Goal: Task Accomplishment & Management: Use online tool/utility

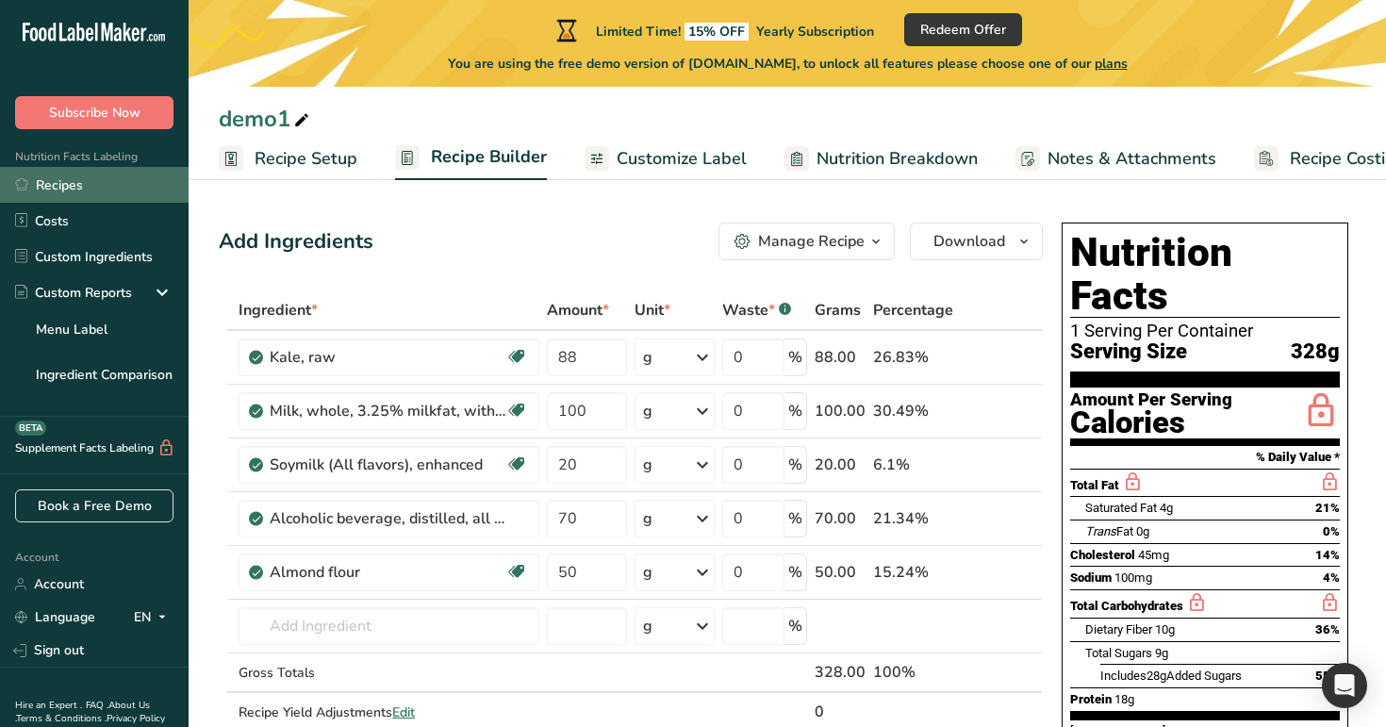
click at [86, 199] on link "Recipes" at bounding box center [94, 185] width 189 height 36
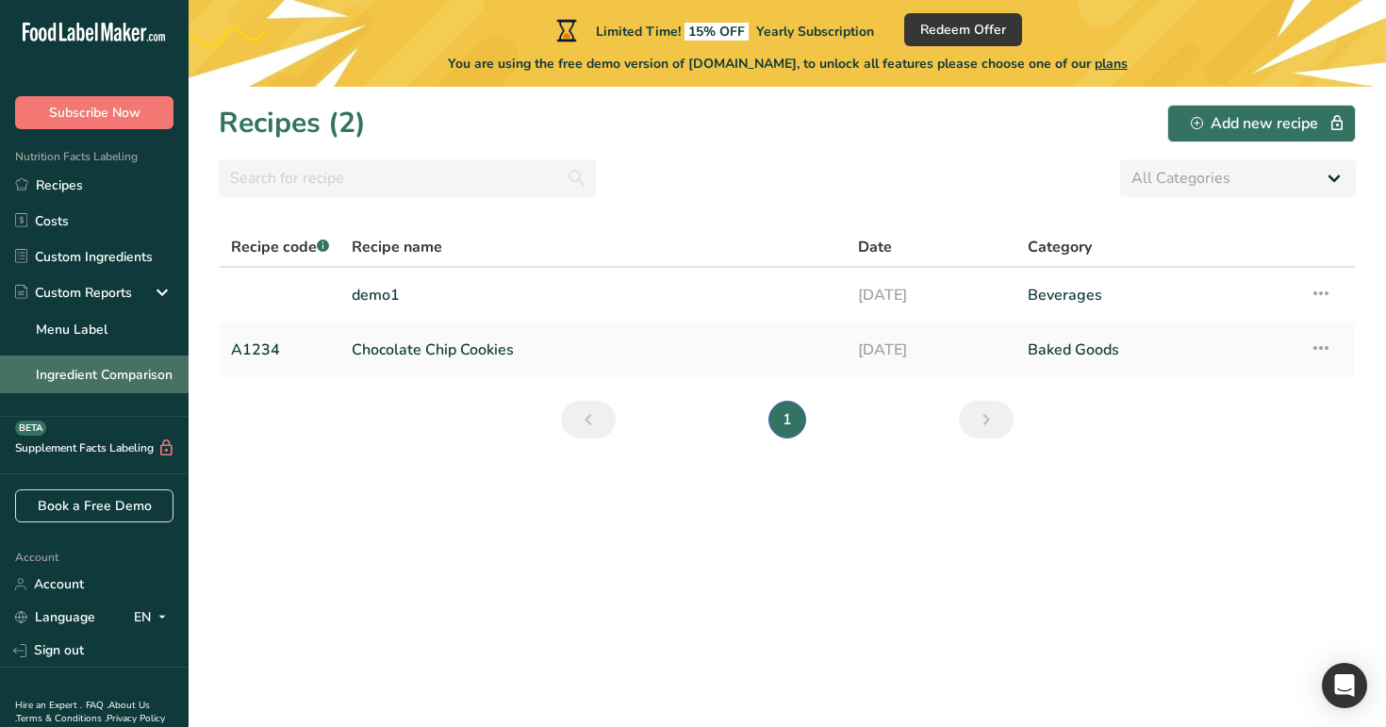
click at [128, 383] on link "Ingredient Comparison" at bounding box center [94, 374] width 189 height 38
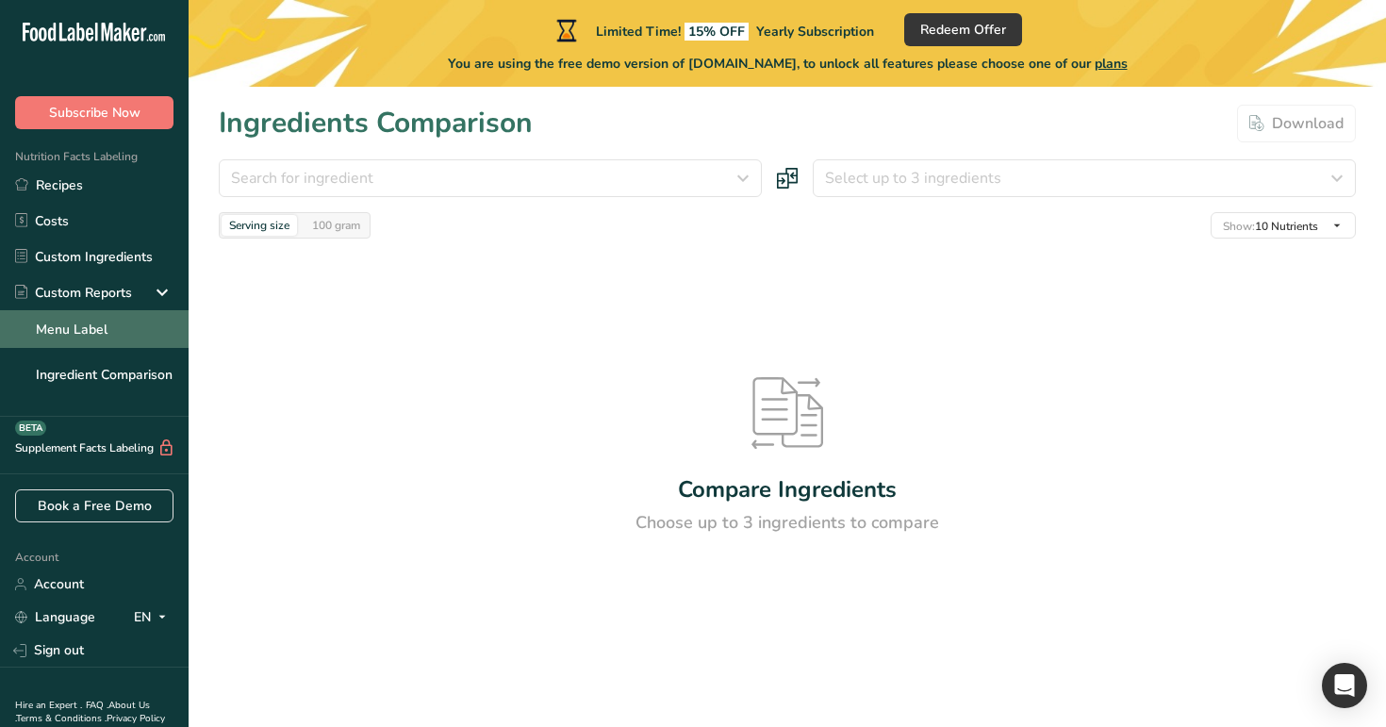
click at [124, 333] on link "Menu Label" at bounding box center [94, 329] width 189 height 38
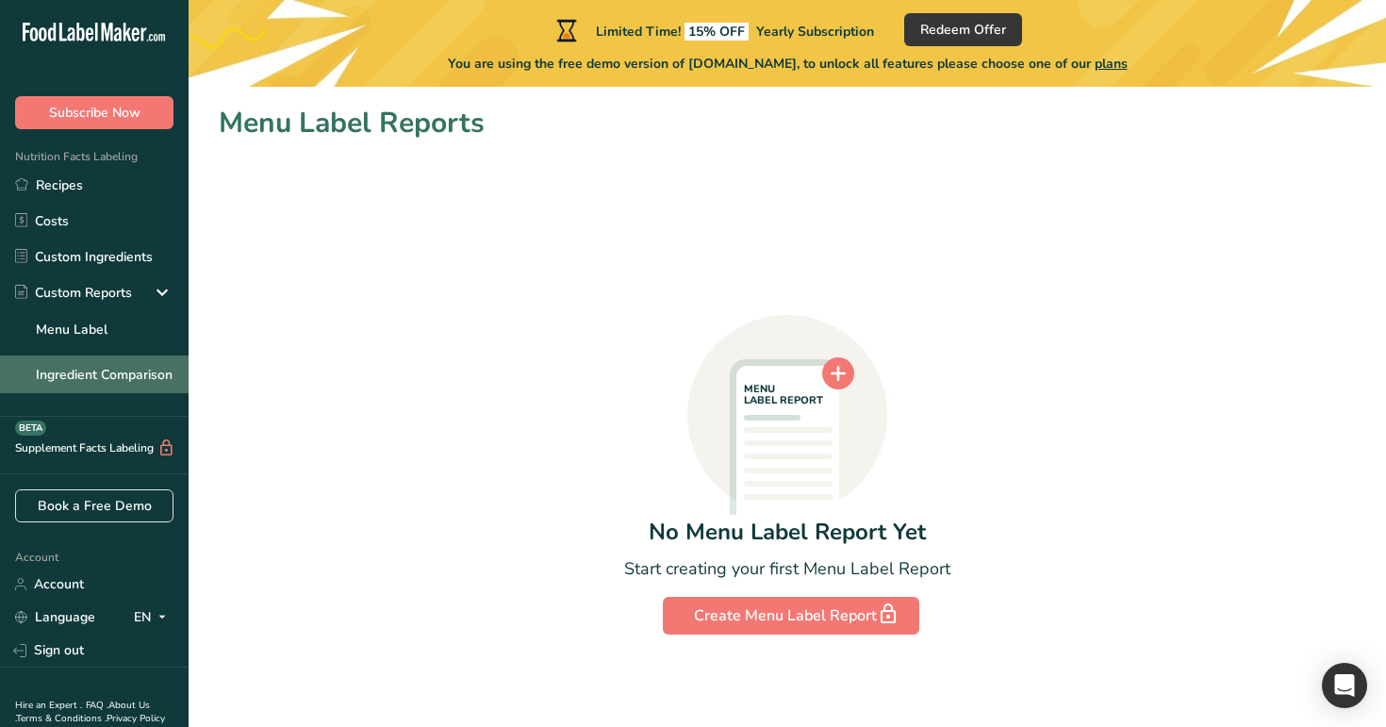
click at [155, 362] on link "Ingredient Comparison" at bounding box center [94, 374] width 189 height 38
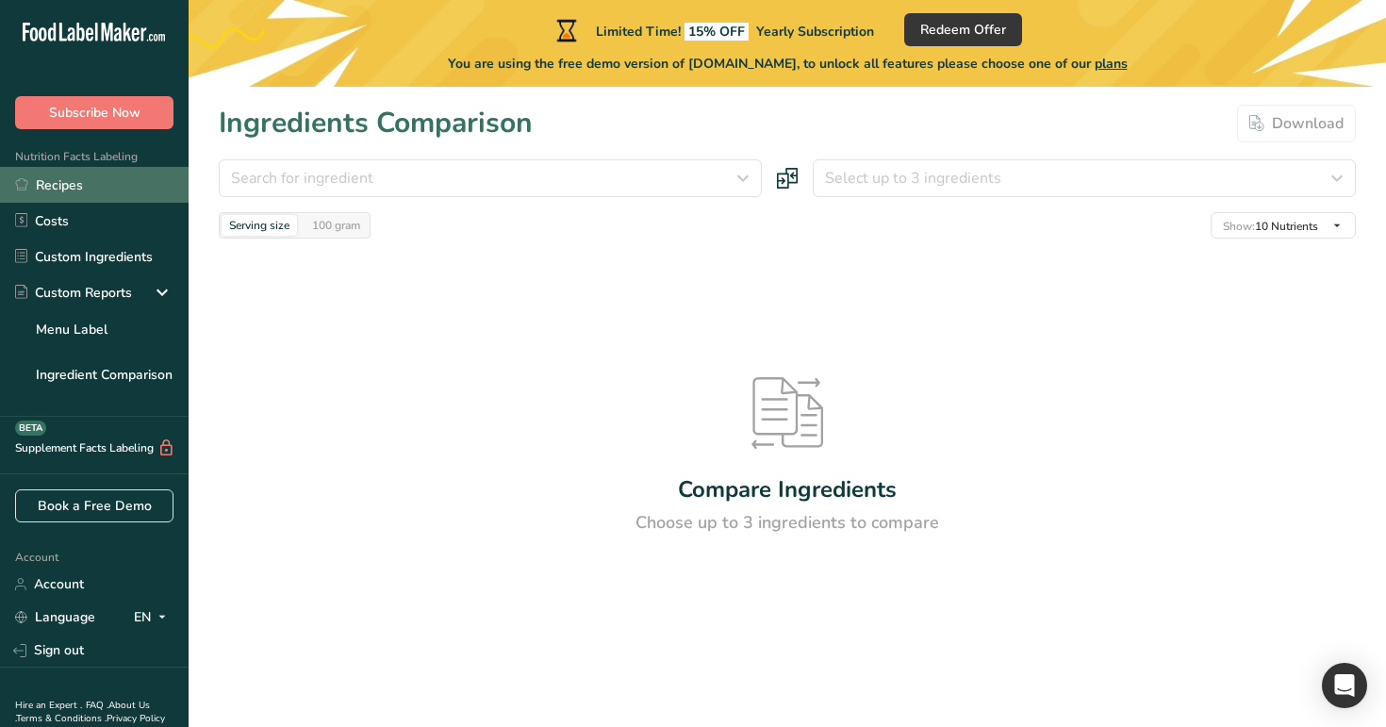
click at [107, 185] on link "Recipes" at bounding box center [94, 185] width 189 height 36
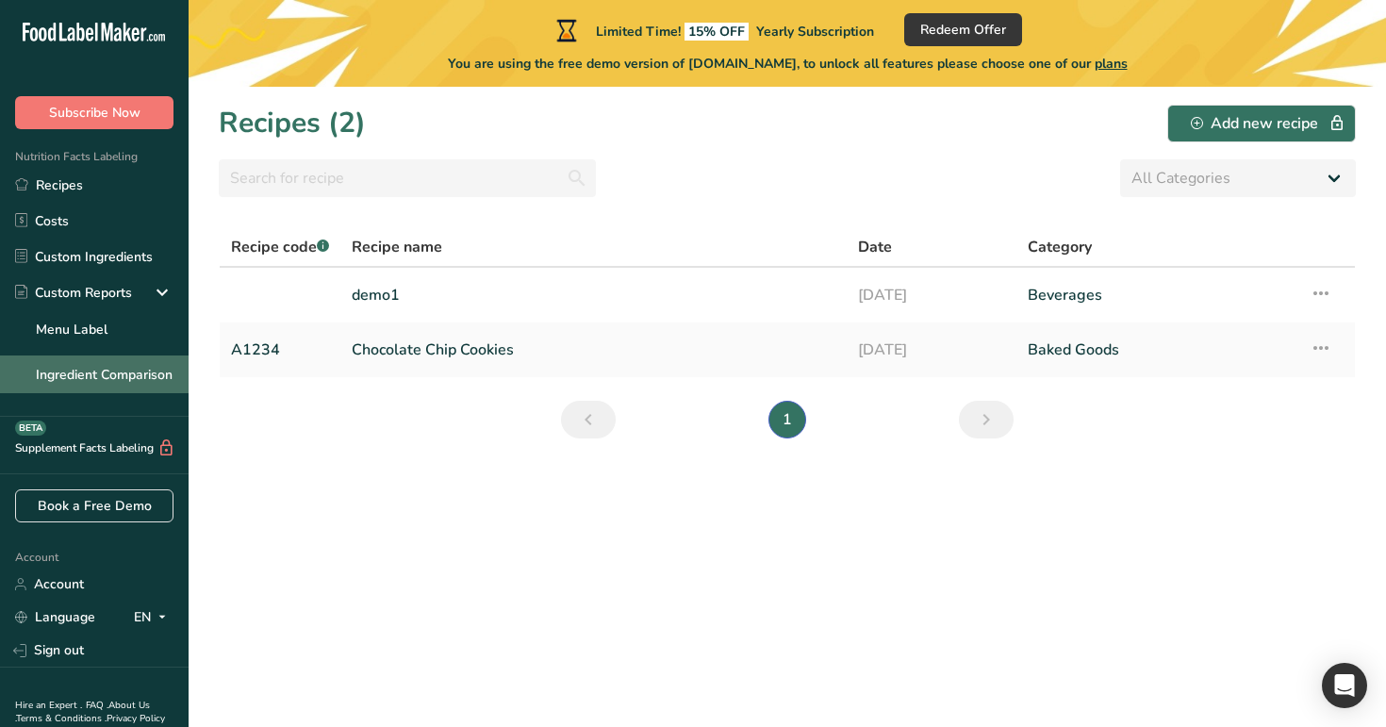
click at [144, 380] on link "Ingredient Comparison" at bounding box center [94, 374] width 189 height 38
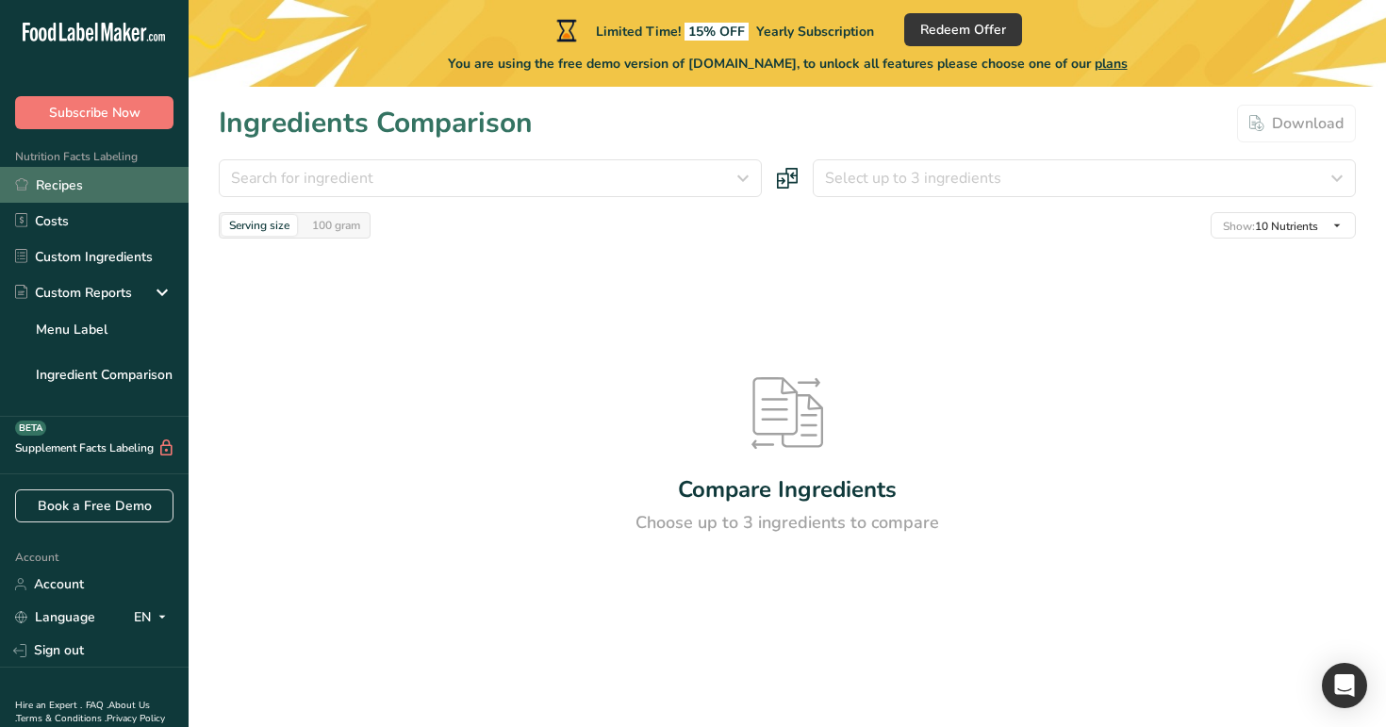
click at [109, 178] on link "Recipes" at bounding box center [94, 185] width 189 height 36
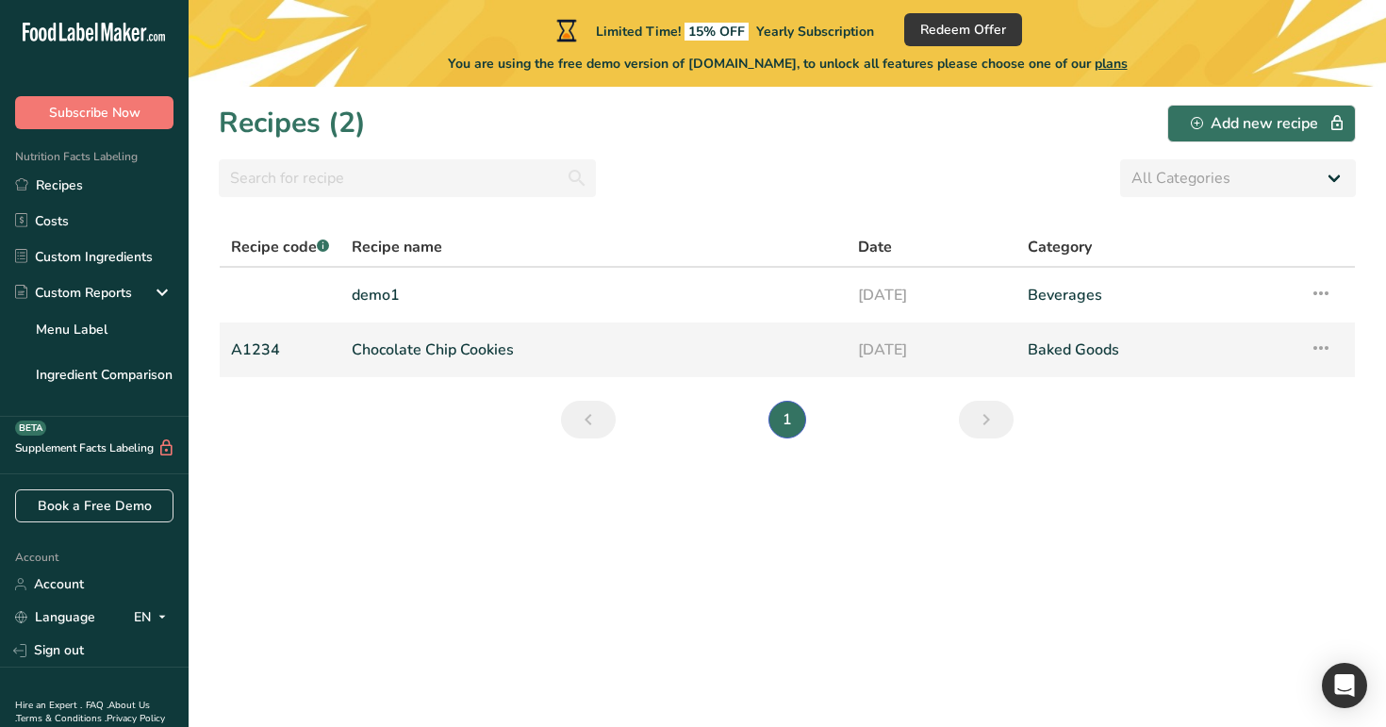
click at [651, 342] on link "Chocolate Chip Cookies" at bounding box center [594, 350] width 484 height 40
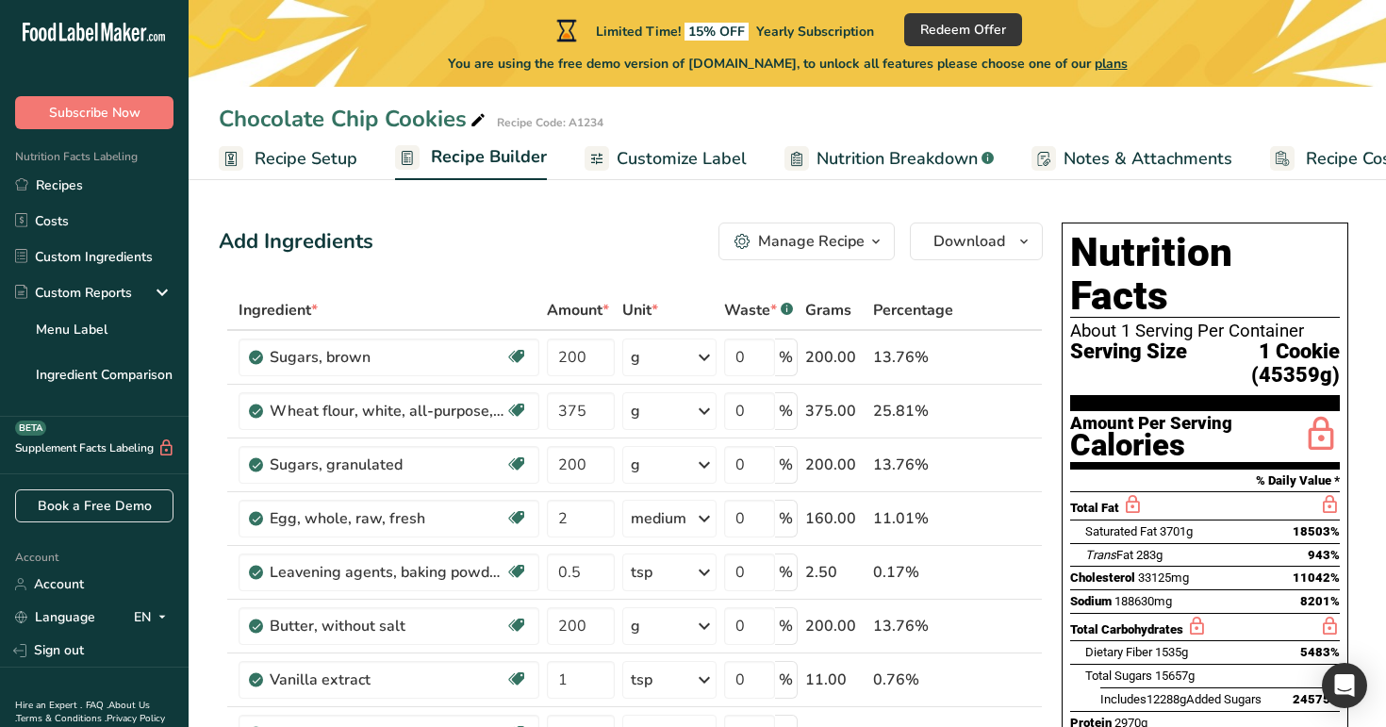
click at [259, 155] on span "Recipe Setup" at bounding box center [306, 158] width 103 height 25
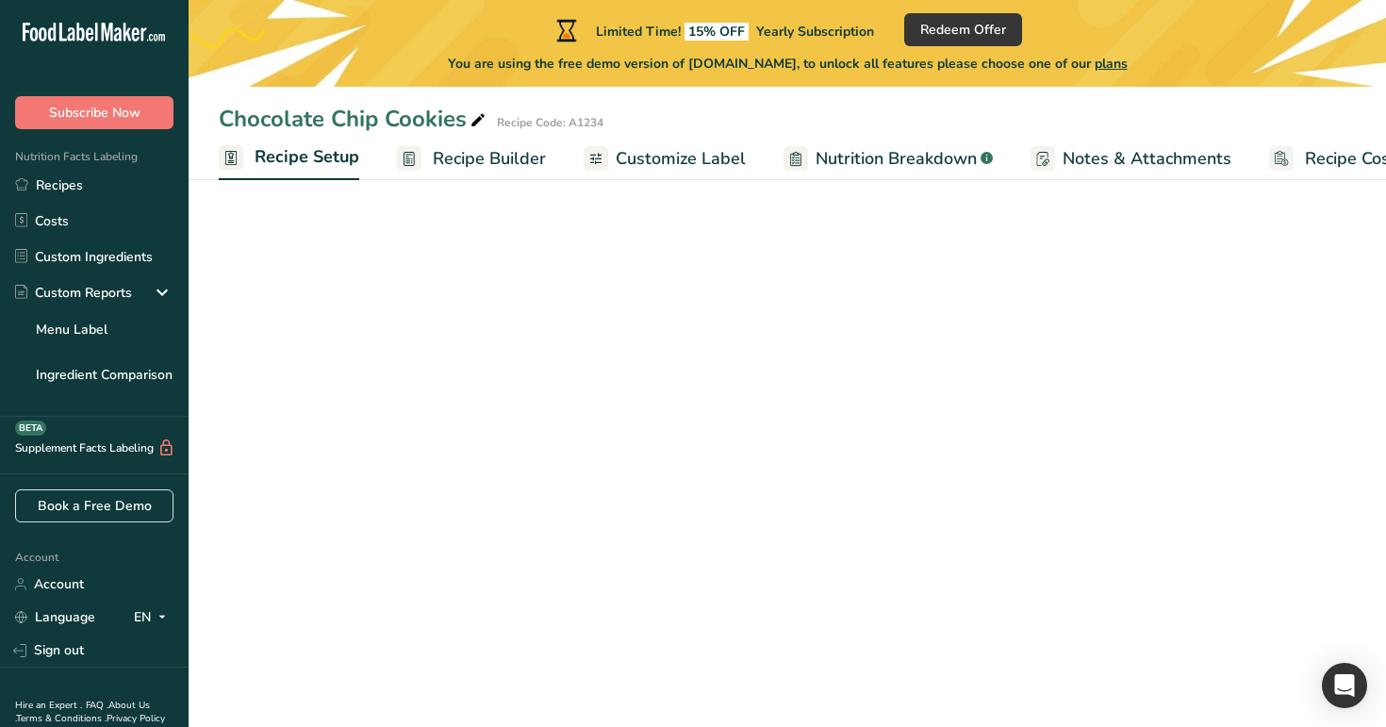
scroll to position [0, 7]
select select "17"
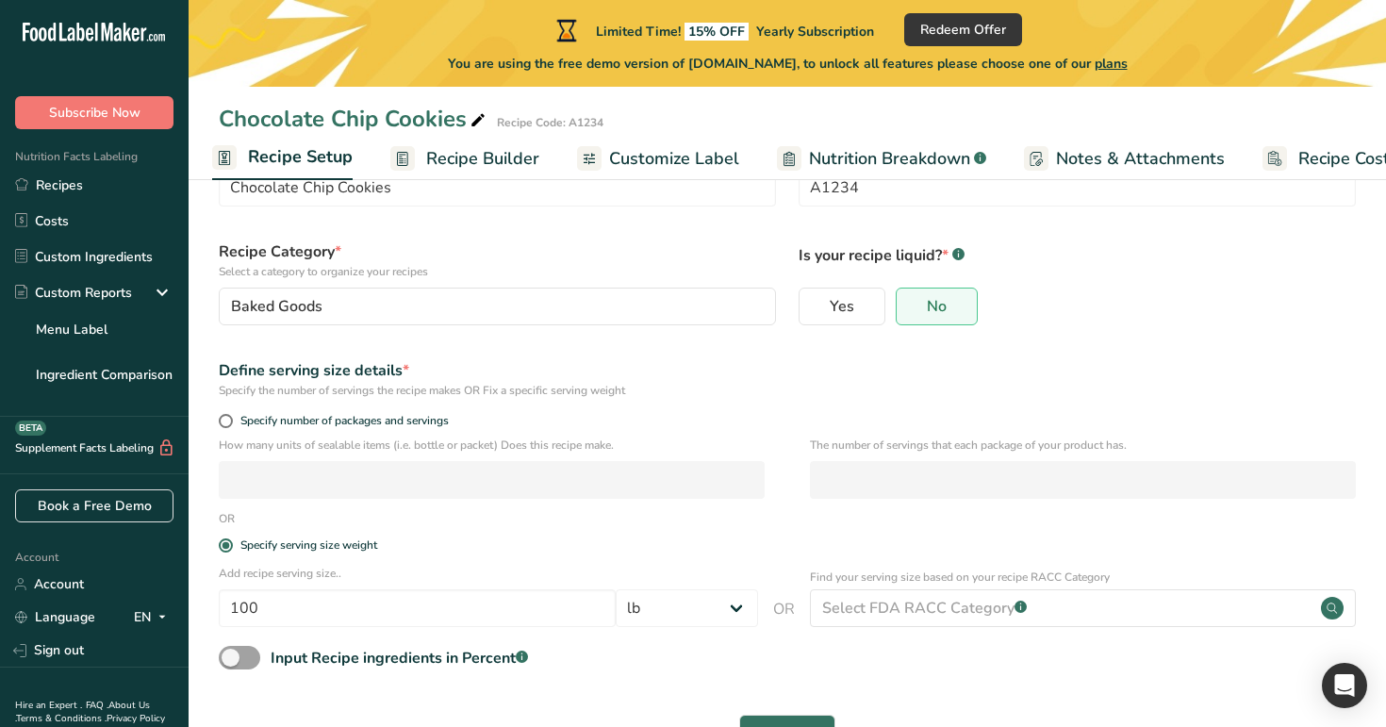
scroll to position [151, 0]
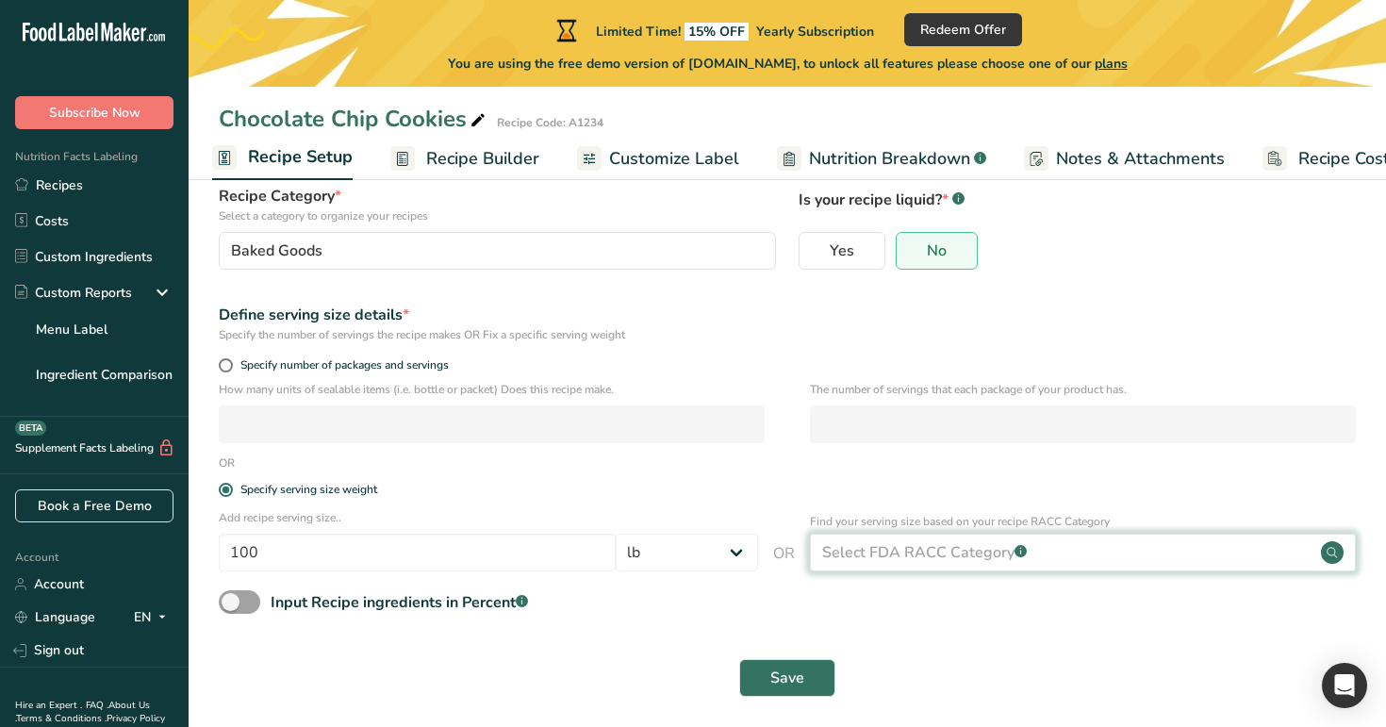
click at [951, 550] on div "Select FDA RACC Category .a-a{fill:#347362;}.b-a{fill:#fff;}" at bounding box center [924, 552] width 205 height 23
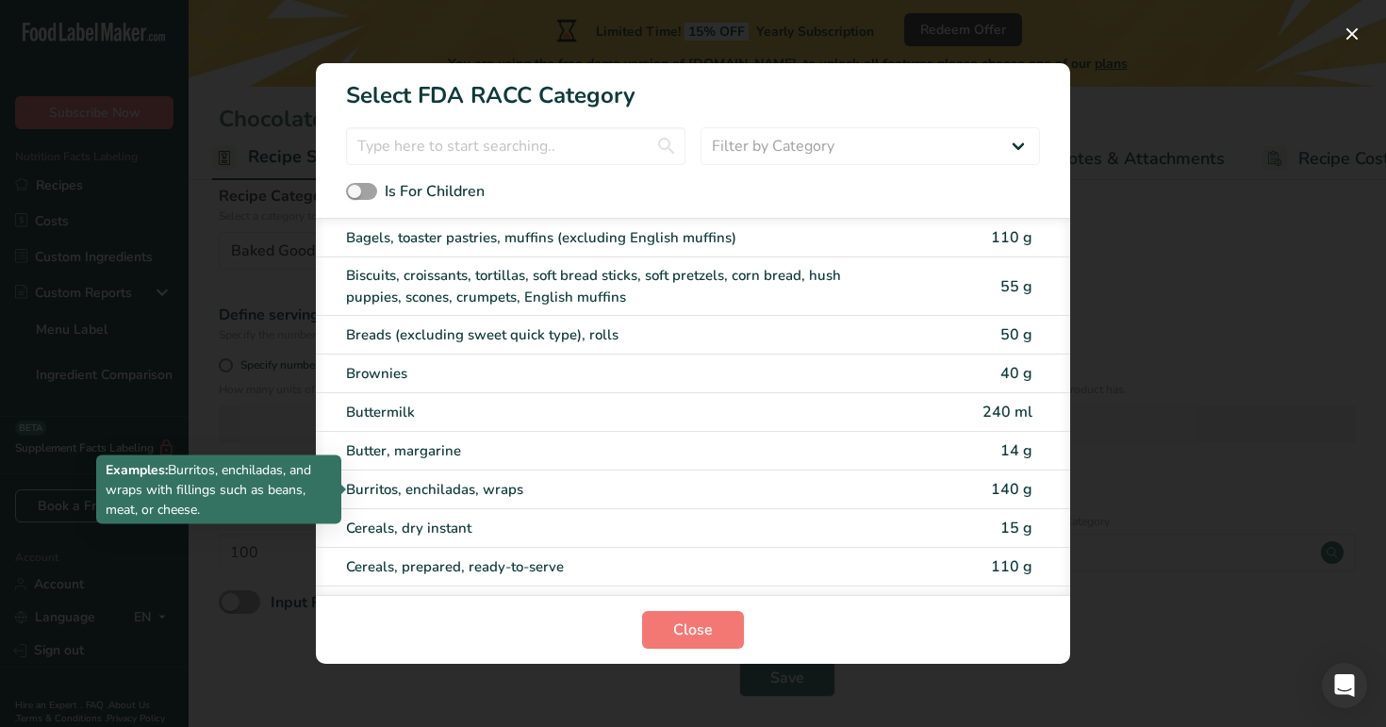
click at [621, 497] on div "Burritos, enchiladas, wraps" at bounding box center [614, 490] width 536 height 22
type input "140"
select select "0"
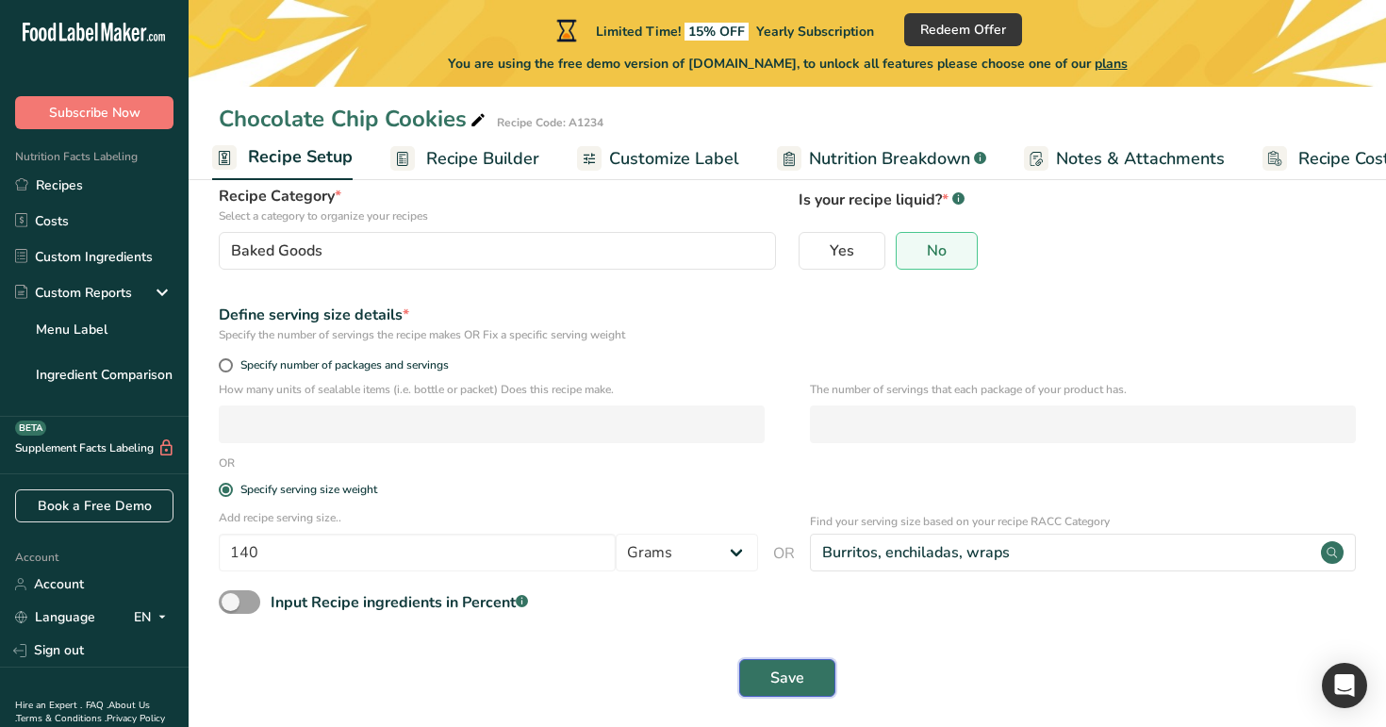
click at [808, 681] on button "Save" at bounding box center [787, 678] width 96 height 38
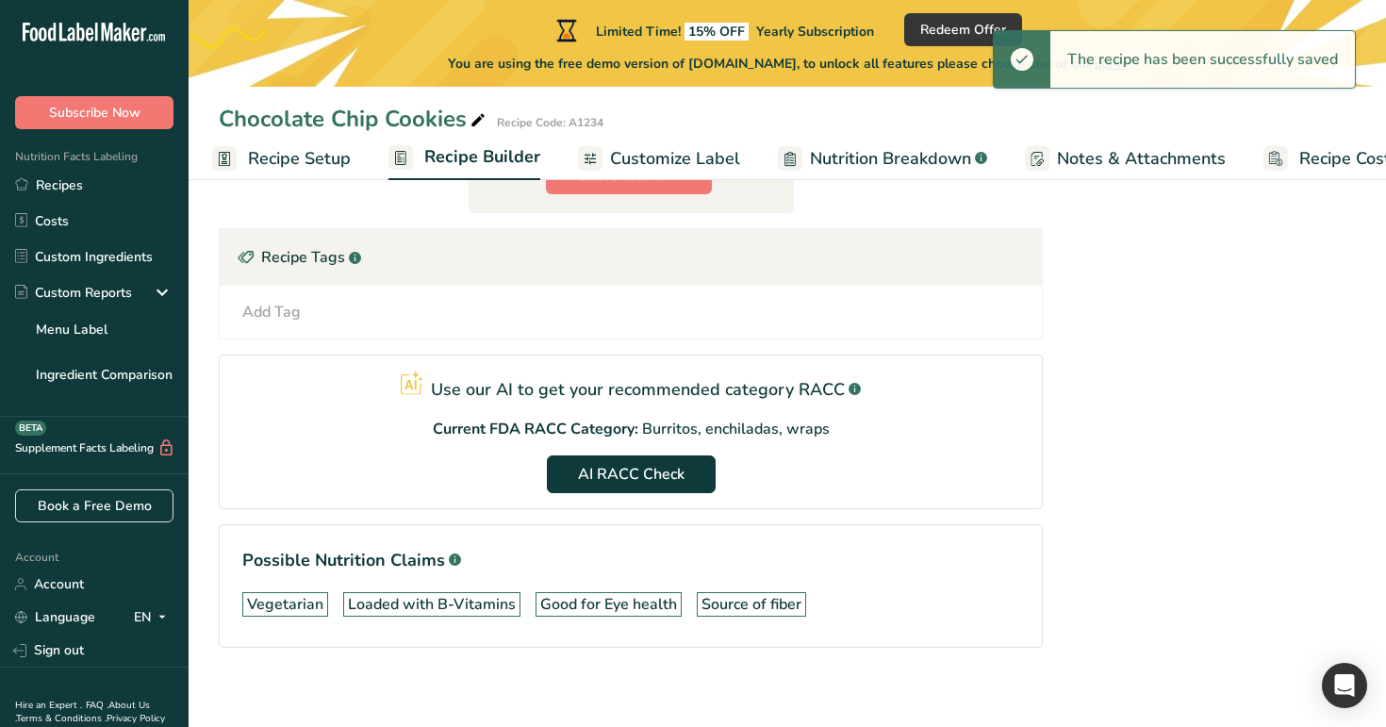
scroll to position [992, 0]
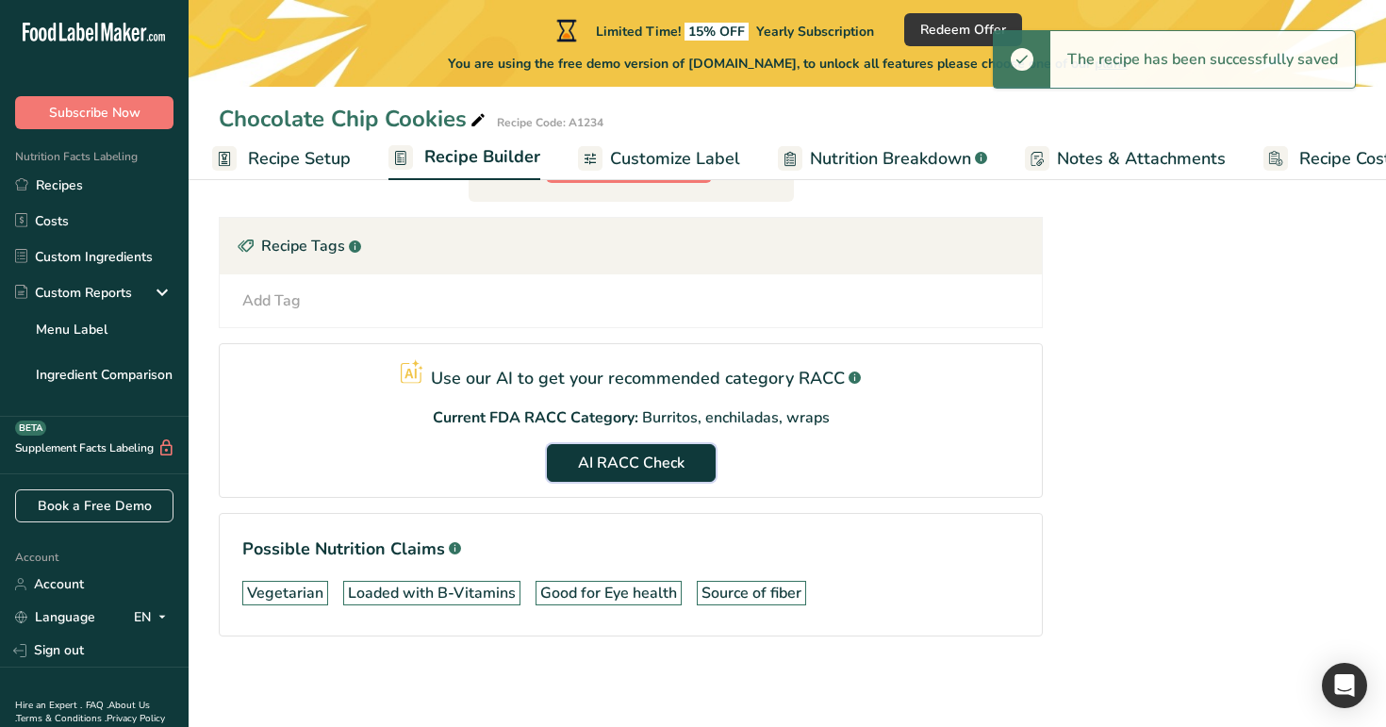
click at [693, 468] on button "AI RACC Check" at bounding box center [631, 463] width 169 height 38
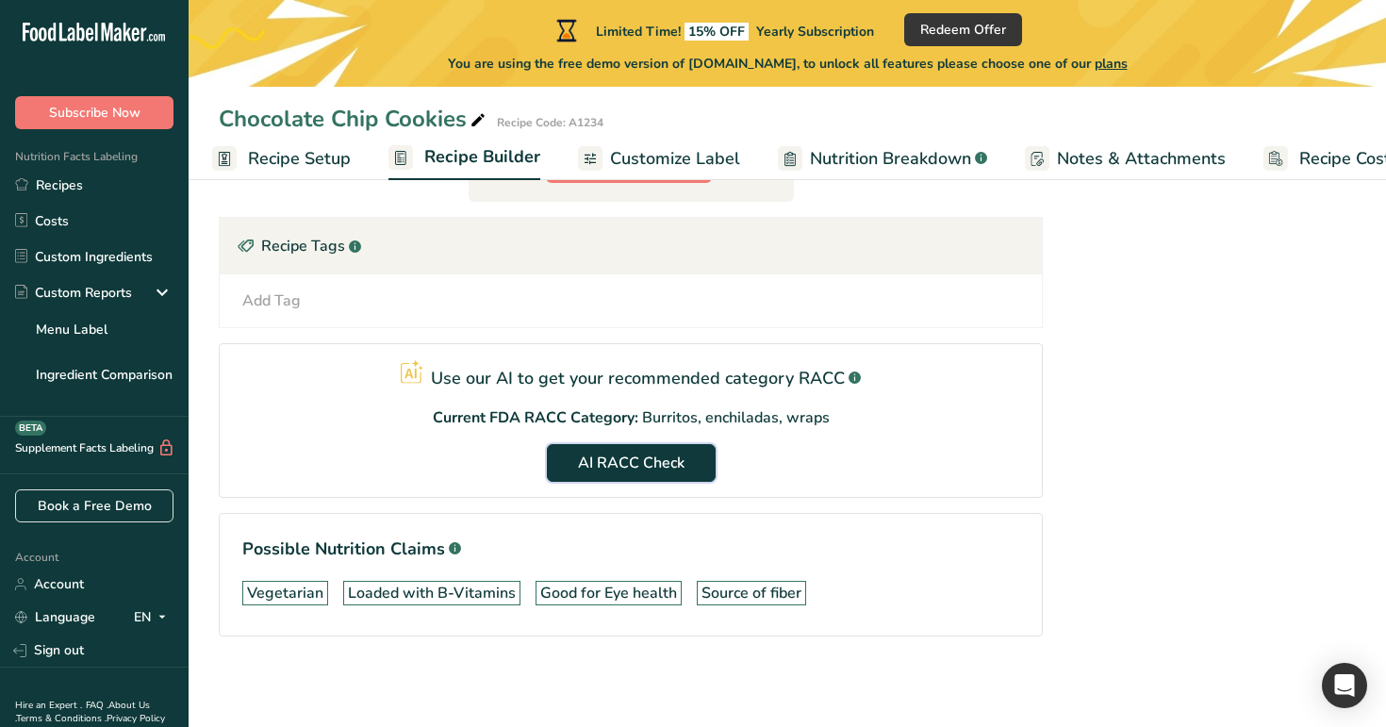
click at [693, 468] on button "AI RACC Check" at bounding box center [631, 463] width 169 height 38
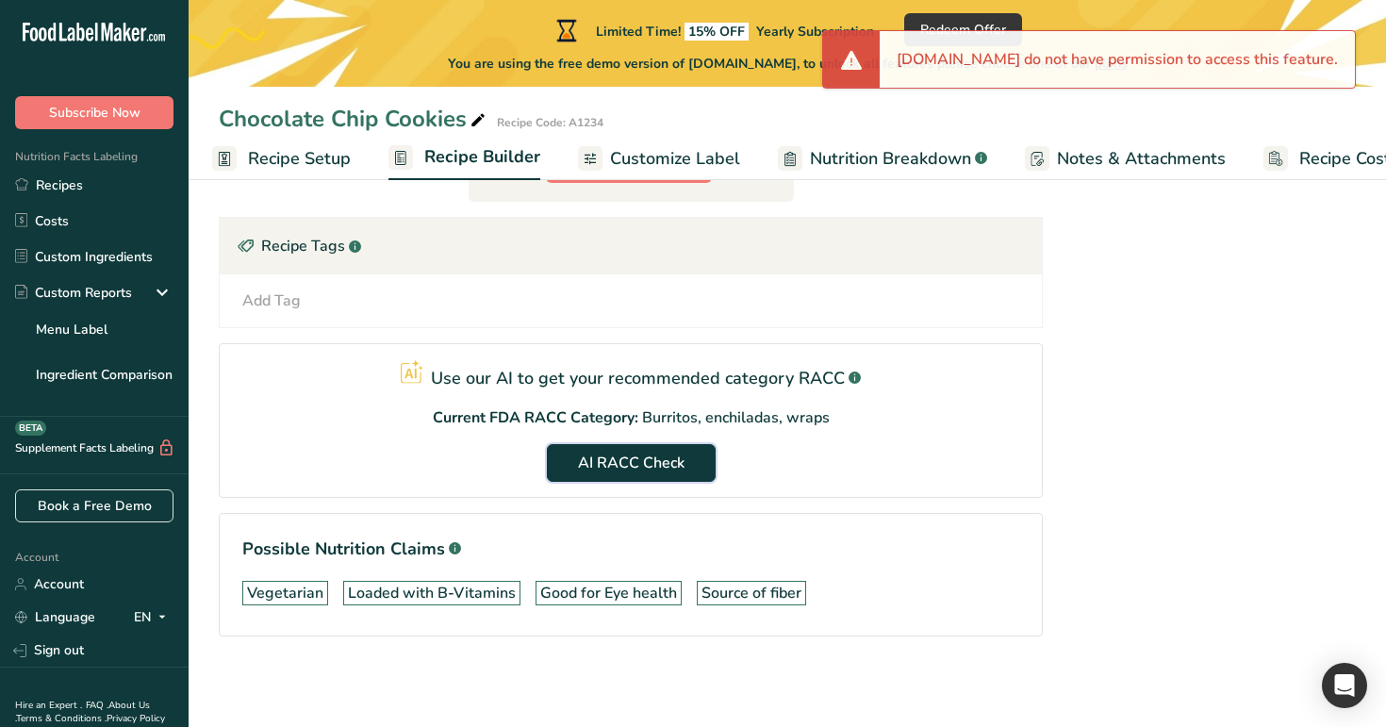
click at [693, 468] on button "AI RACC Check" at bounding box center [631, 463] width 169 height 38
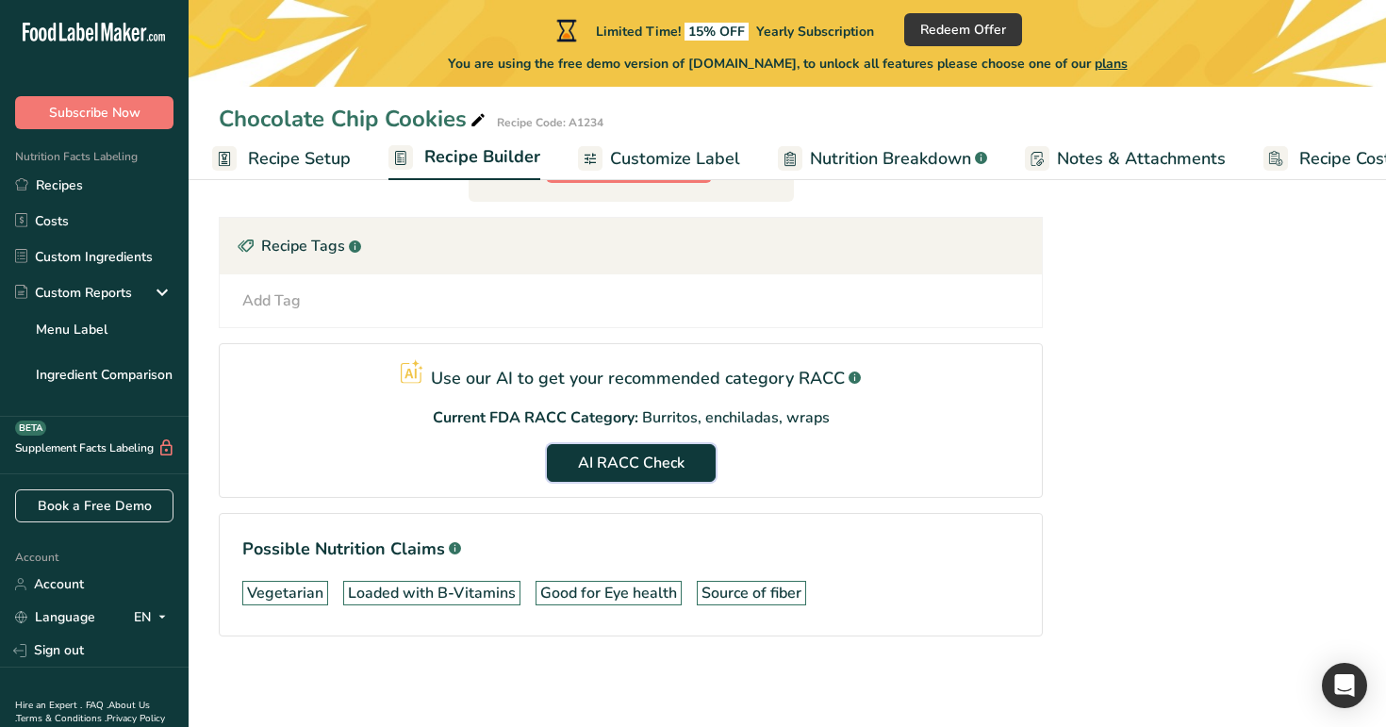
click at [655, 454] on span "AI RACC Check" at bounding box center [631, 463] width 107 height 23
click at [248, 157] on span "Recipe Setup" at bounding box center [299, 158] width 103 height 25
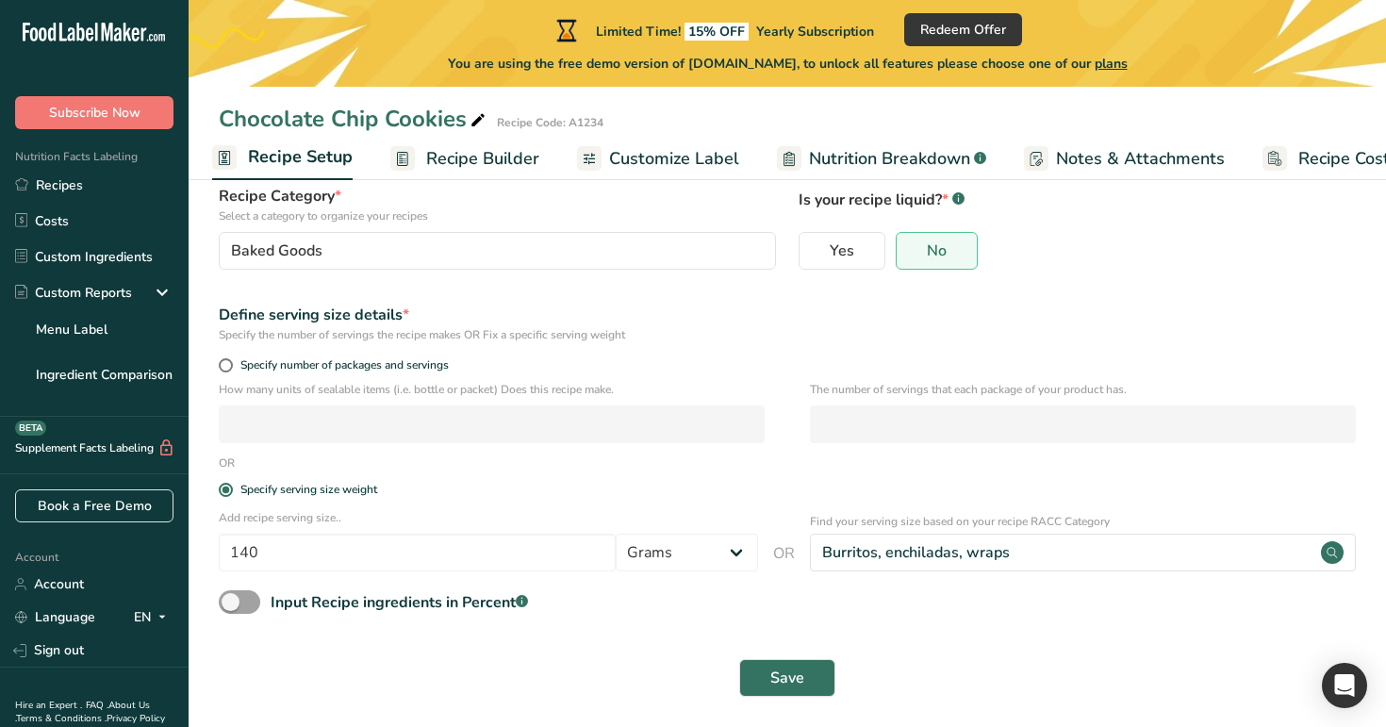
scroll to position [151, 0]
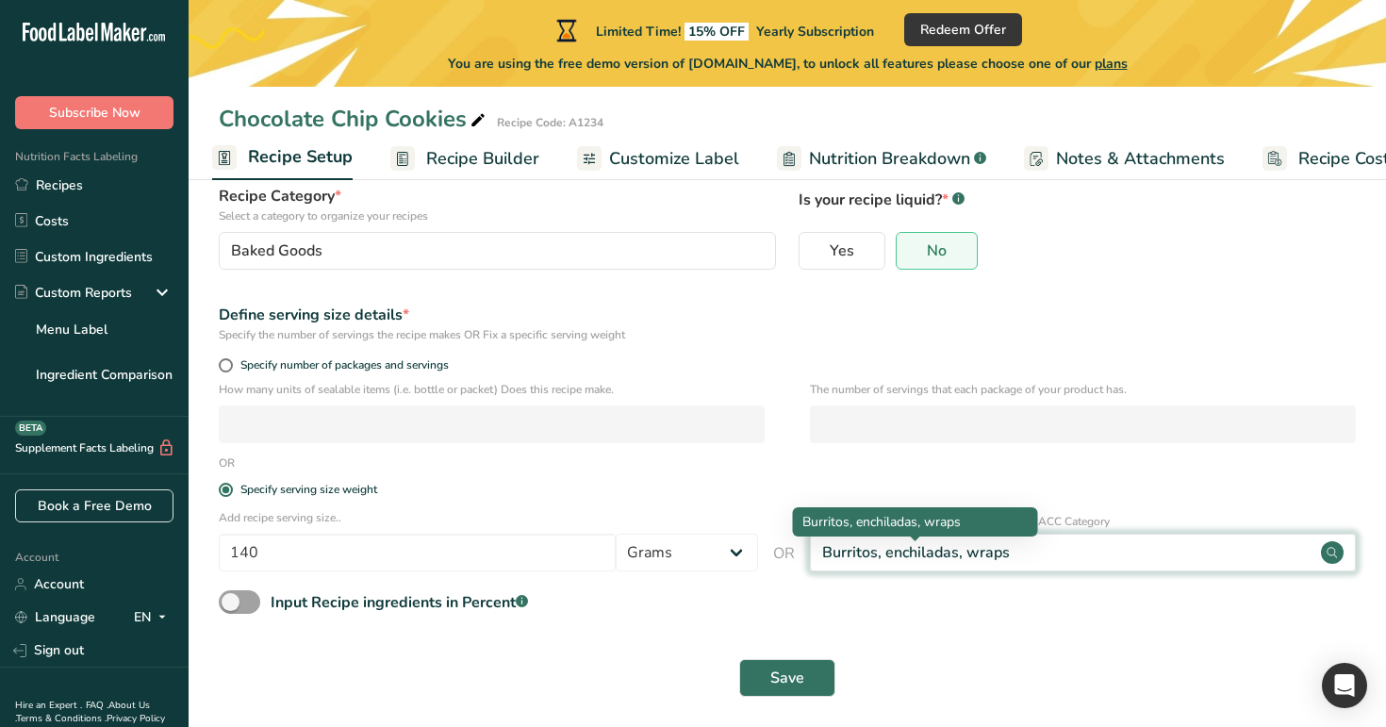
click at [890, 554] on div "Burritos, enchiladas, wraps" at bounding box center [916, 552] width 188 height 23
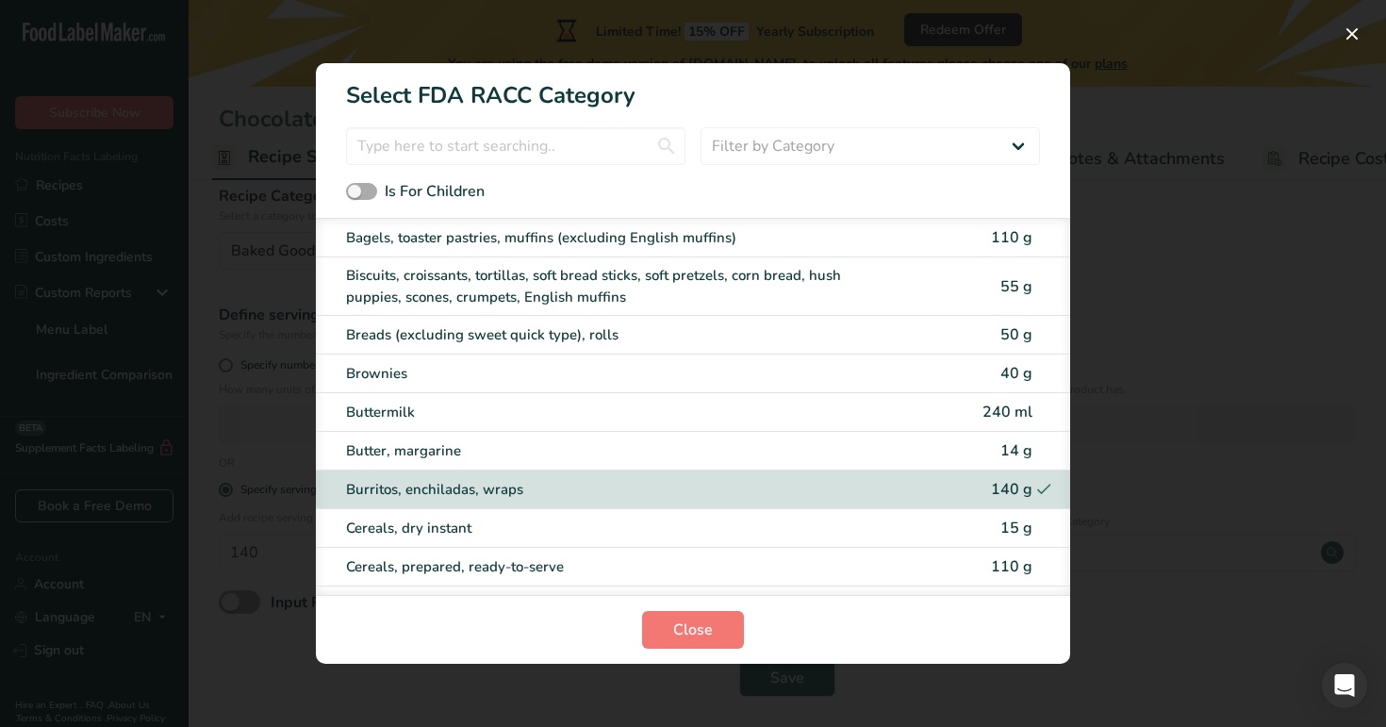
click at [368, 194] on span "RACC Category Selection Modal" at bounding box center [361, 192] width 31 height 18
click at [358, 194] on input "Is For Children" at bounding box center [352, 192] width 12 height 12
checkbox input "true"
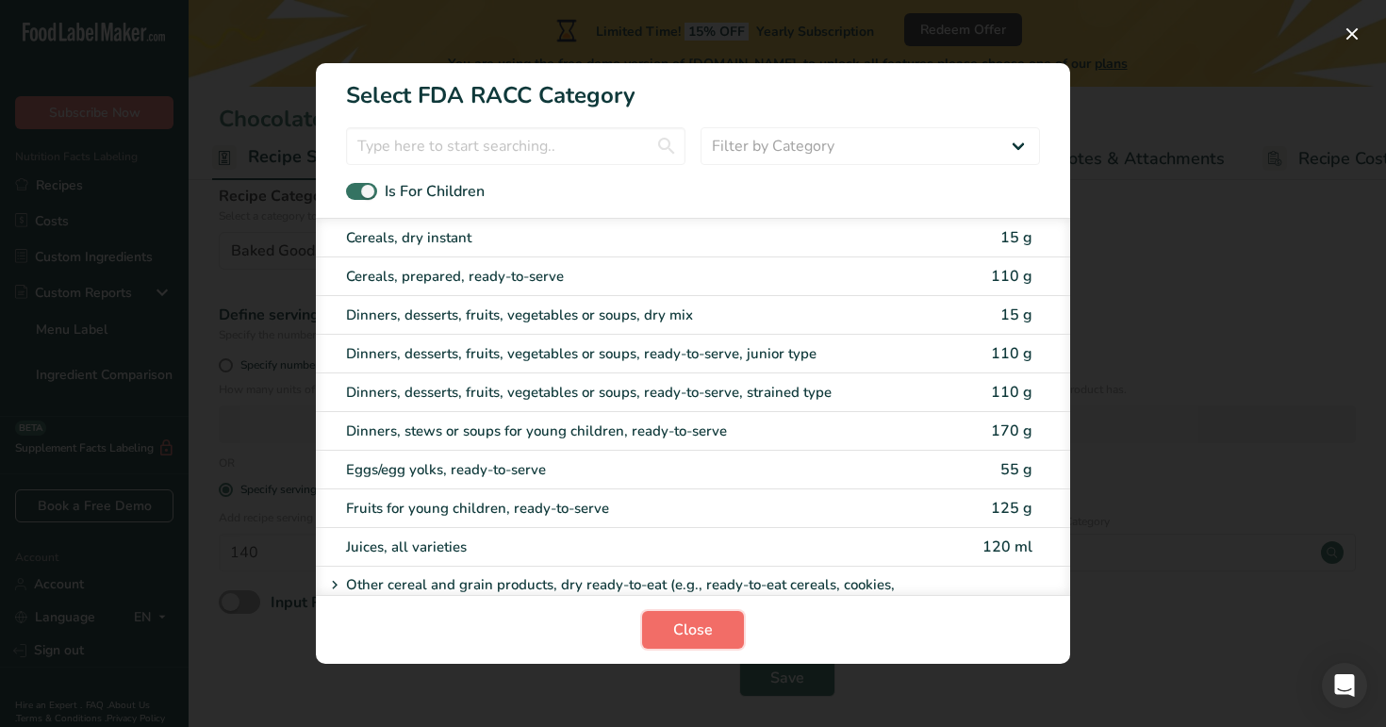
click at [714, 633] on button "Close" at bounding box center [693, 630] width 102 height 38
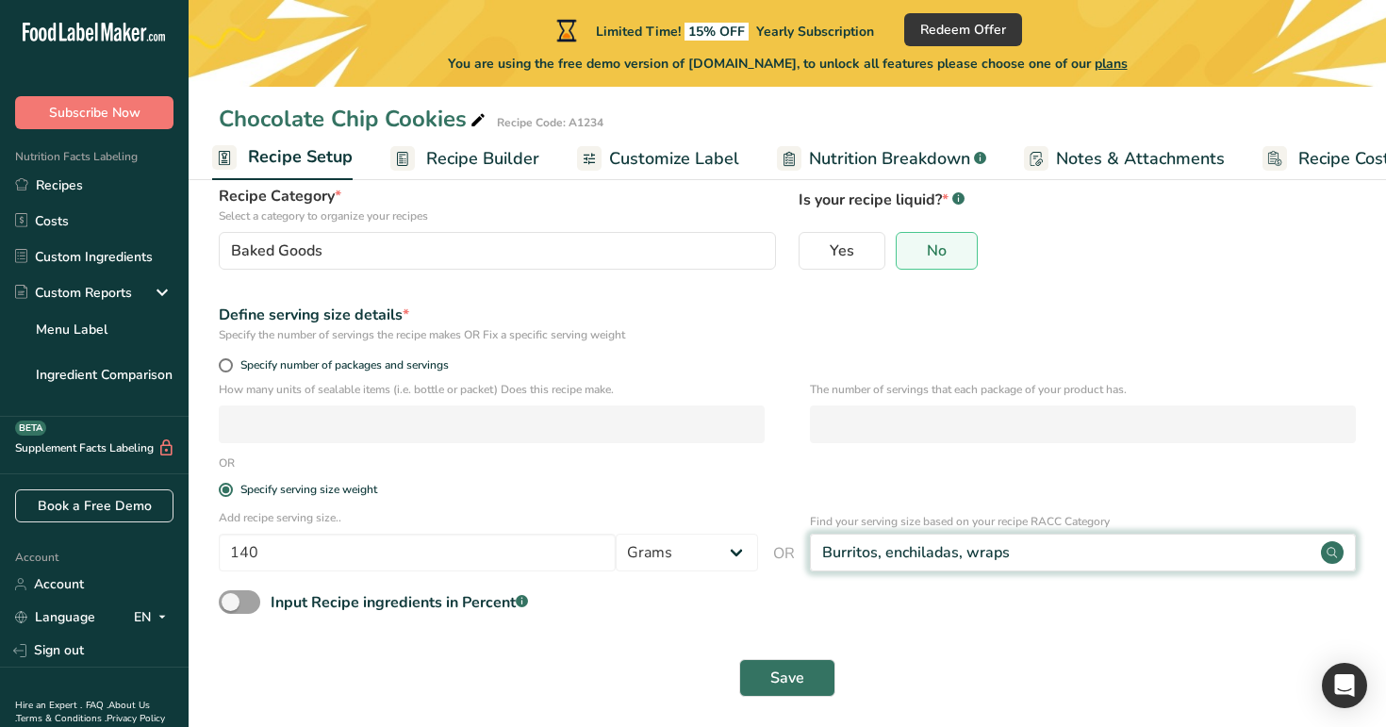
click at [928, 566] on div "Burritos, enchiladas, wraps" at bounding box center [1083, 553] width 546 height 38
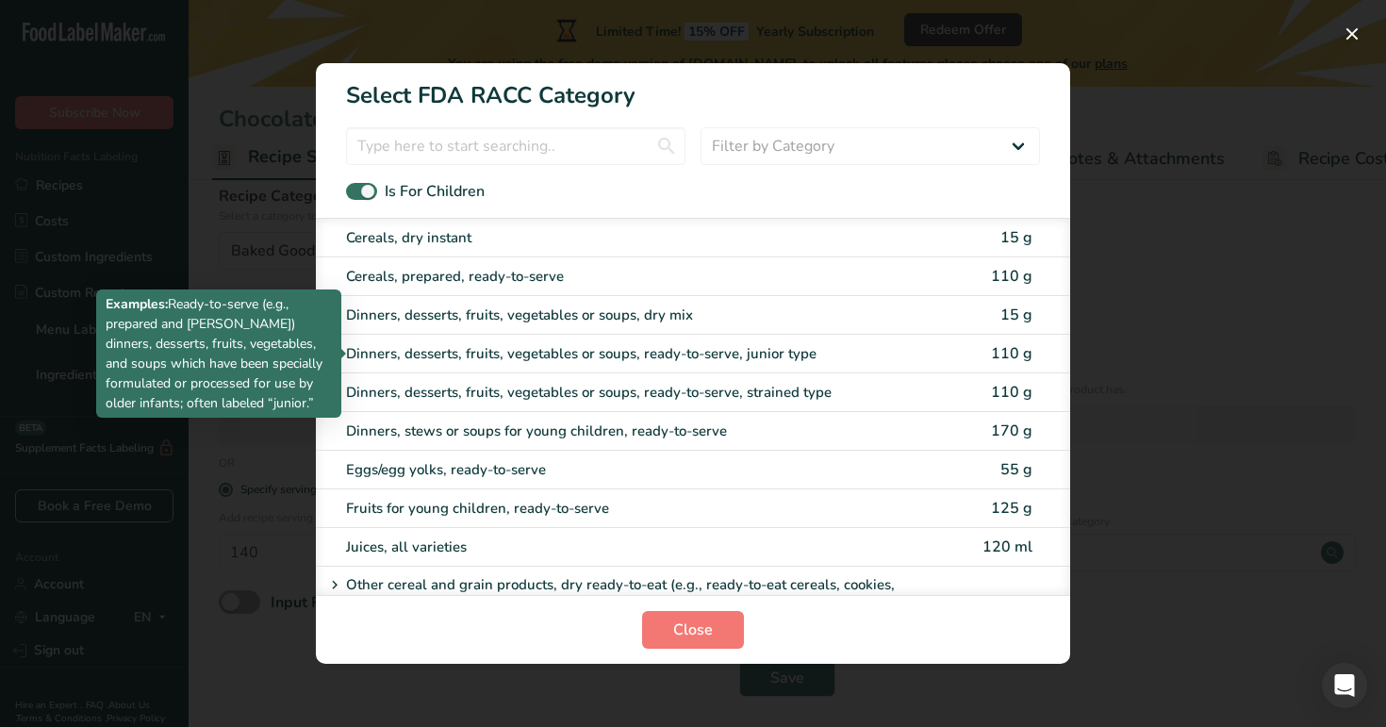
click at [693, 347] on div "Dinners, desserts, fruits, vegetables or soups, ready-to-serve, junior type" at bounding box center [614, 354] width 536 height 22
type input "110"
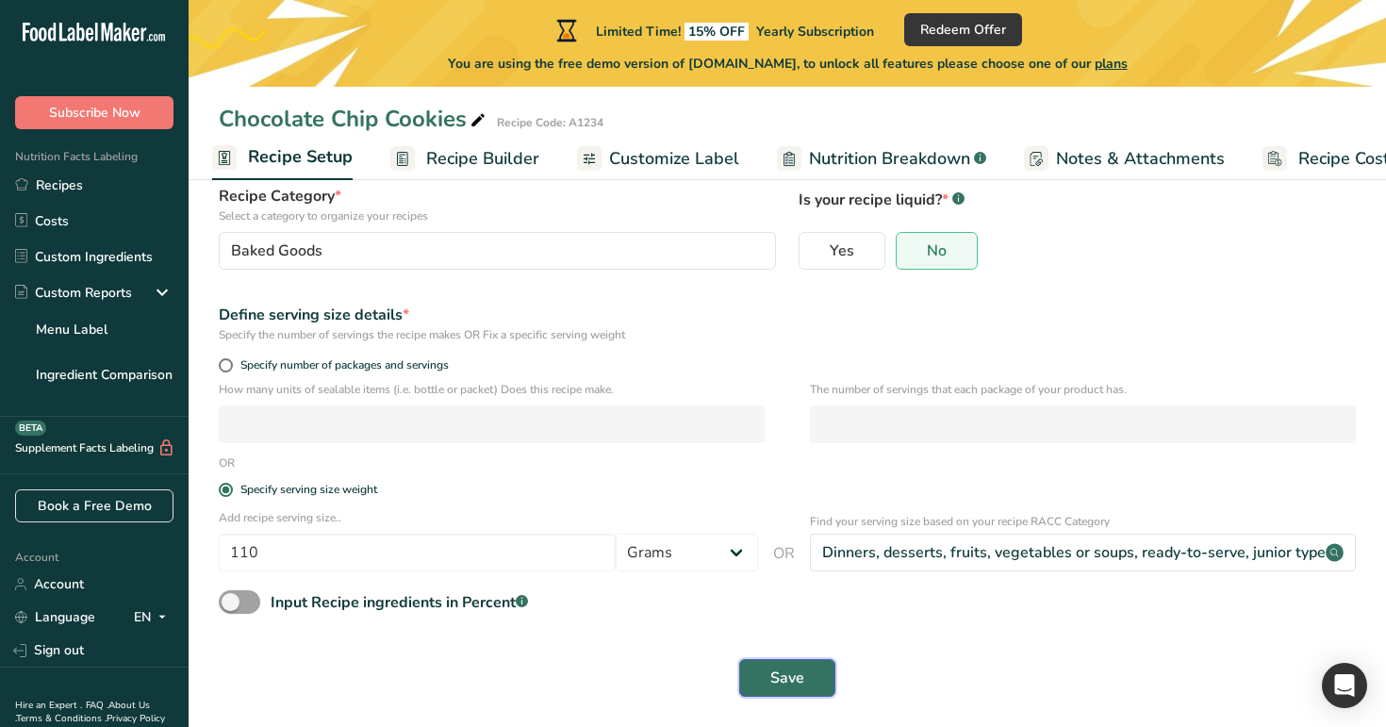
click at [768, 693] on button "Save" at bounding box center [787, 678] width 96 height 38
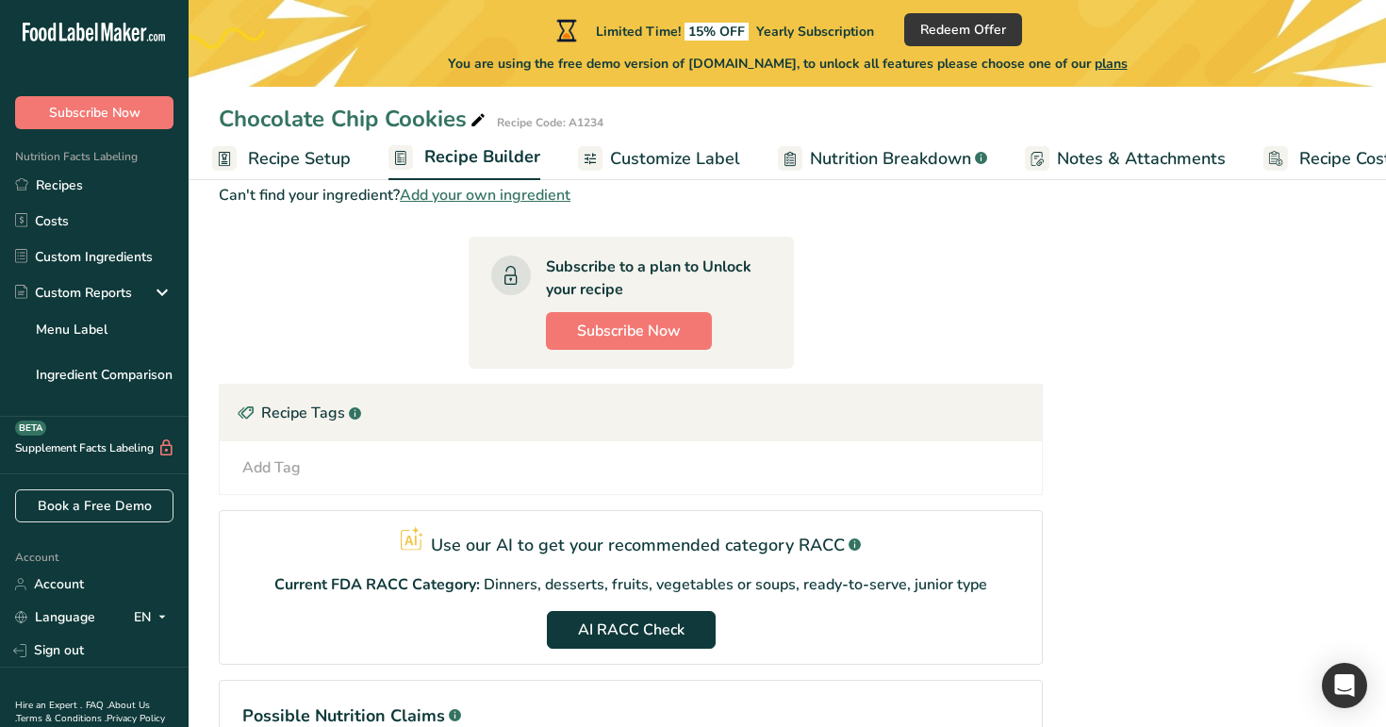
scroll to position [866, 0]
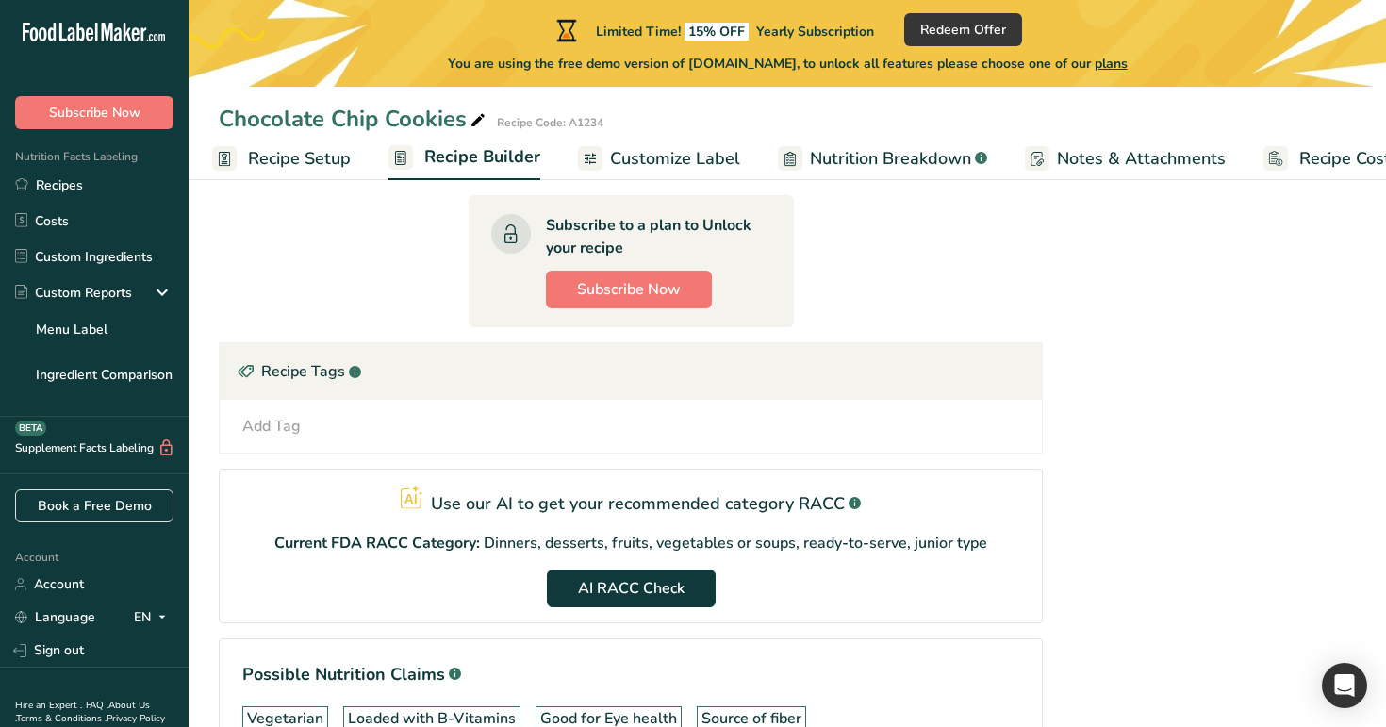
click at [285, 161] on span "Recipe Setup" at bounding box center [299, 158] width 103 height 25
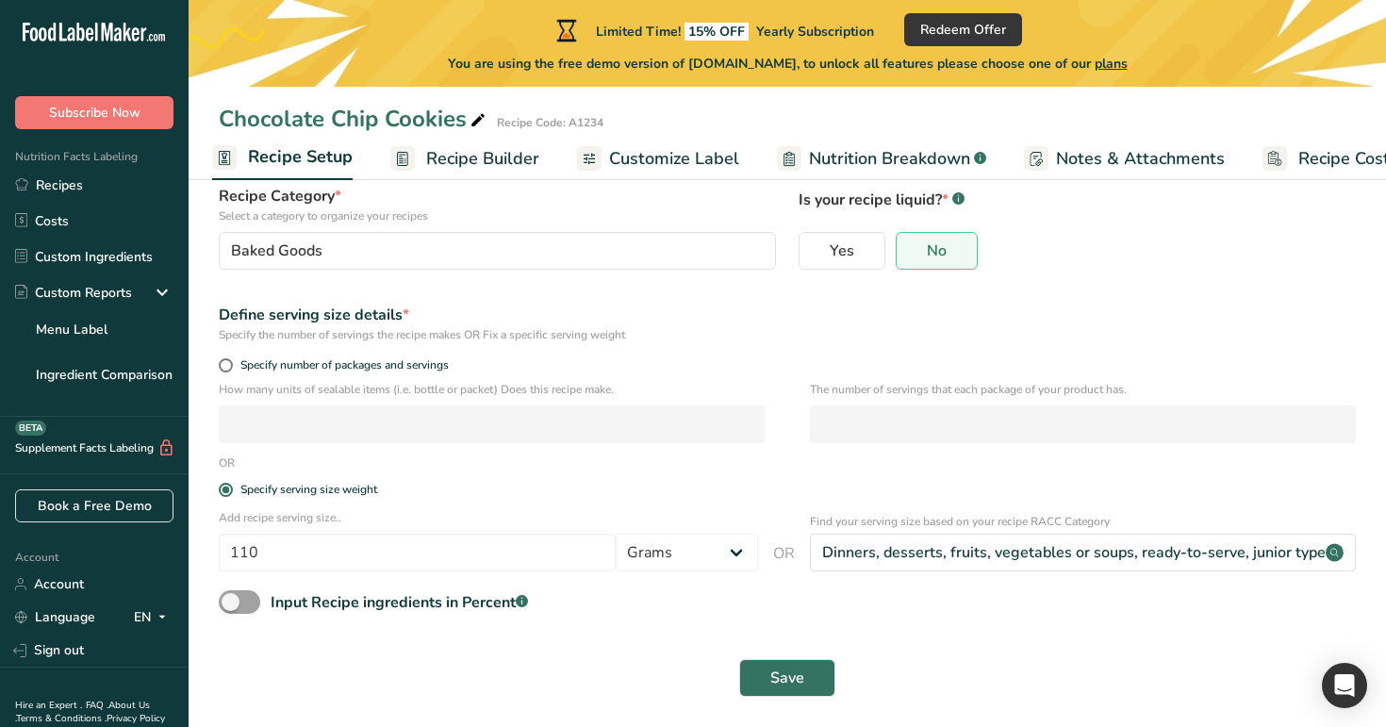
scroll to position [151, 0]
click at [242, 602] on span at bounding box center [239, 602] width 41 height 24
click at [231, 602] on input "Input Recipe ingredients in Percent .a-a{fill:#347362;}.b-a{fill:#fff;}" at bounding box center [225, 602] width 12 height 12
checkbox input "true"
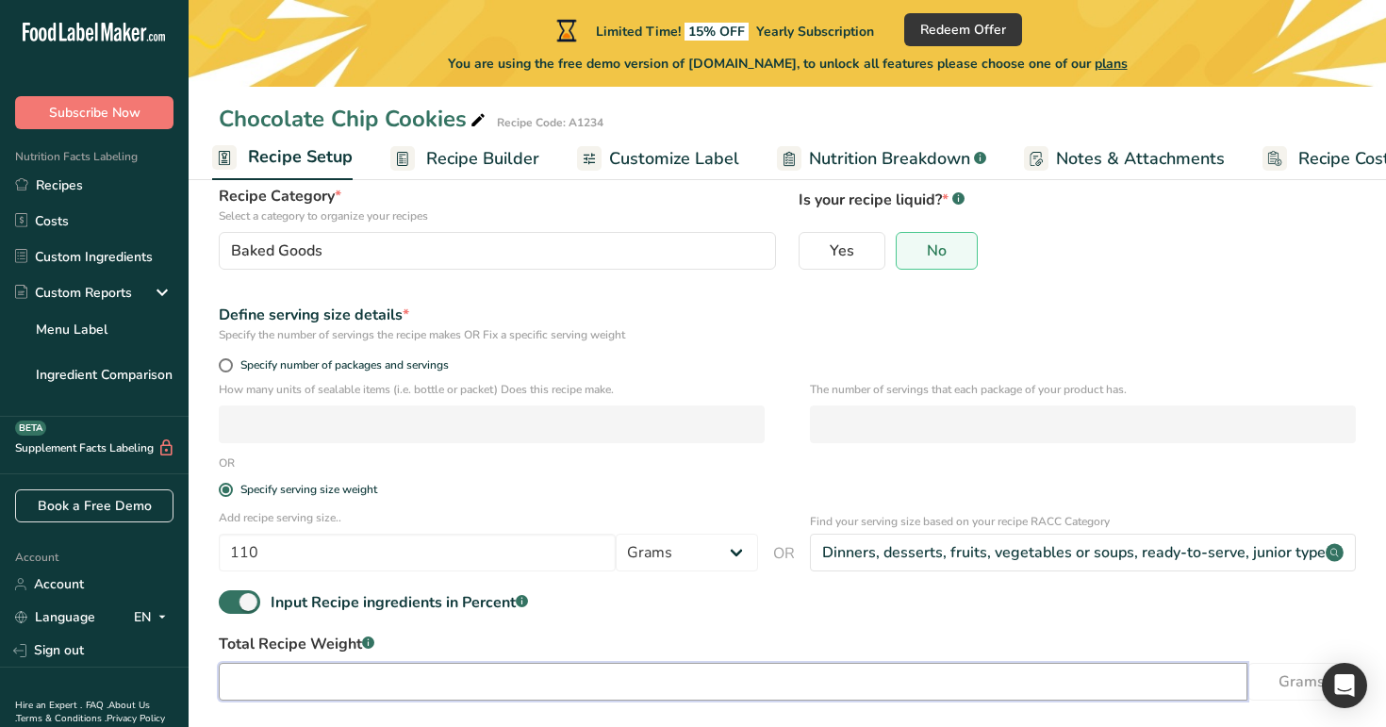
click at [569, 677] on input "number" at bounding box center [733, 682] width 1029 height 38
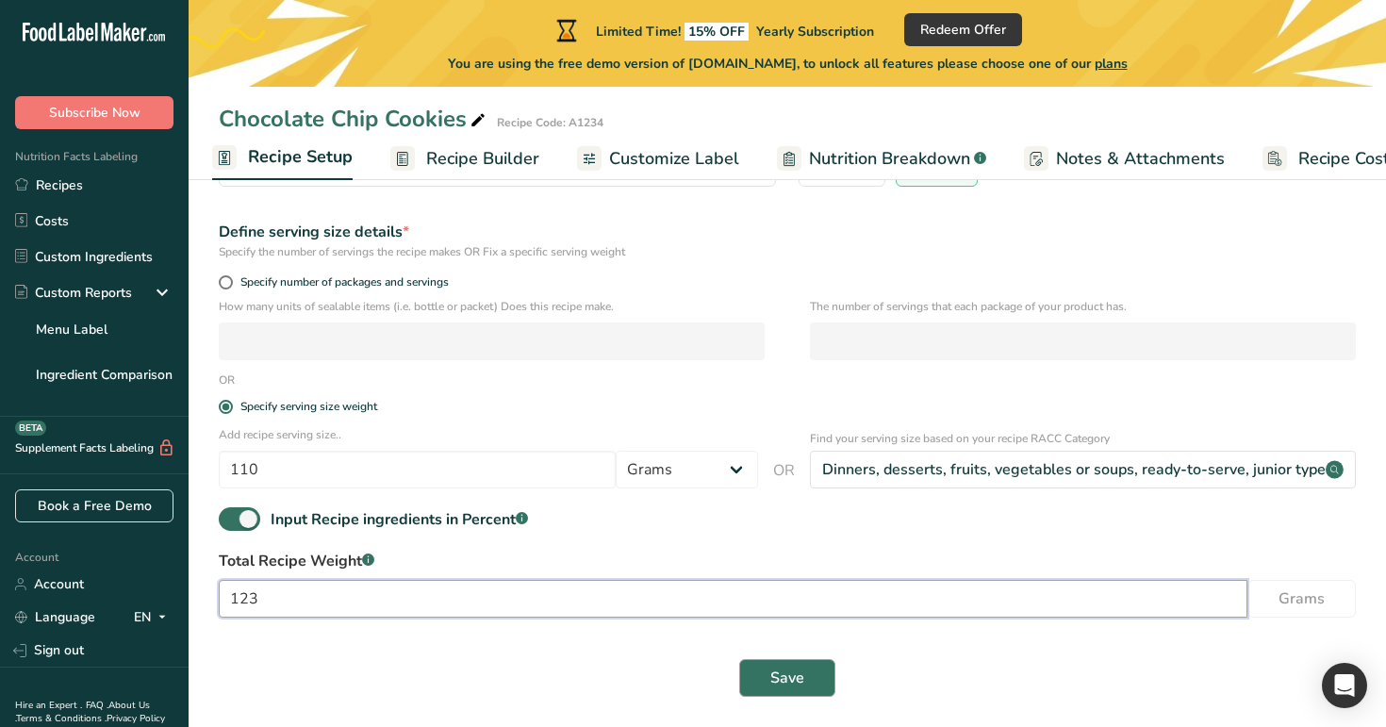
type input "123"
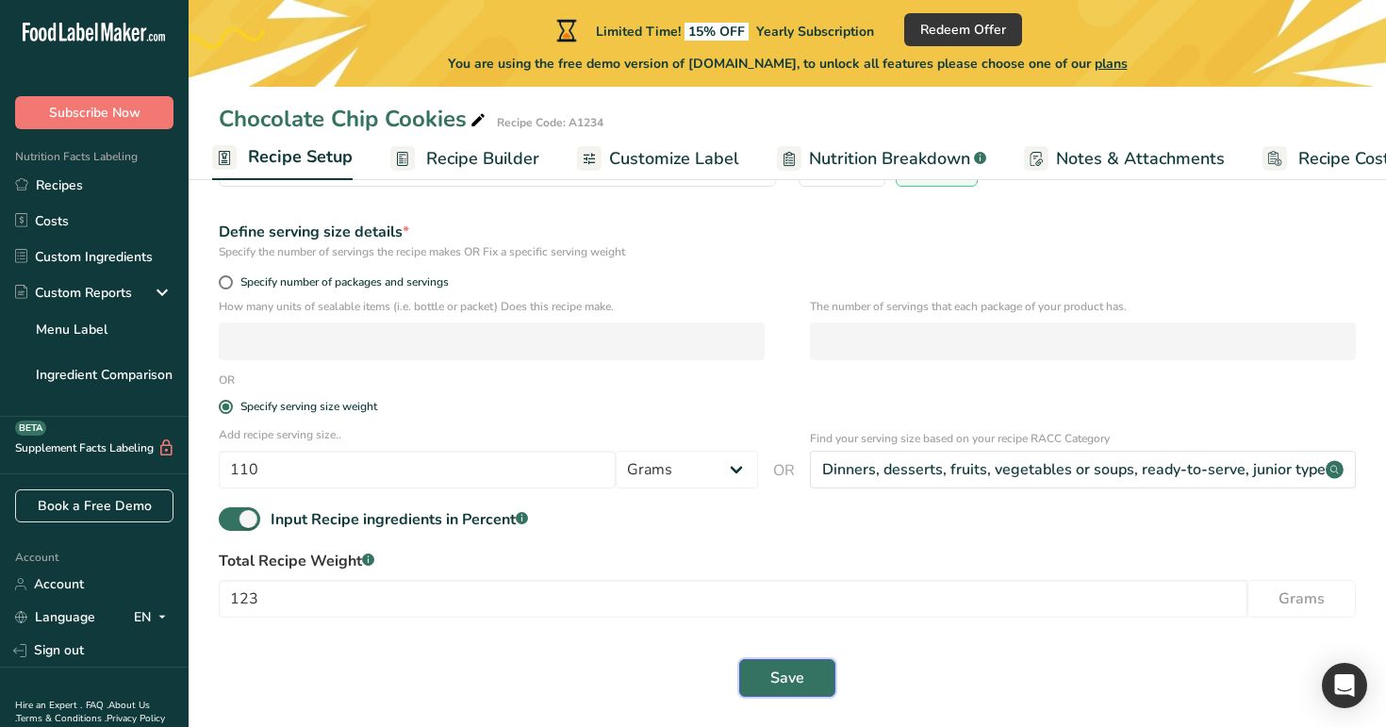
click at [804, 680] on button "Save" at bounding box center [787, 678] width 96 height 38
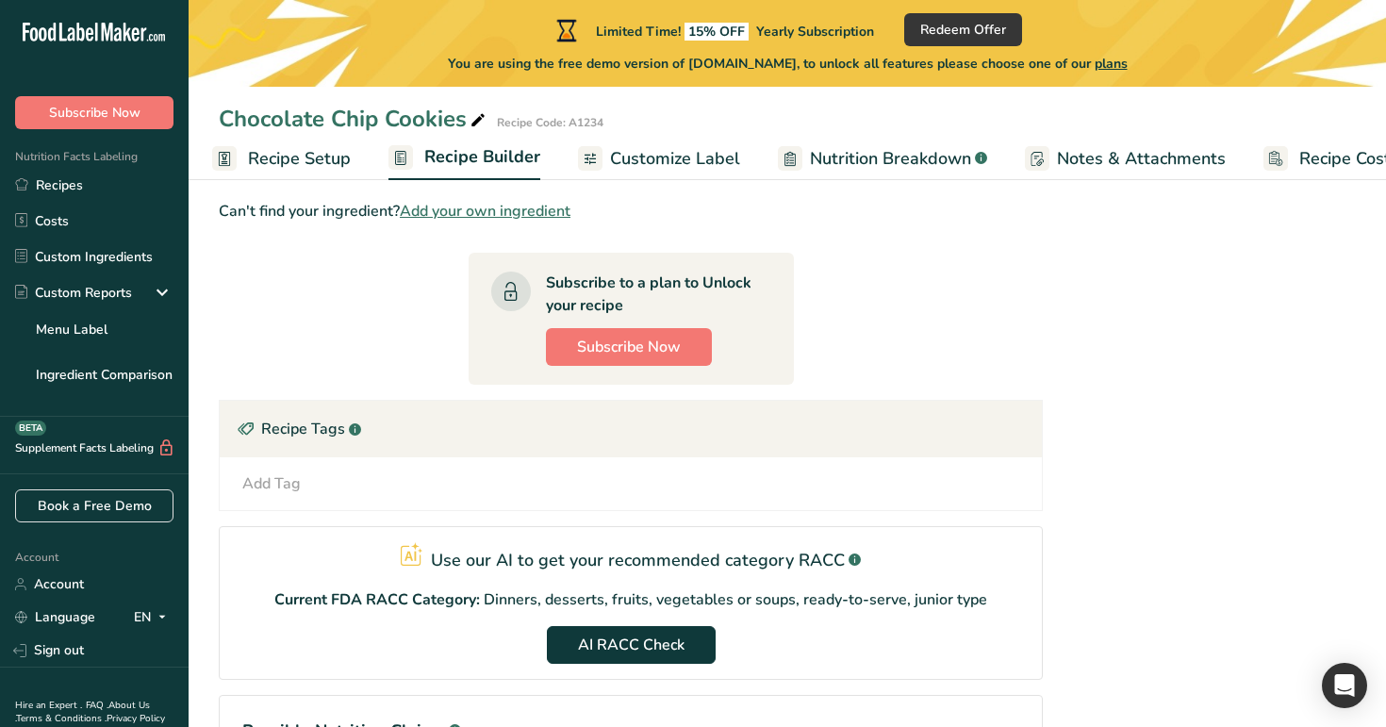
scroll to position [819, 0]
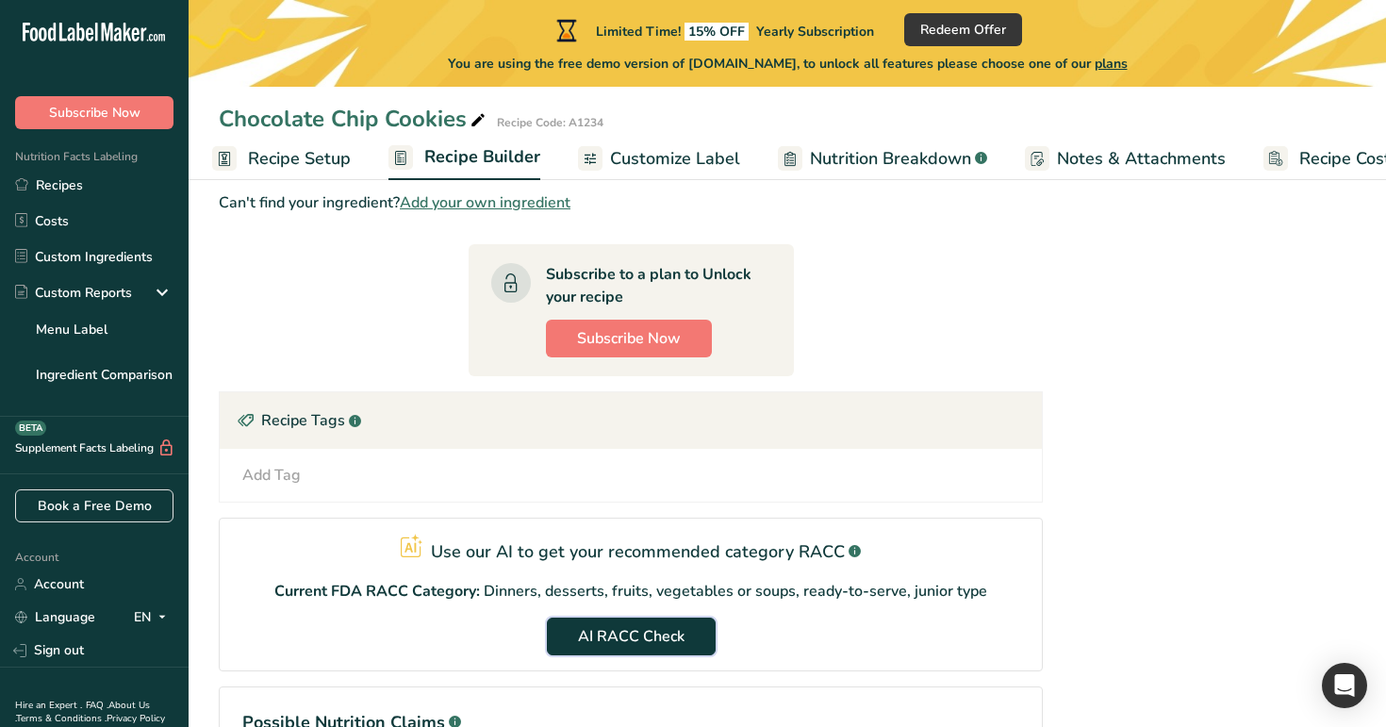
click at [680, 642] on span "AI RACC Check" at bounding box center [631, 636] width 107 height 23
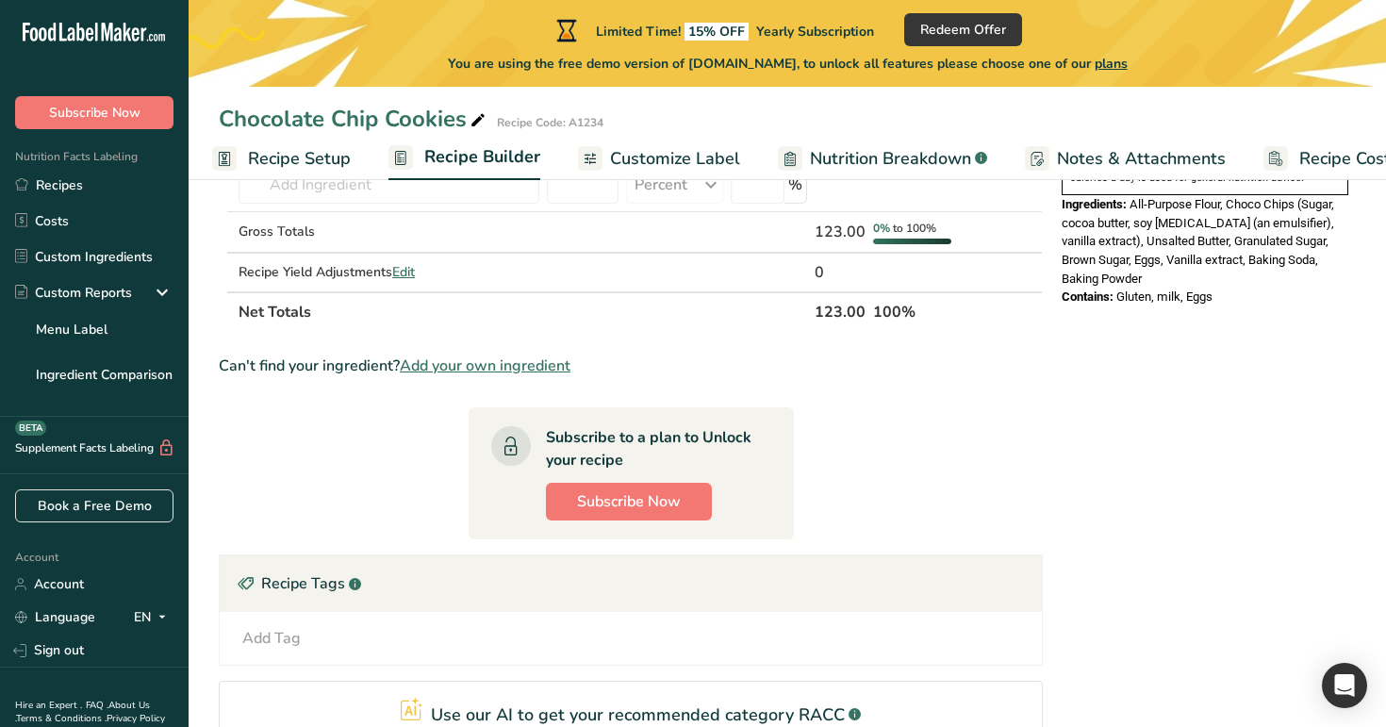
scroll to position [536, 0]
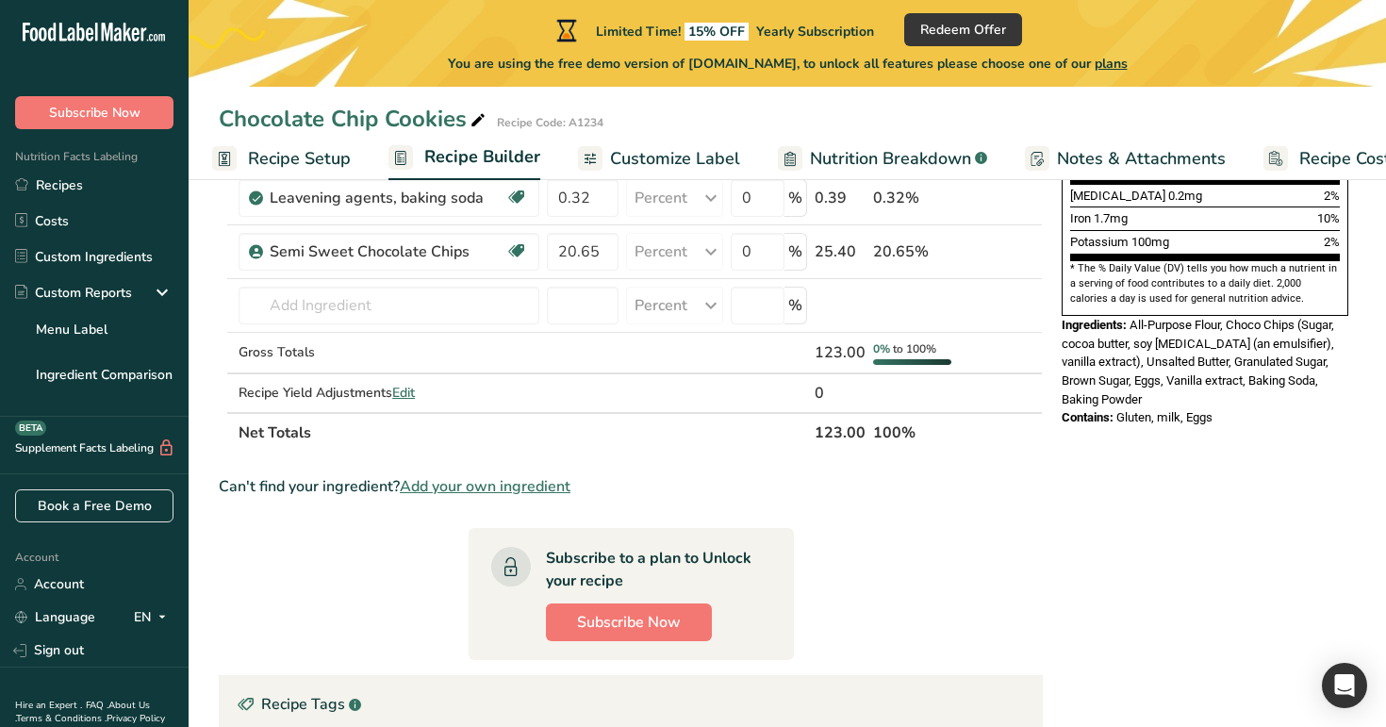
click at [273, 140] on link "Recipe Setup" at bounding box center [281, 159] width 139 height 42
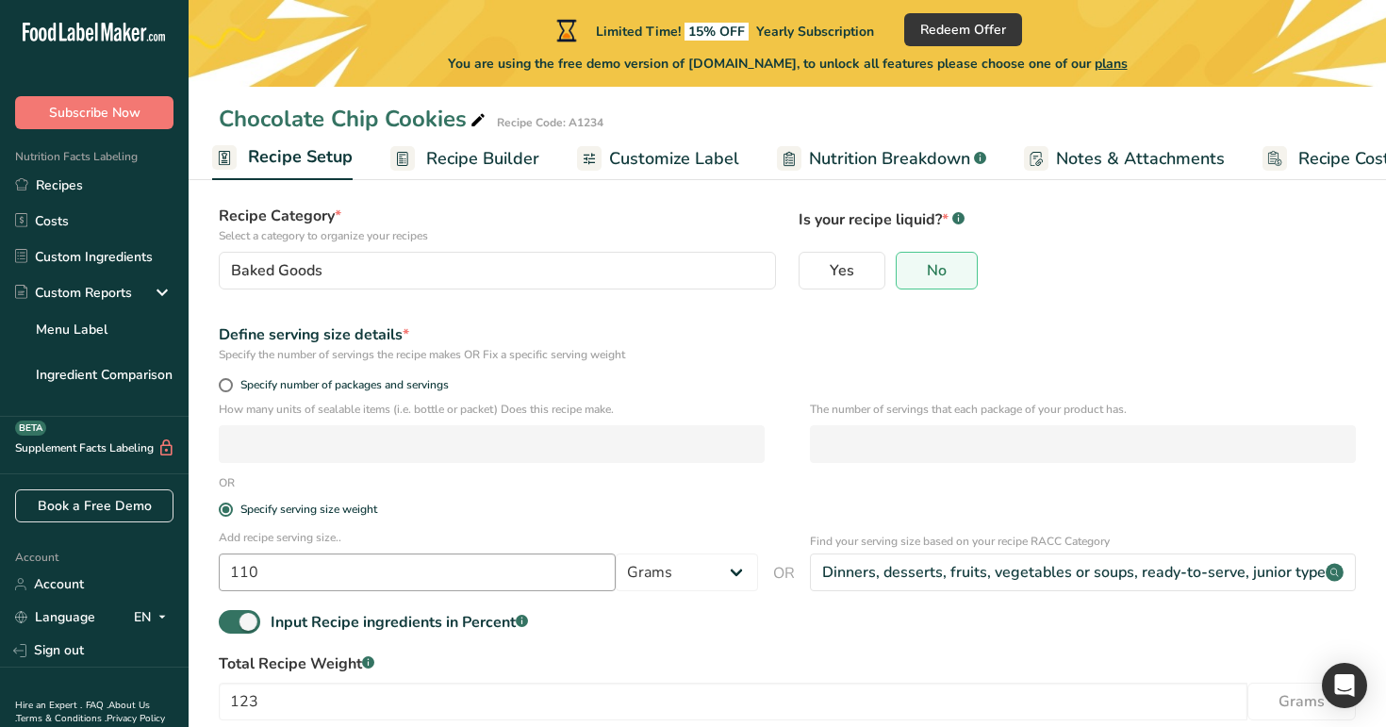
scroll to position [78, 0]
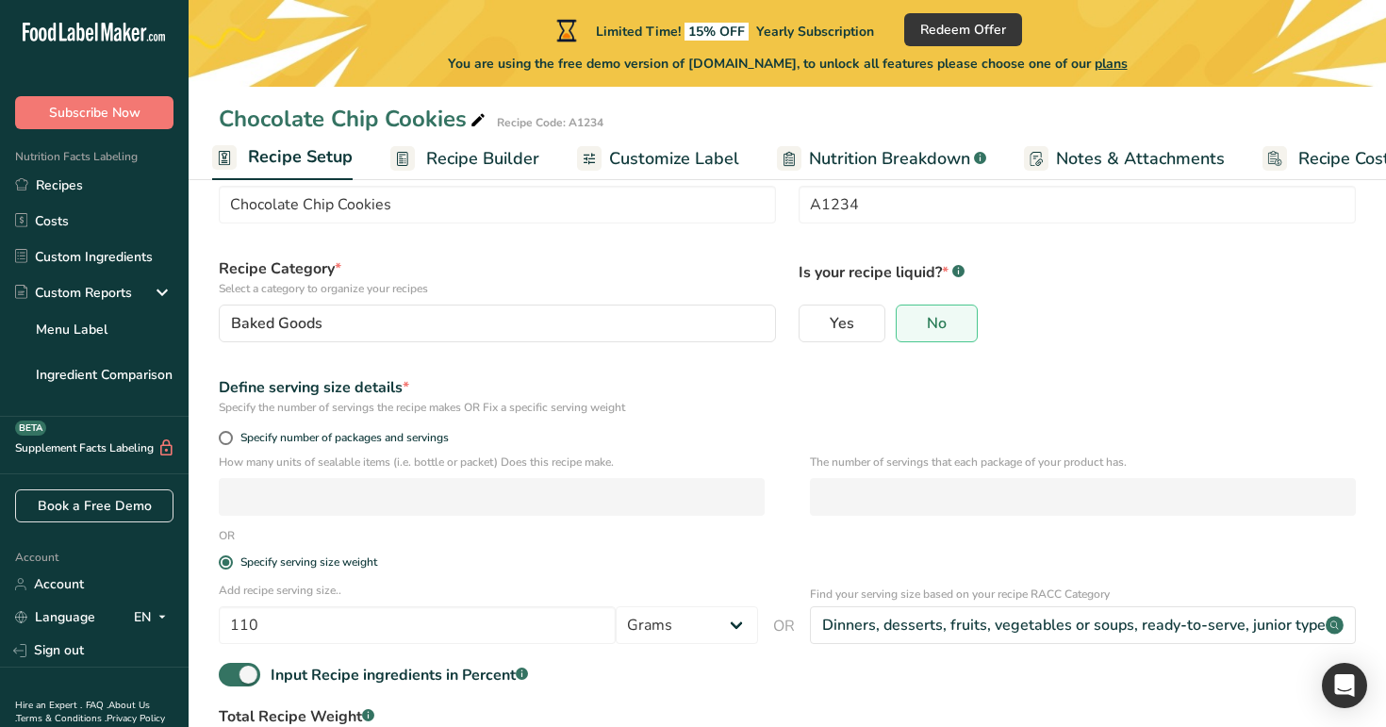
click at [469, 170] on span "Recipe Builder" at bounding box center [482, 158] width 113 height 25
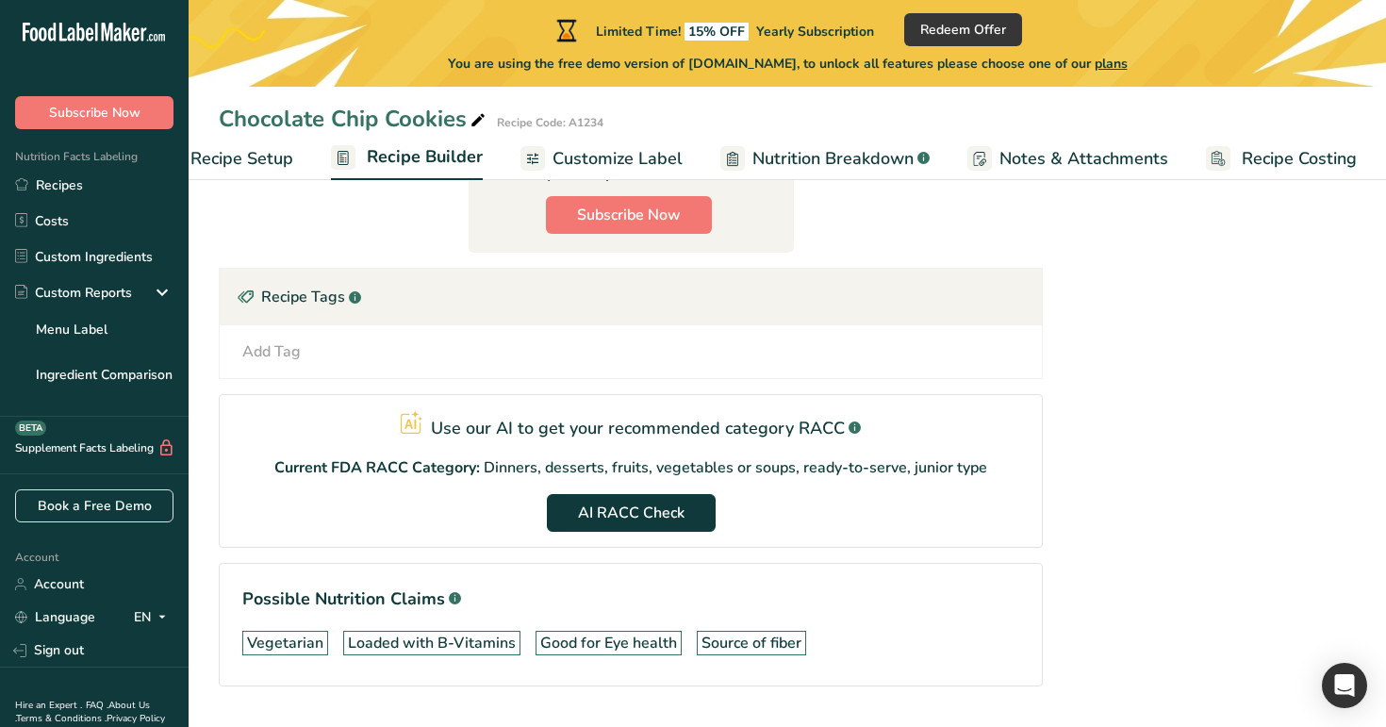
scroll to position [993, 0]
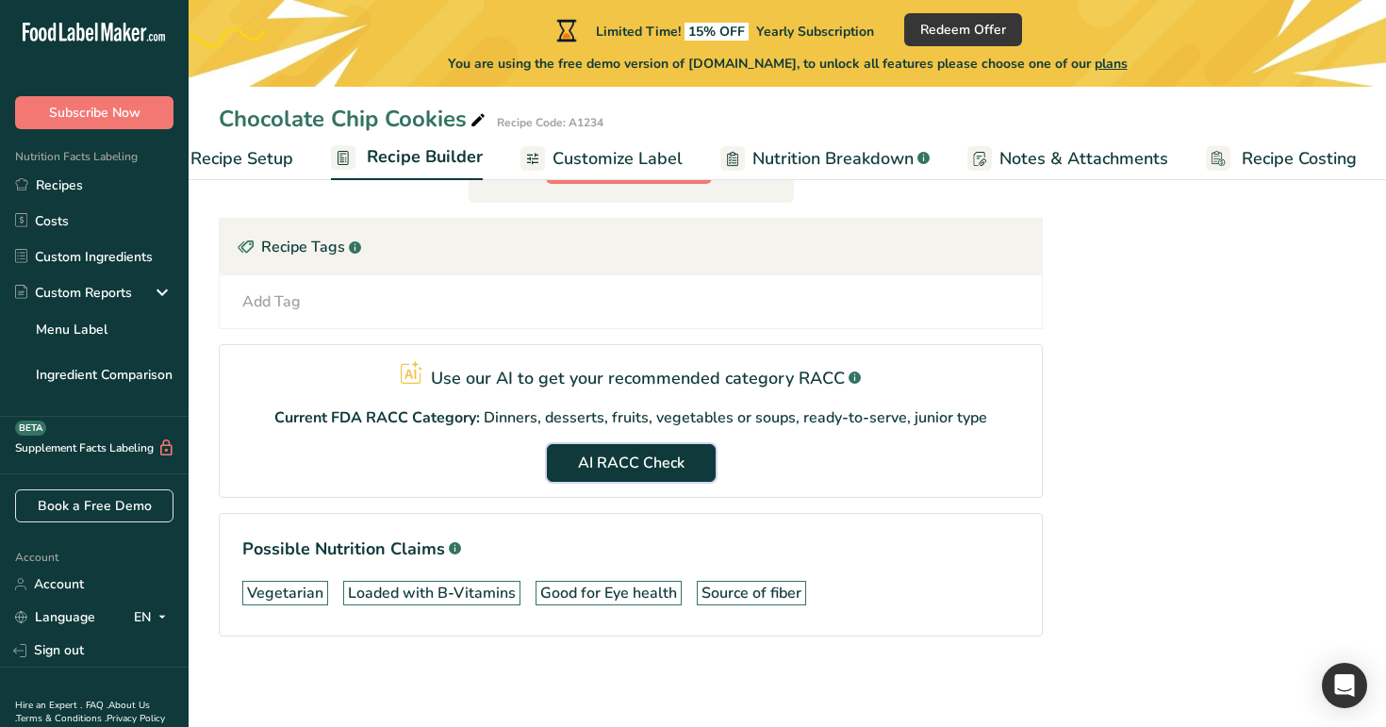
click at [635, 450] on button "AI RACC Check" at bounding box center [631, 463] width 169 height 38
click at [862, 163] on span "Nutrition Breakdown" at bounding box center [832, 158] width 161 height 25
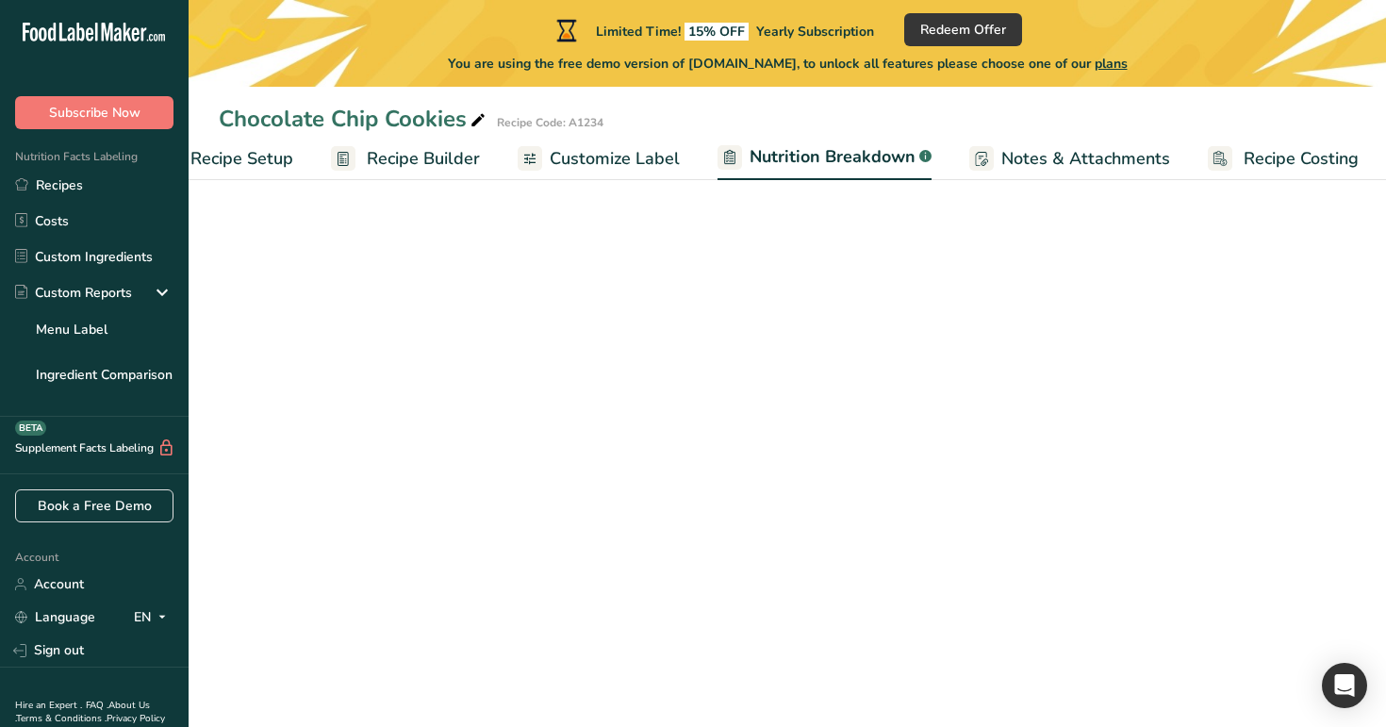
scroll to position [0, 66]
select select "Calories"
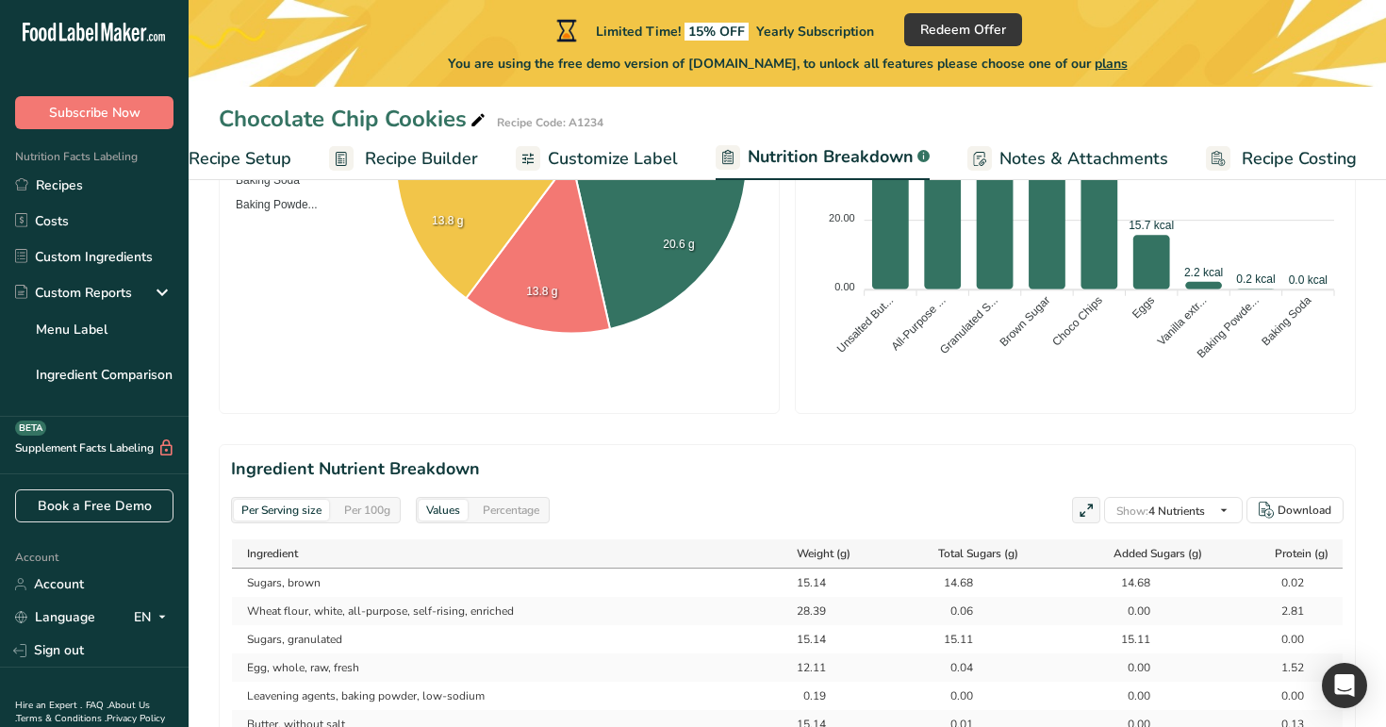
scroll to position [585, 0]
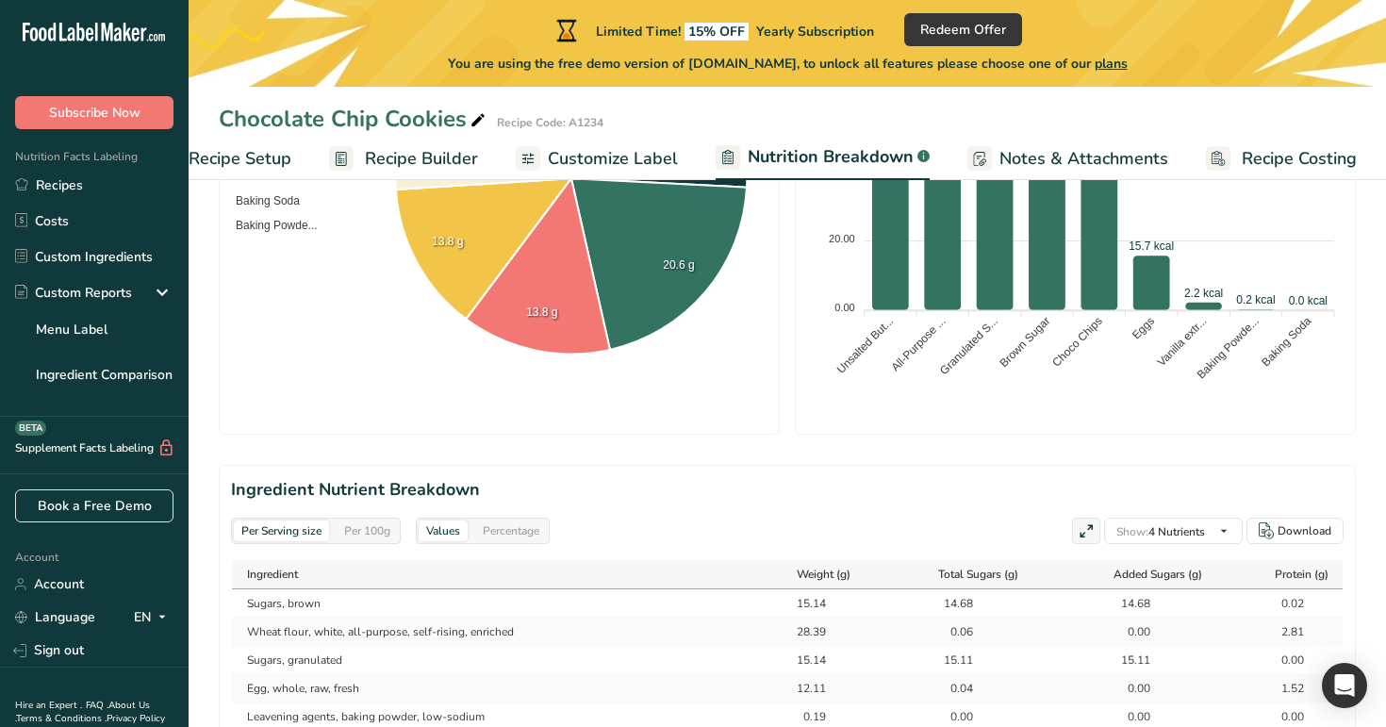
click at [400, 570] on div "Ingredient" at bounding box center [489, 574] width 485 height 17
click at [388, 528] on div "Per 100g" at bounding box center [367, 530] width 61 height 21
click at [542, 527] on div "Percentage" at bounding box center [511, 530] width 72 height 21
click at [1132, 147] on span "Notes & Attachments" at bounding box center [1083, 158] width 169 height 25
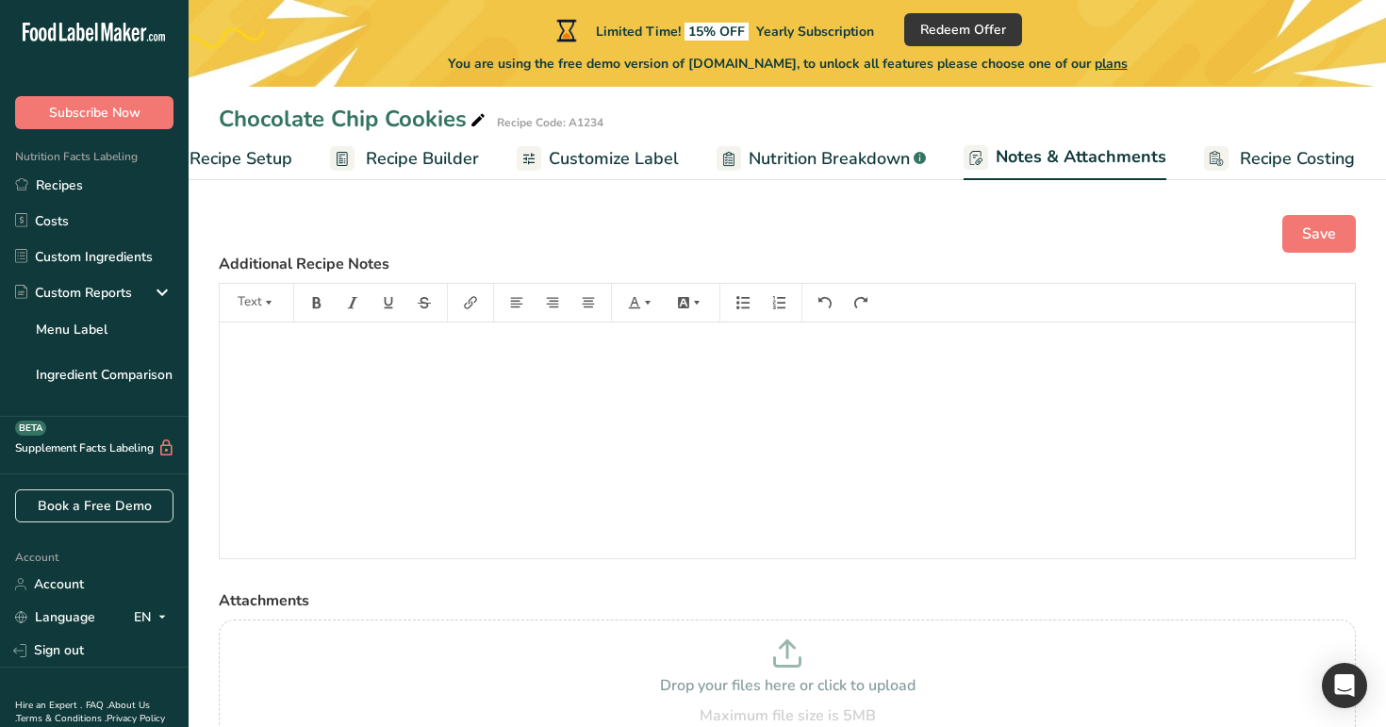
click at [1278, 163] on span "Recipe Costing" at bounding box center [1297, 158] width 115 height 25
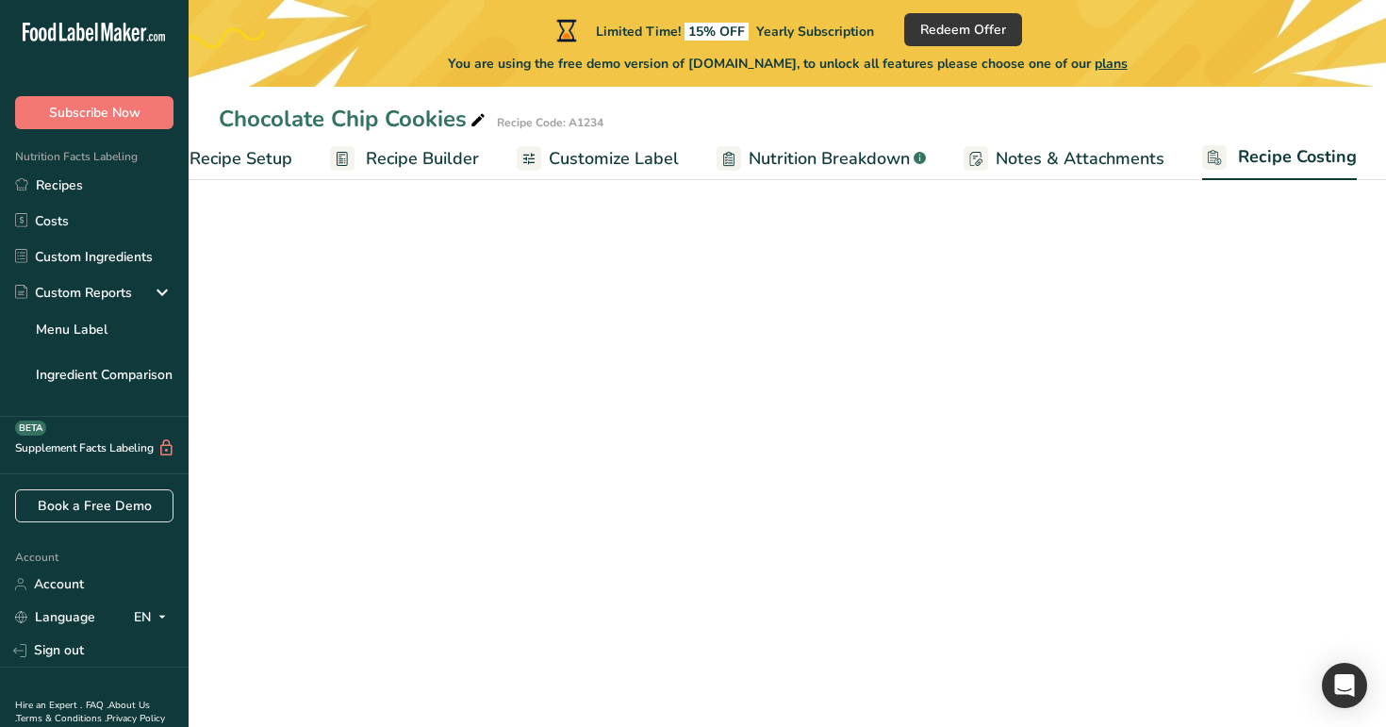
scroll to position [0, 64]
select select "1"
select select "17"
select select "1"
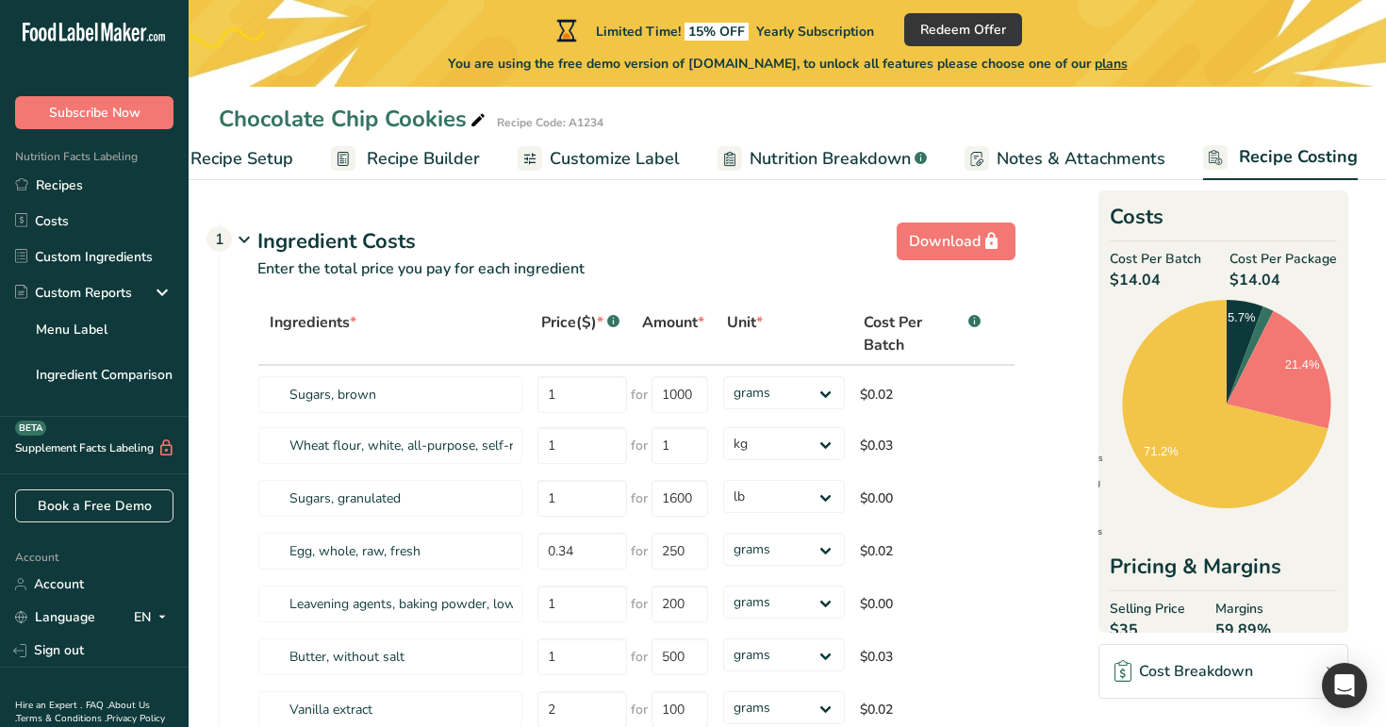
click at [268, 167] on span "Recipe Setup" at bounding box center [241, 158] width 103 height 25
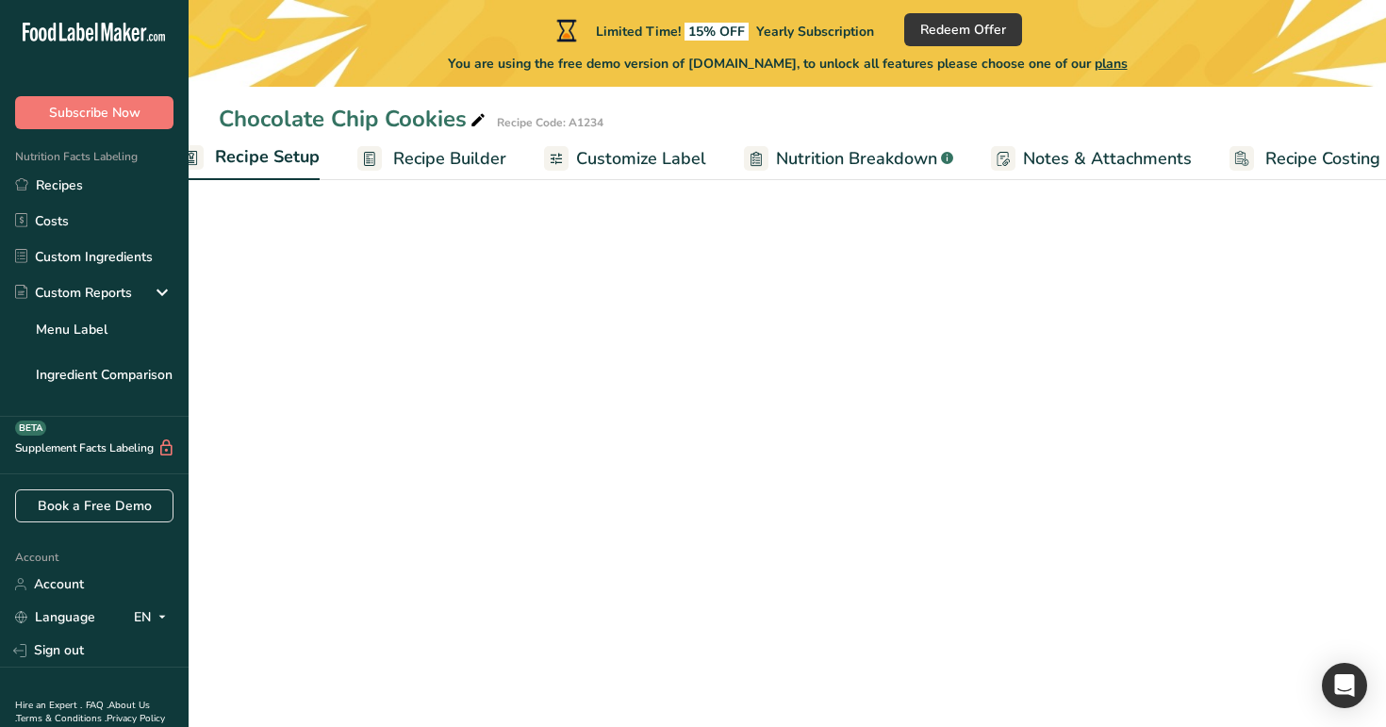
scroll to position [0, 7]
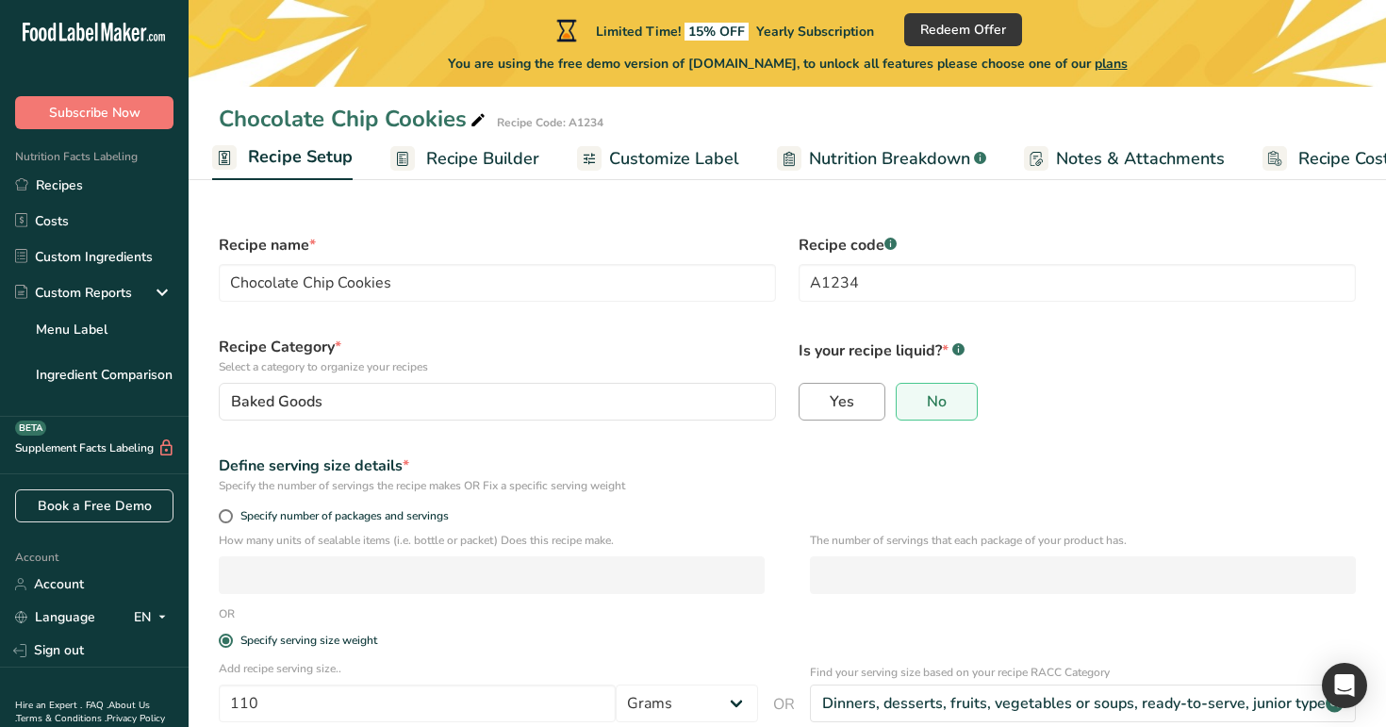
click at [859, 404] on label "Yes" at bounding box center [842, 402] width 87 height 38
click at [812, 404] on input "Yes" at bounding box center [806, 402] width 12 height 12
radio input "true"
radio input "false"
select select "29"
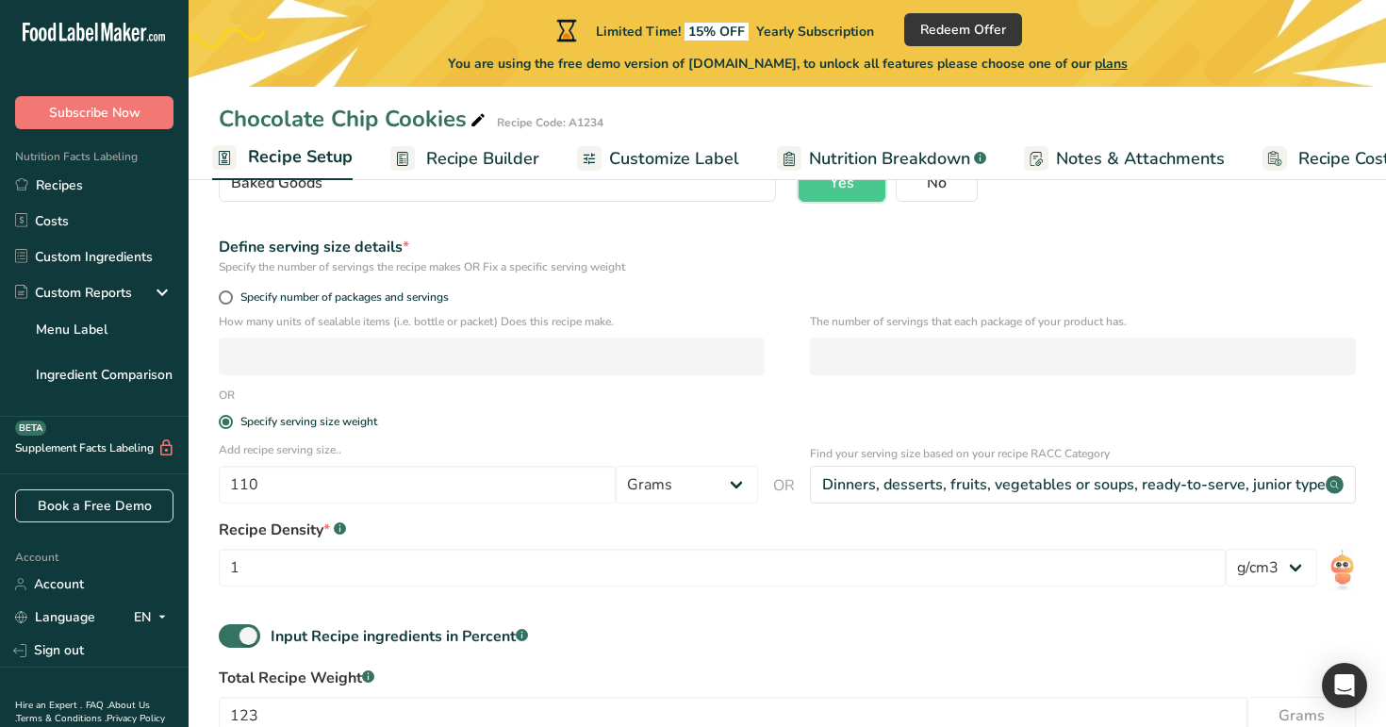
scroll to position [336, 0]
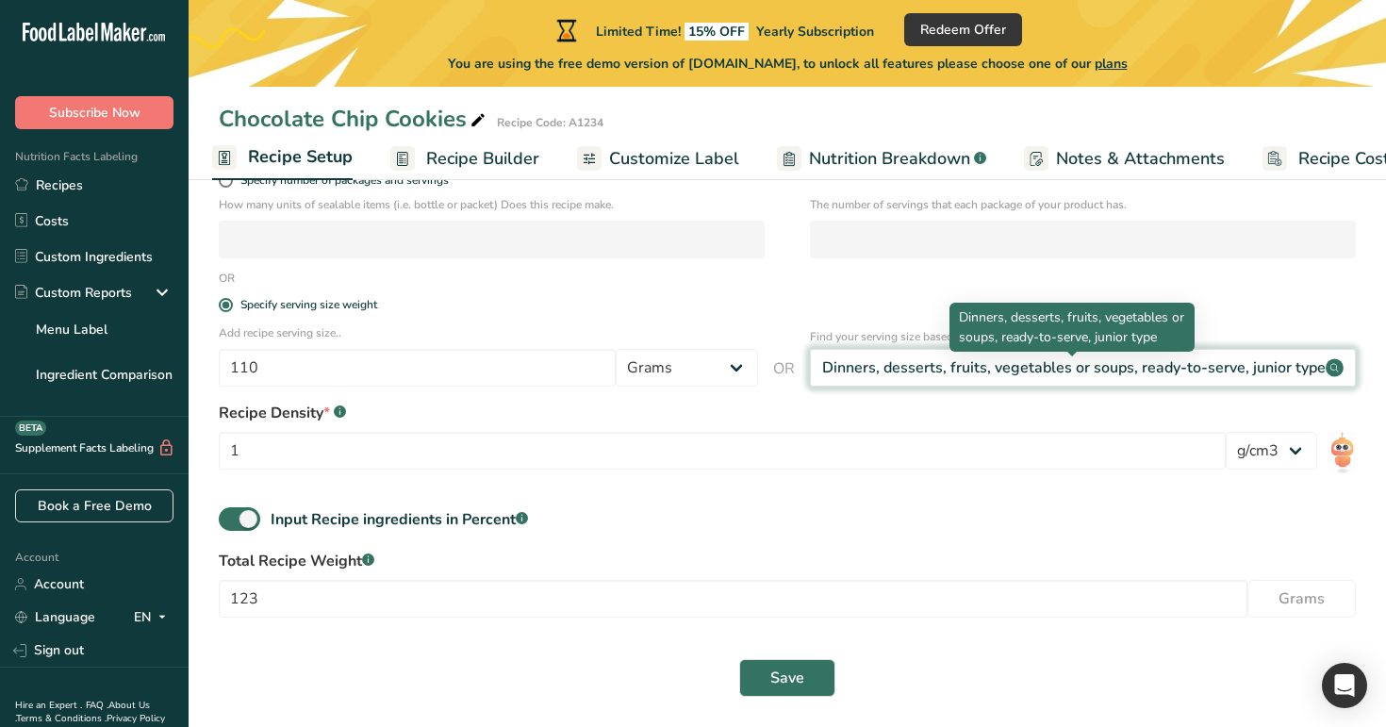
click at [1016, 376] on div "Dinners, desserts, fruits, vegetables or soups, ready-to-serve, junior type" at bounding box center [1073, 367] width 503 height 23
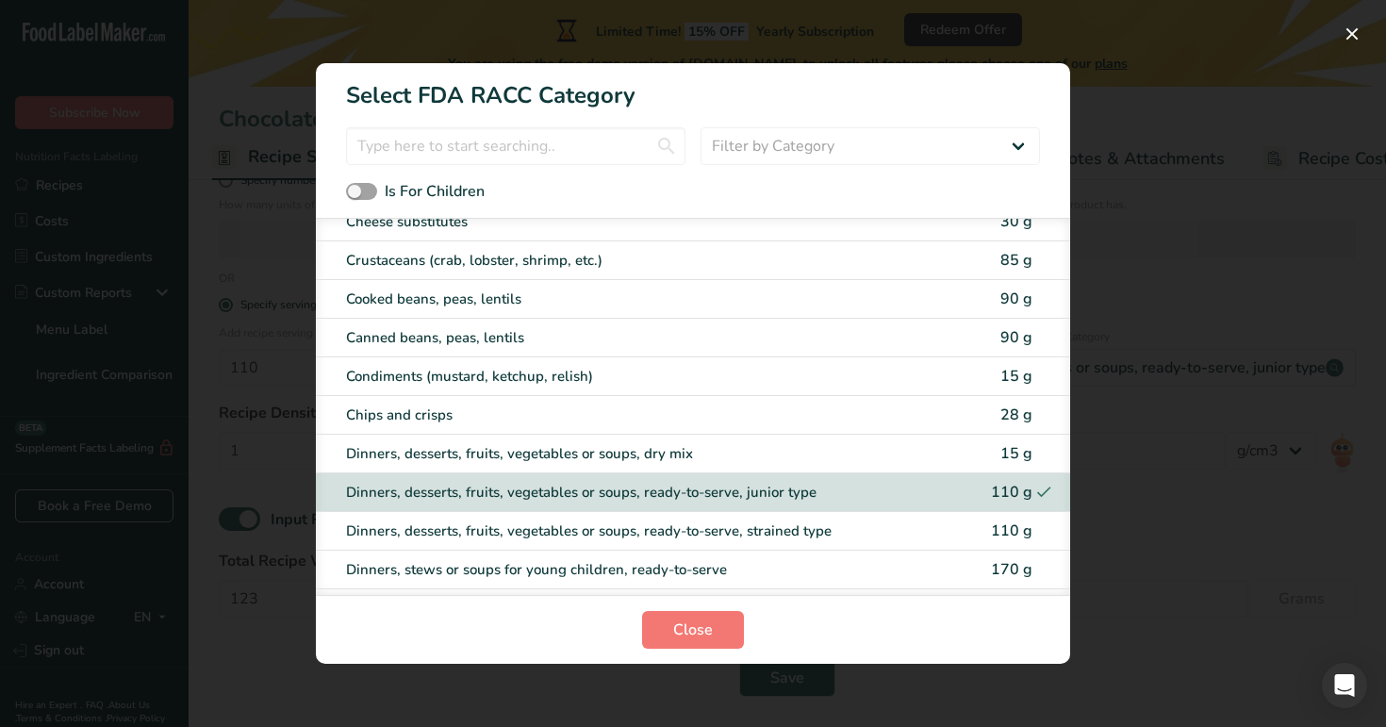
scroll to position [1294, 0]
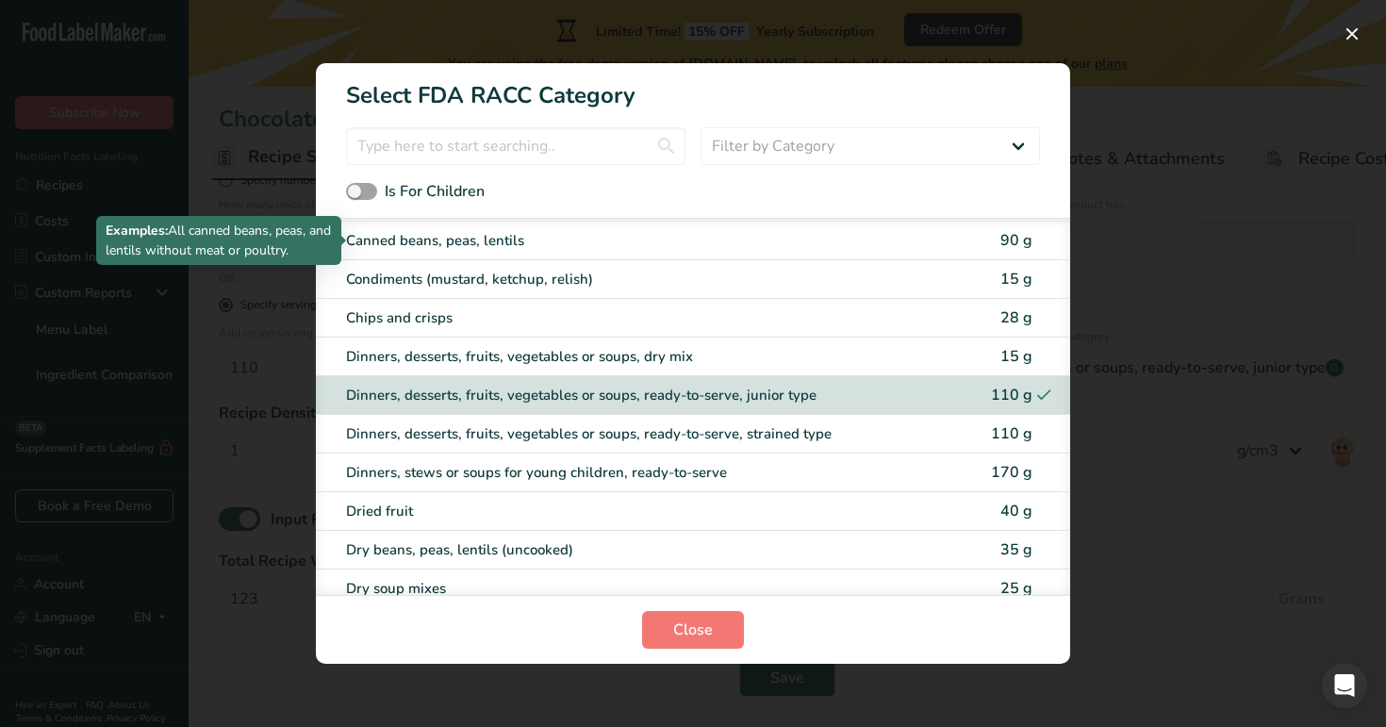
click at [716, 239] on div "Canned beans, peas, lentils" at bounding box center [614, 241] width 536 height 22
type input "90"
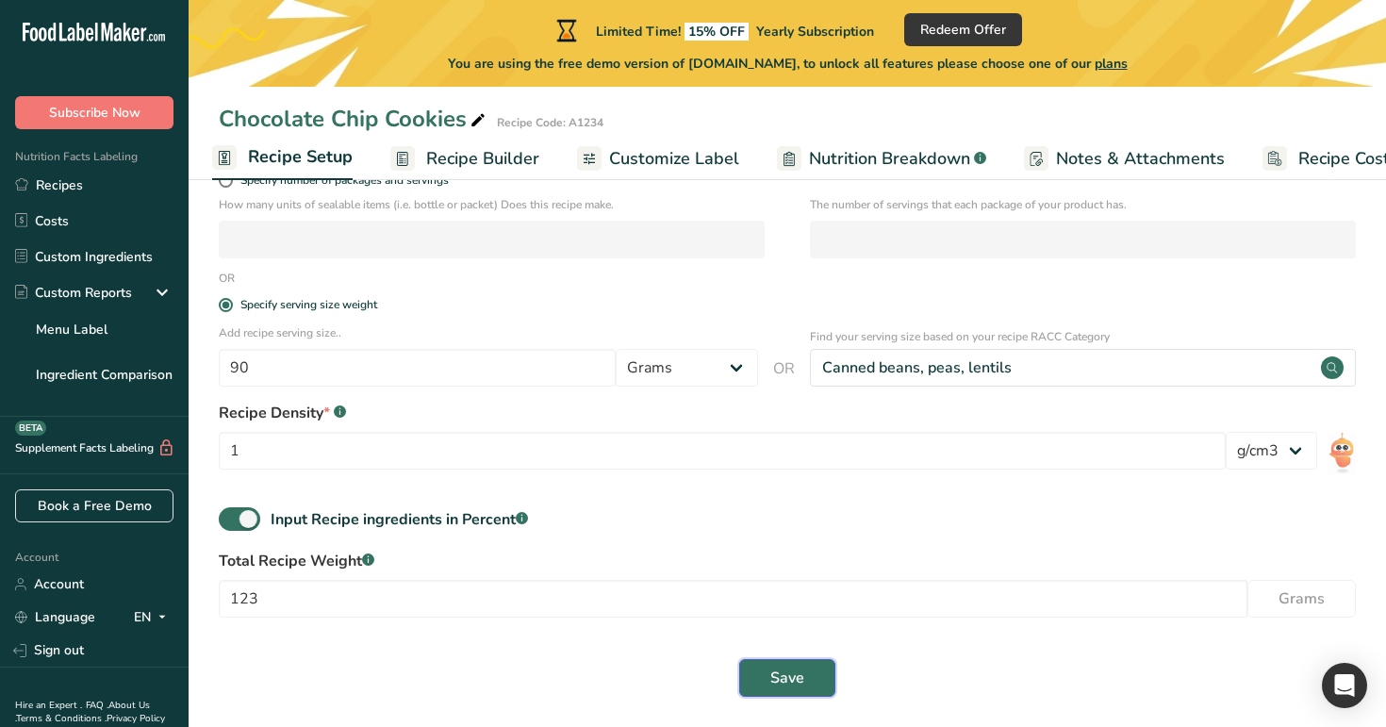
click at [783, 684] on span "Save" at bounding box center [787, 678] width 34 height 23
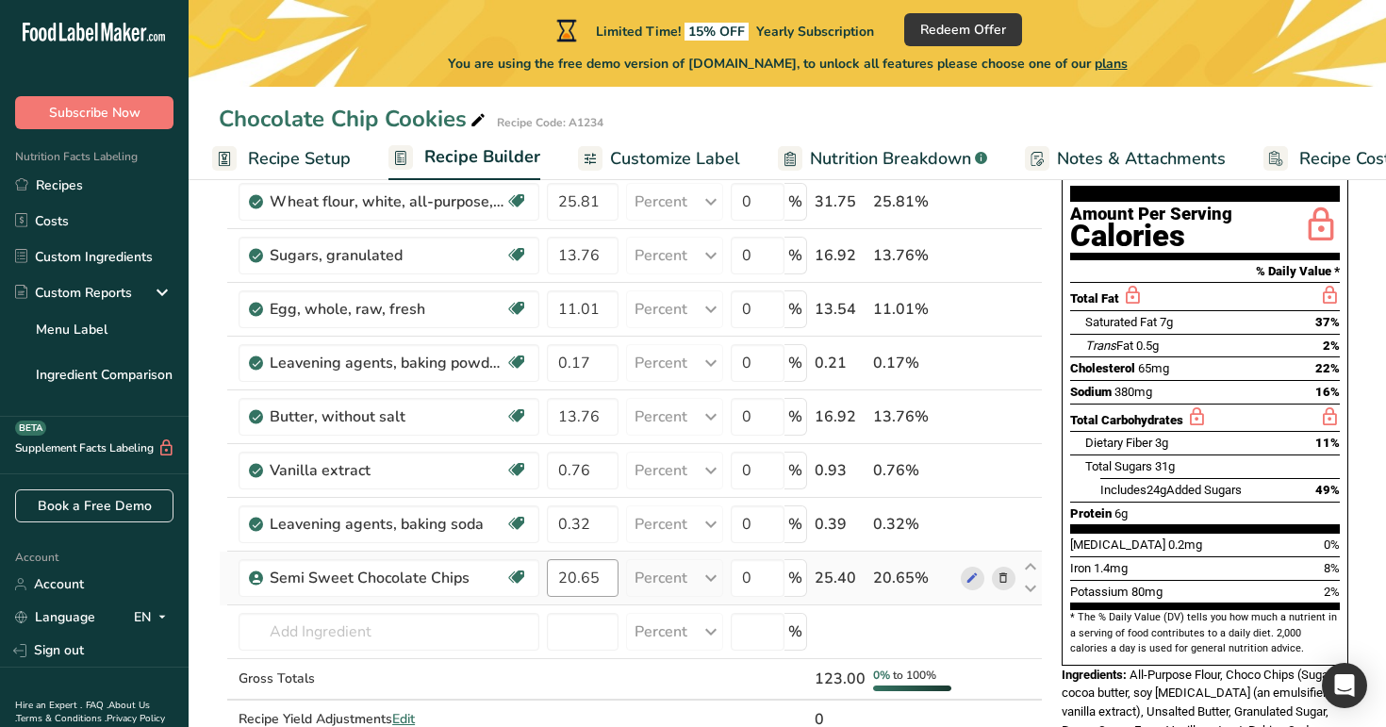
scroll to position [275, 0]
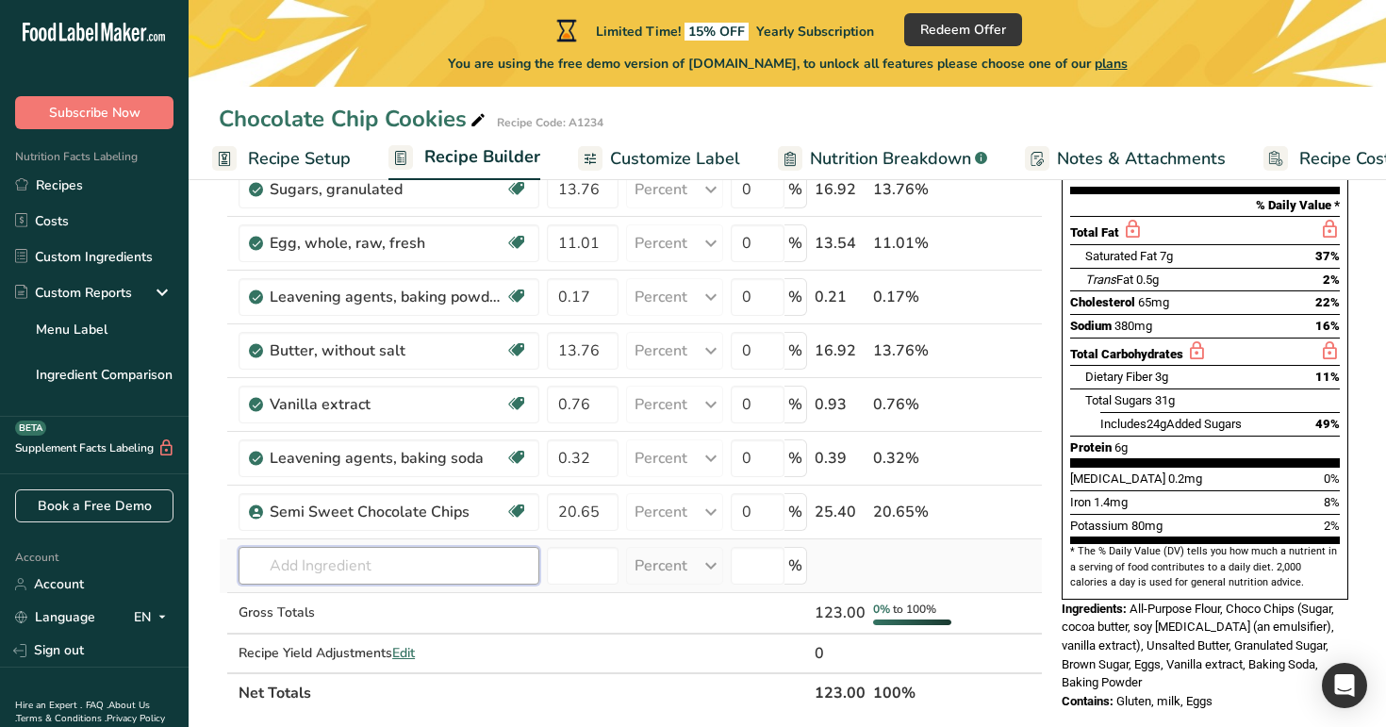
click at [472, 578] on input "text" at bounding box center [389, 566] width 301 height 38
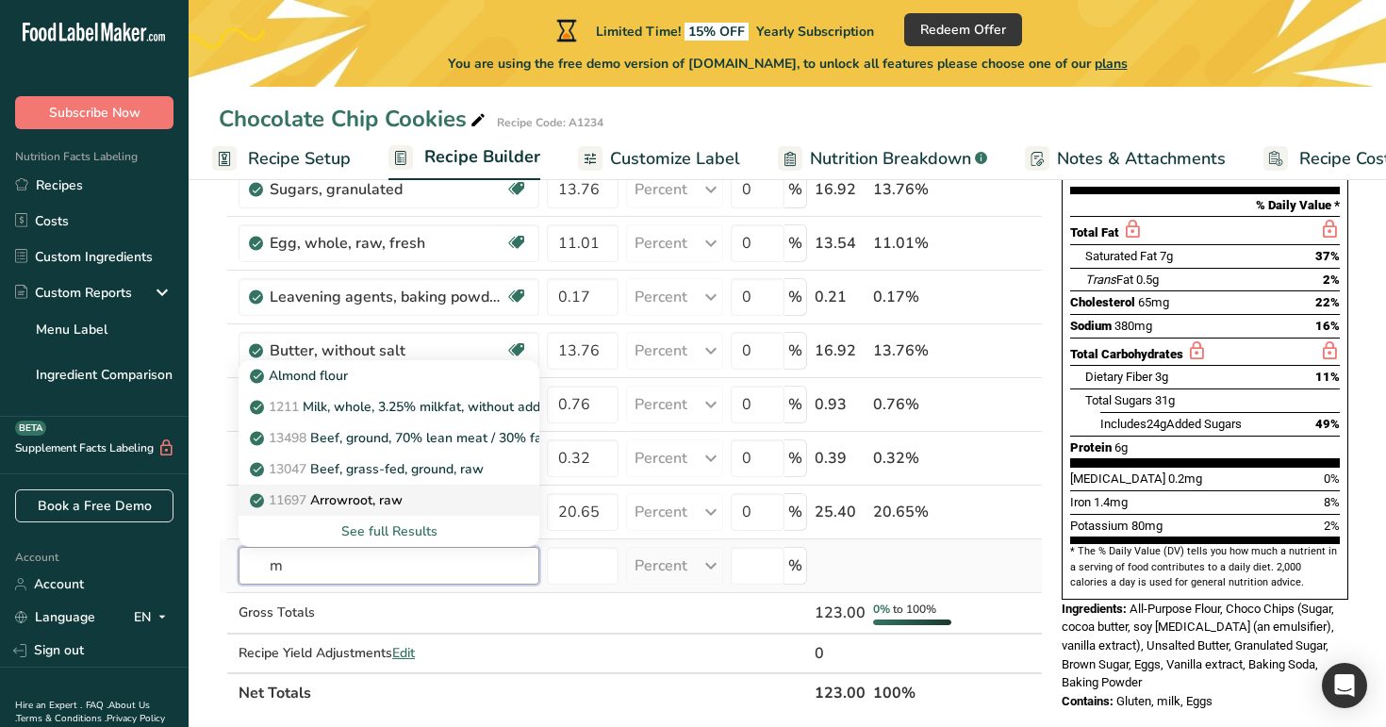
type input "m"
click at [403, 497] on p "11697 Arrowroot, raw" at bounding box center [328, 500] width 149 height 20
type input "Broadbeans (fava beans), mature seeds, raw"
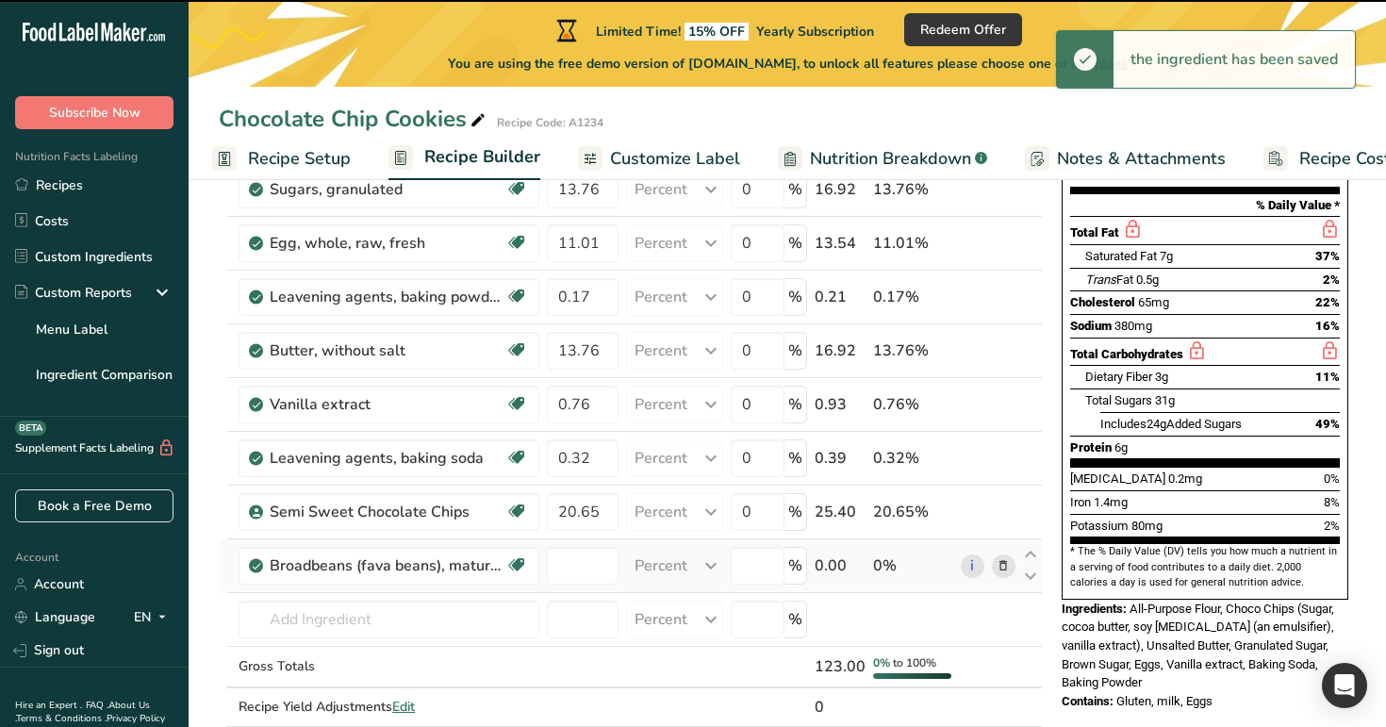
type input "0"
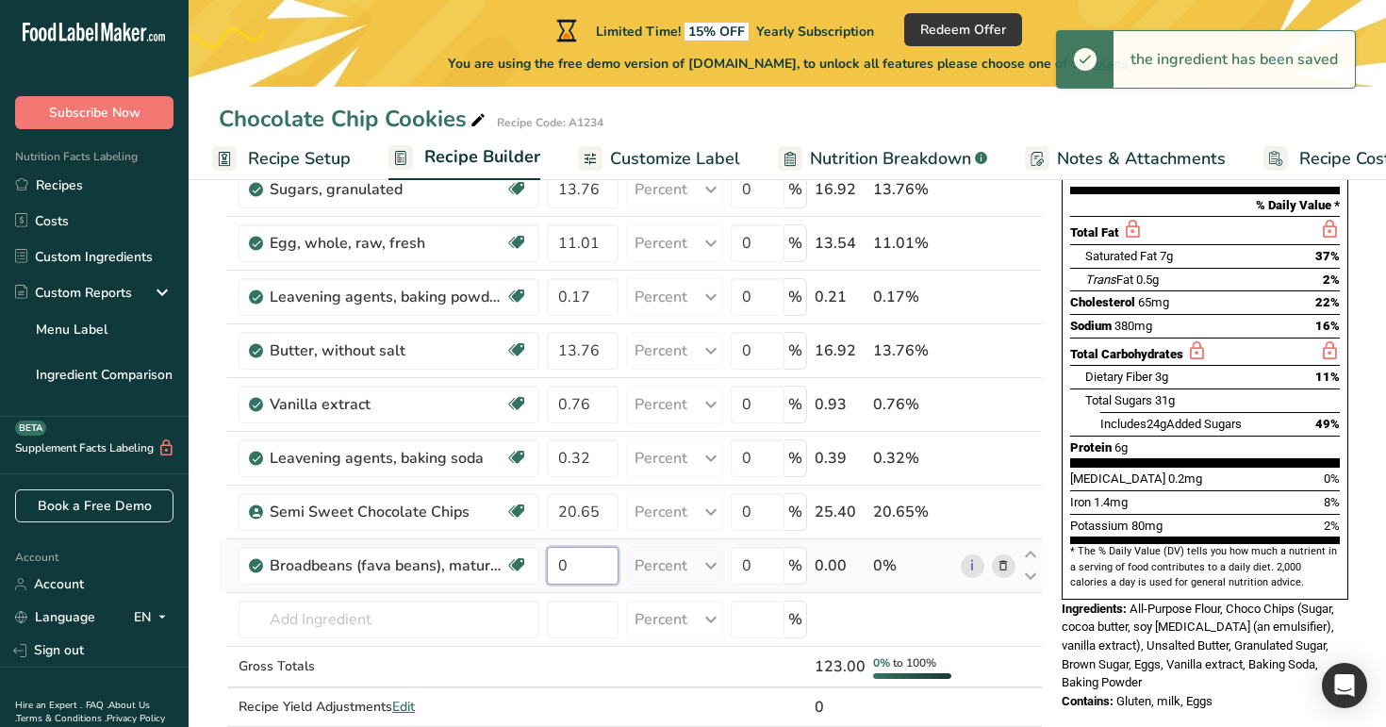
click at [594, 562] on input "0" at bounding box center [583, 566] width 72 height 38
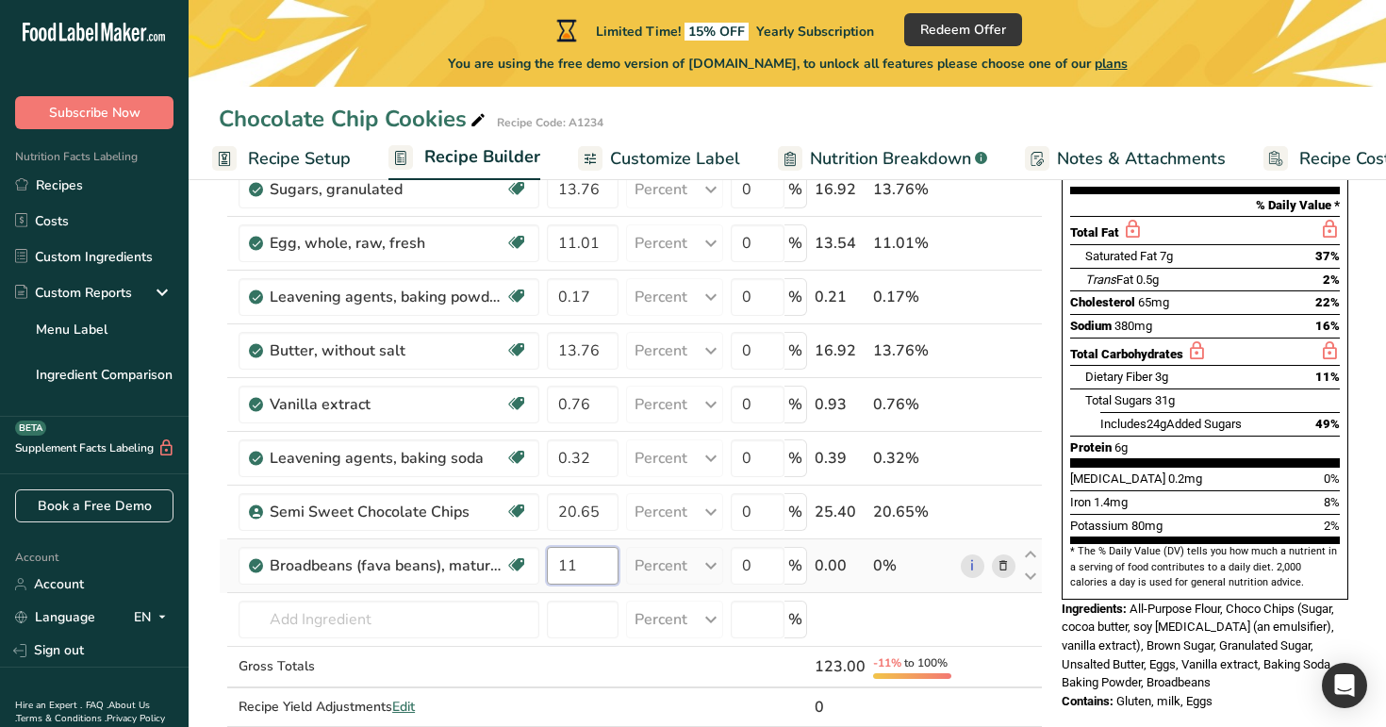
type input "1"
click at [1004, 564] on div "Ingredient * Amount * Unit * Waste * .a-a{fill:#347362;}.b-a{fill:#fff;} Grams …" at bounding box center [631, 390] width 824 height 751
type input "0"
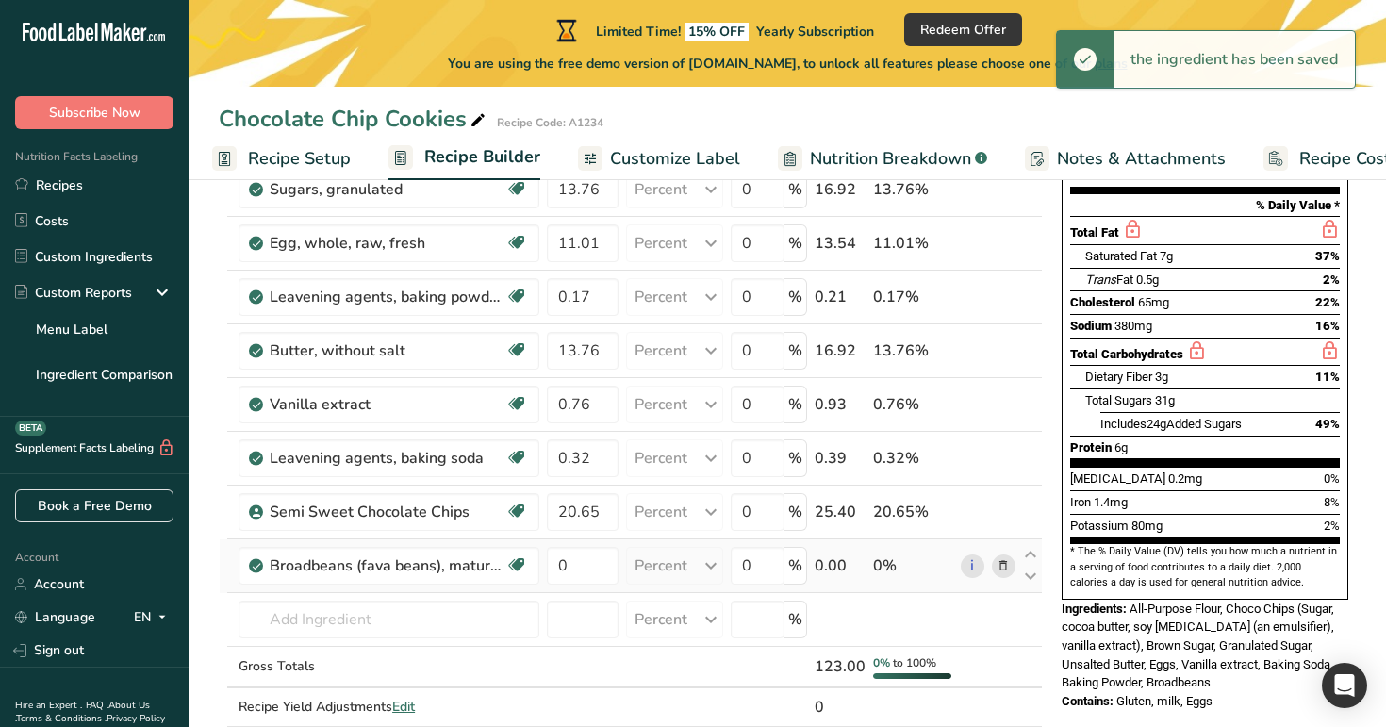
click at [998, 566] on icon at bounding box center [1003, 566] width 13 height 20
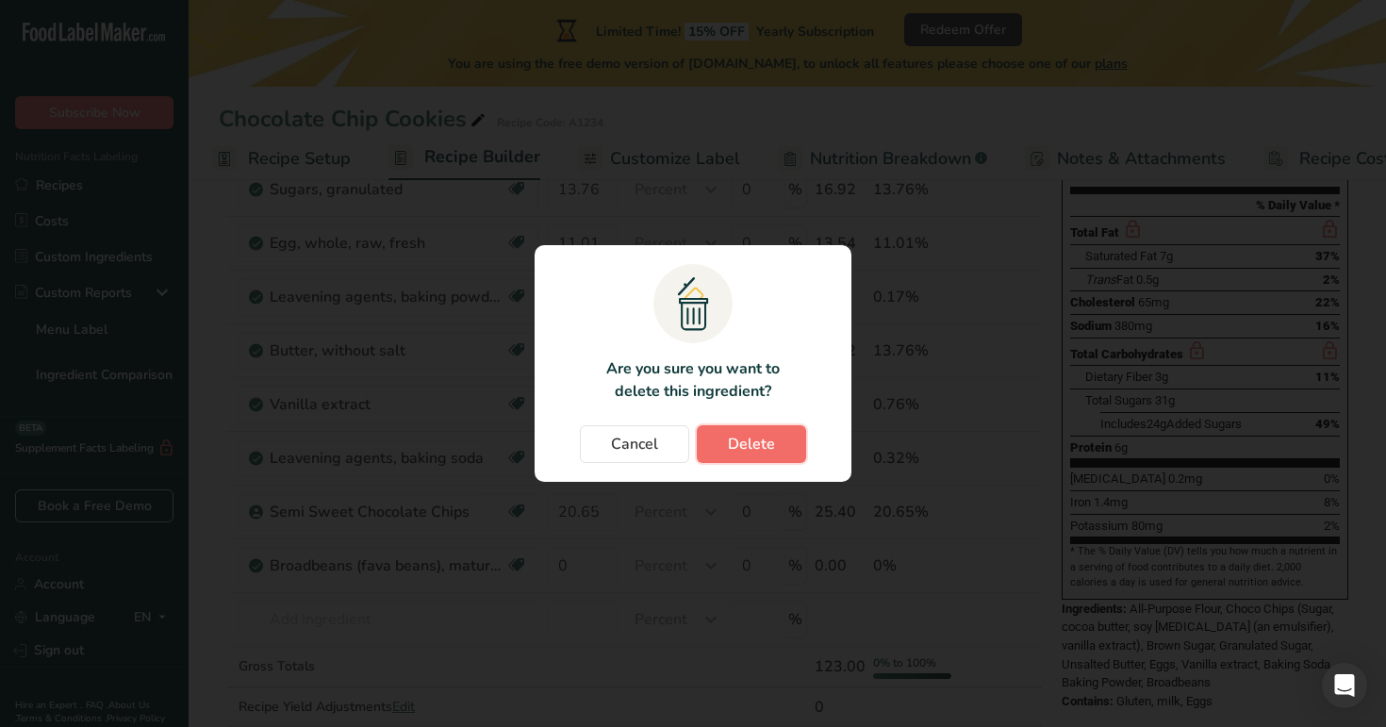
click at [754, 442] on span "Delete" at bounding box center [751, 444] width 47 height 23
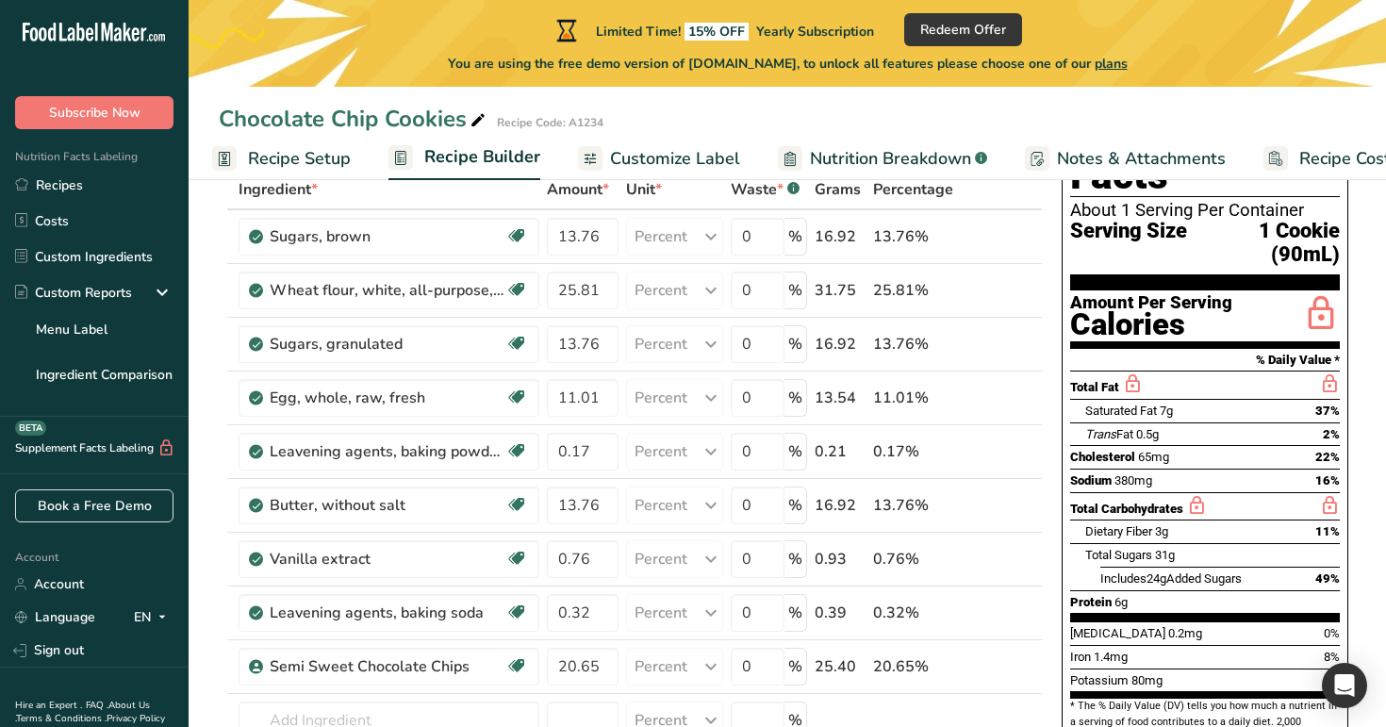
scroll to position [111, 0]
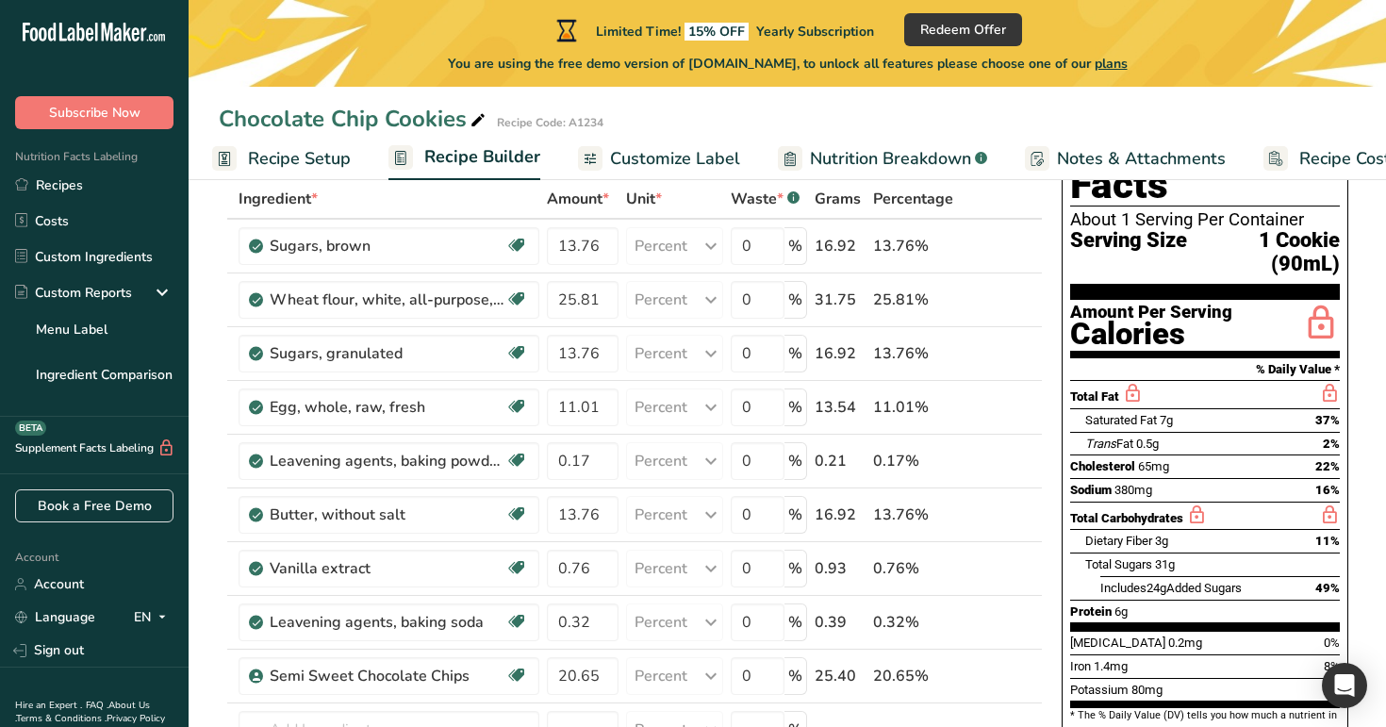
click at [312, 158] on span "Recipe Setup" at bounding box center [299, 158] width 103 height 25
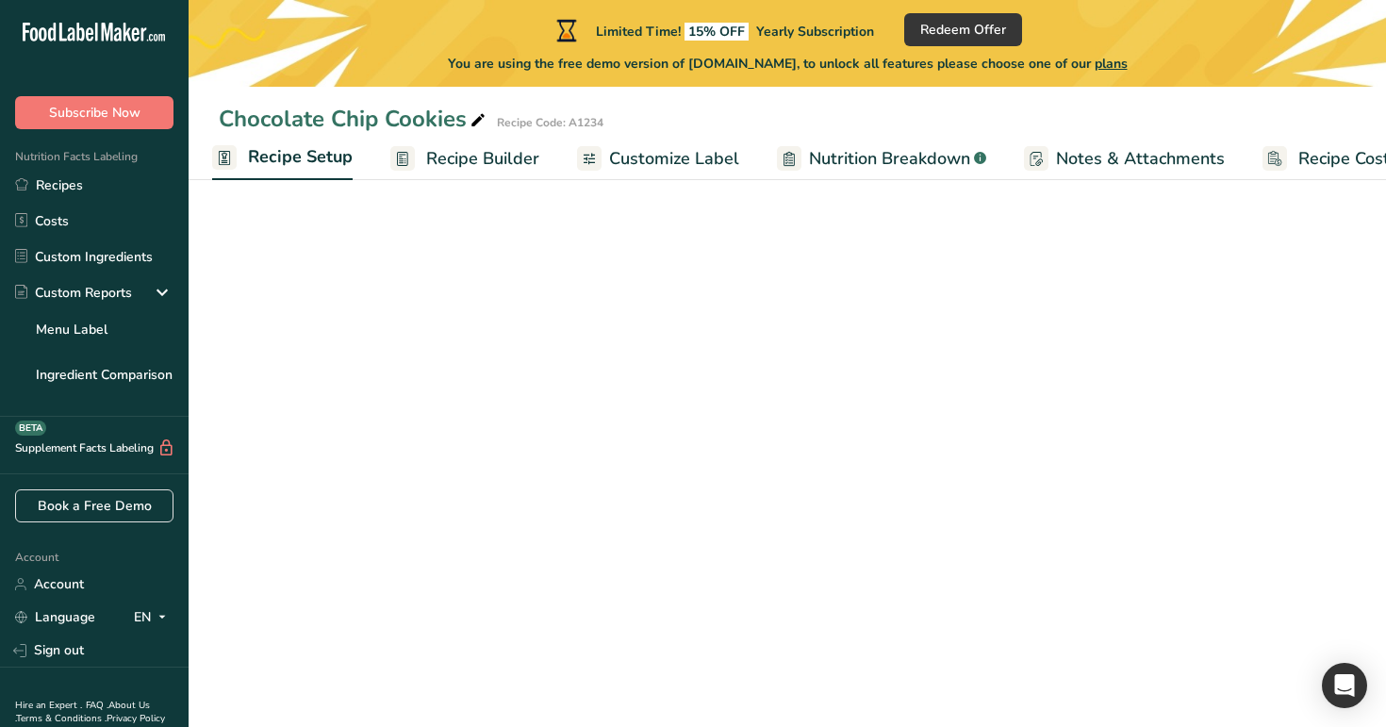
select select "29"
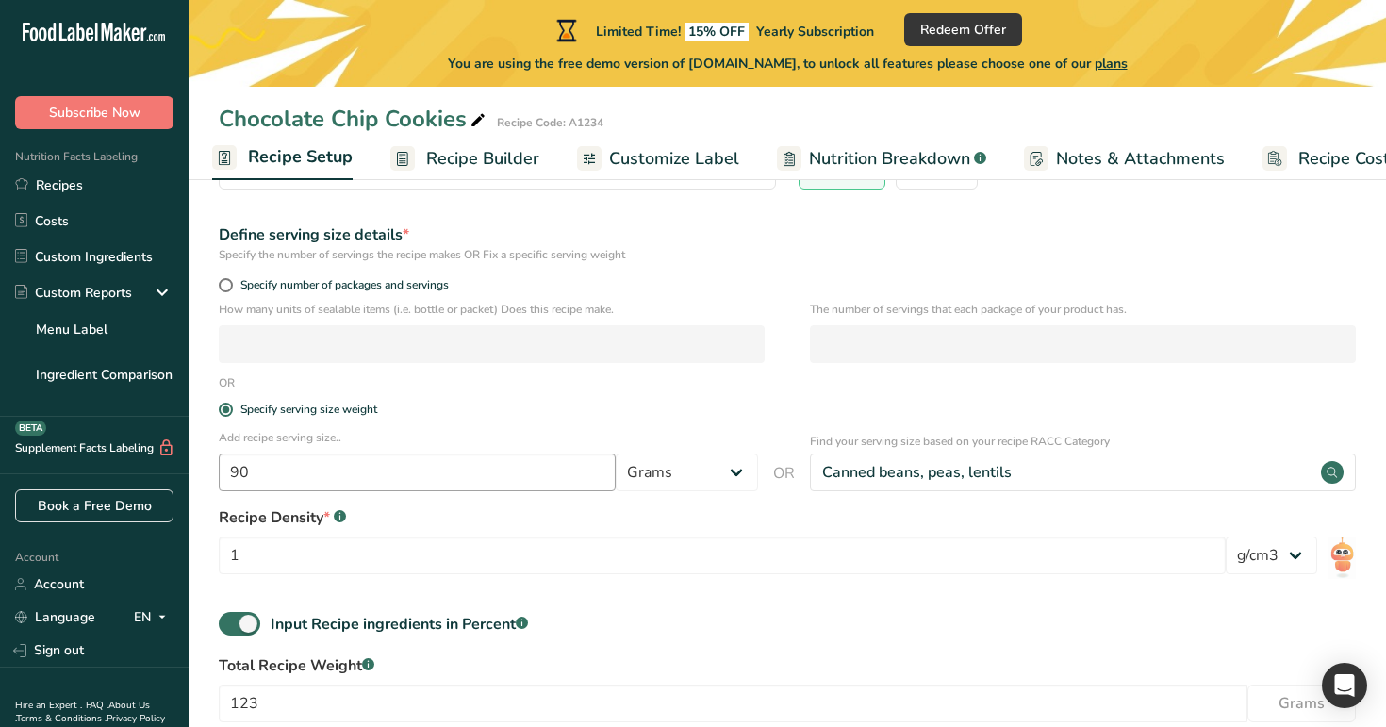
scroll to position [232, 0]
click at [434, 624] on div "Input Recipe ingredients in Percent .a-a{fill:#347362;}.b-a{fill:#fff;}" at bounding box center [399, 623] width 257 height 23
click at [231, 624] on input "Input Recipe ingredients in Percent .a-a{fill:#347362;}.b-a{fill:#fff;}" at bounding box center [225, 623] width 12 height 12
checkbox input "false"
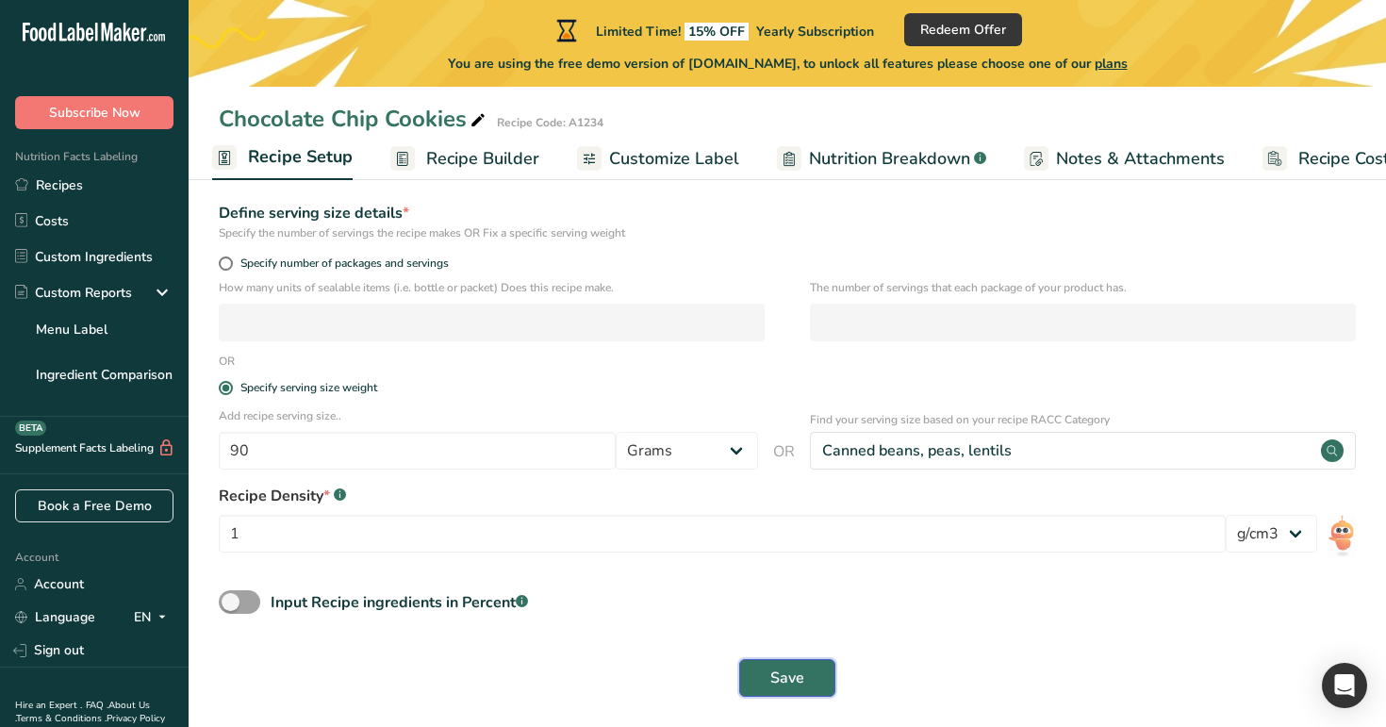
click at [788, 665] on button "Save" at bounding box center [787, 678] width 96 height 38
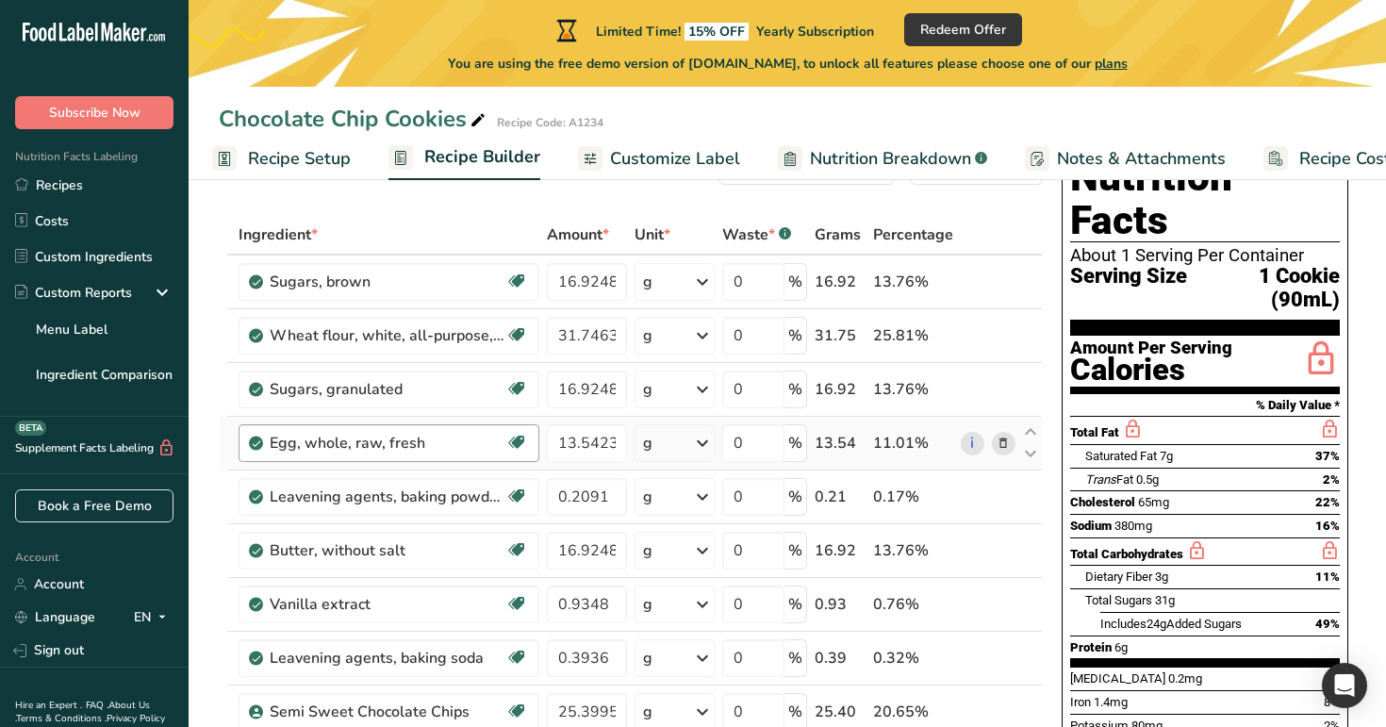
scroll to position [74, 0]
click at [661, 173] on link "Customize Label" at bounding box center [659, 159] width 162 height 42
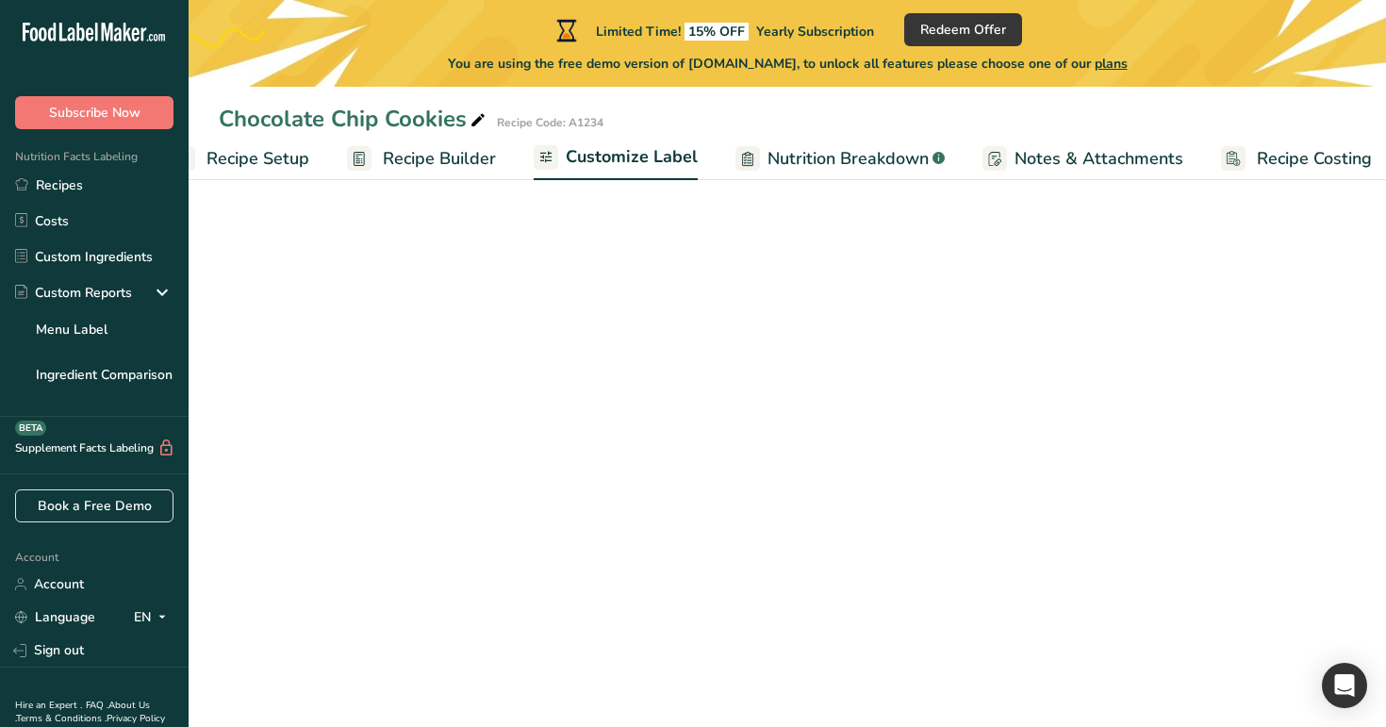
scroll to position [0, 64]
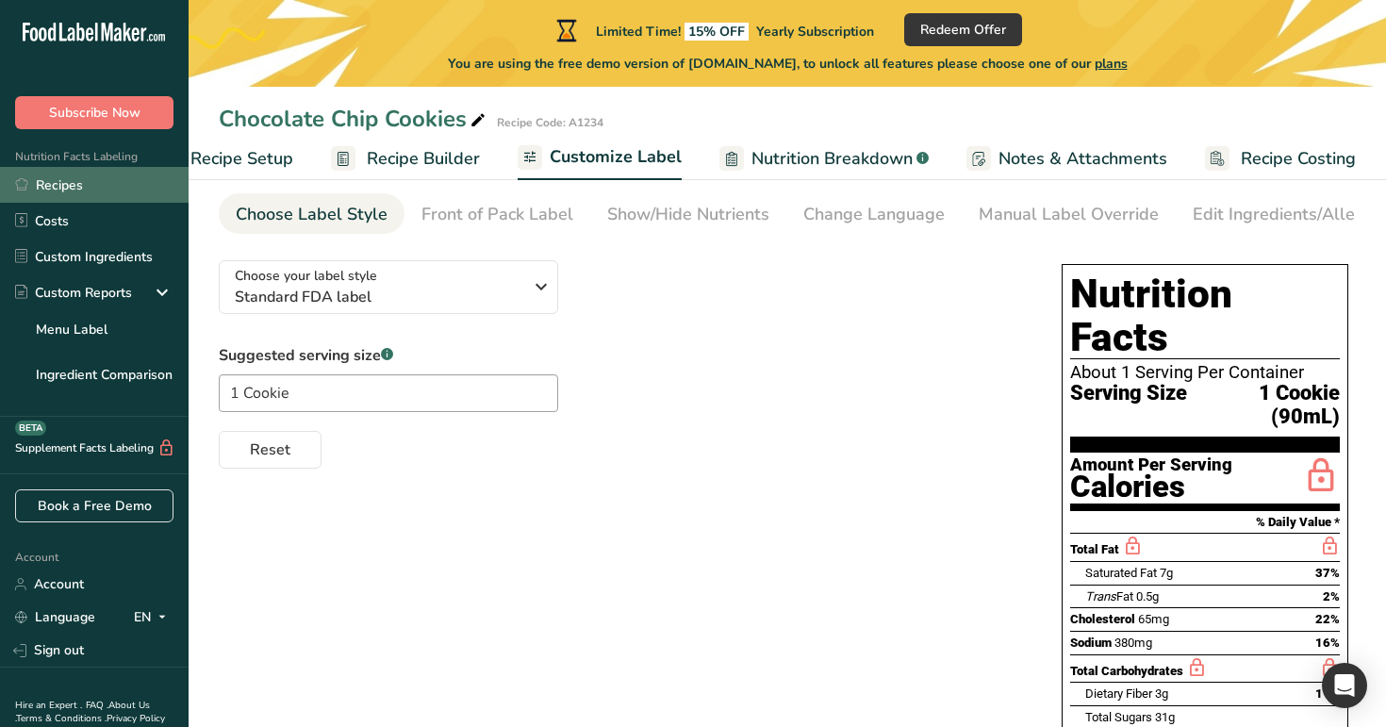
click at [93, 179] on link "Recipes" at bounding box center [94, 185] width 189 height 36
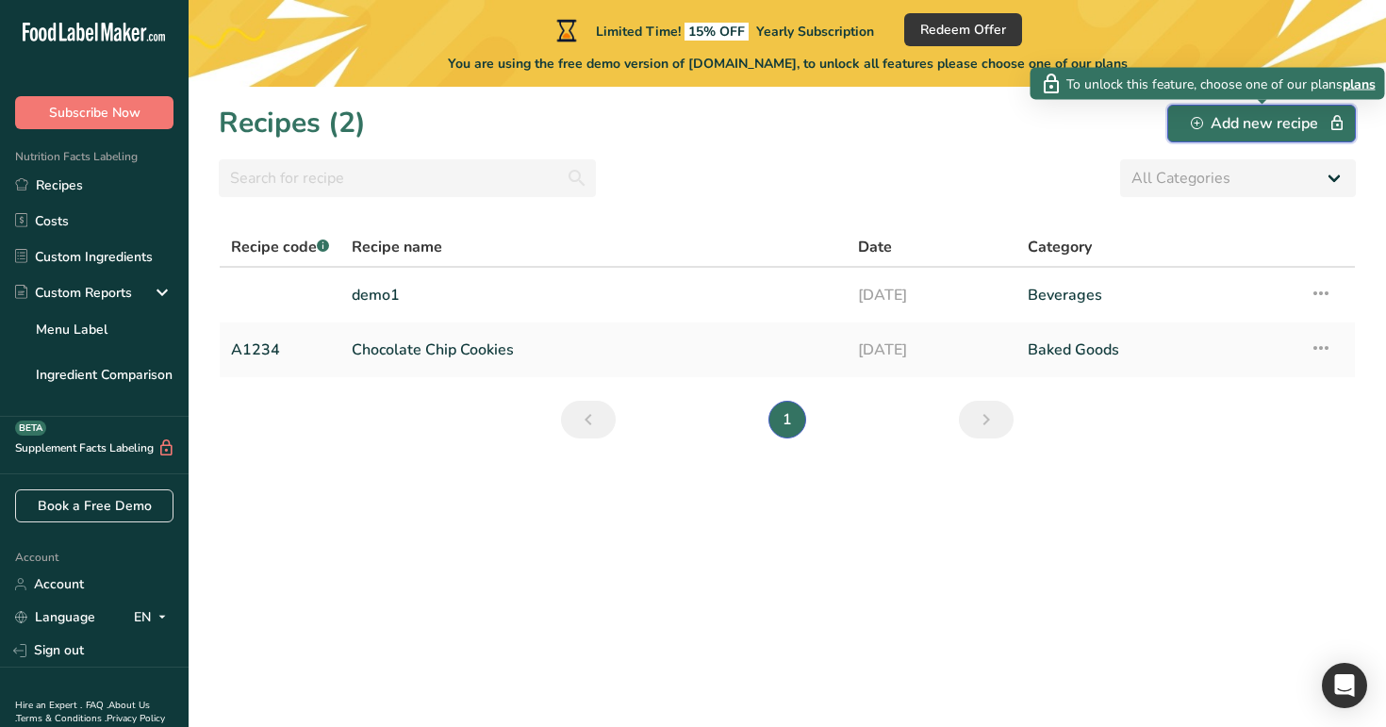
click at [1328, 135] on button "Add new recipe" at bounding box center [1261, 124] width 189 height 38
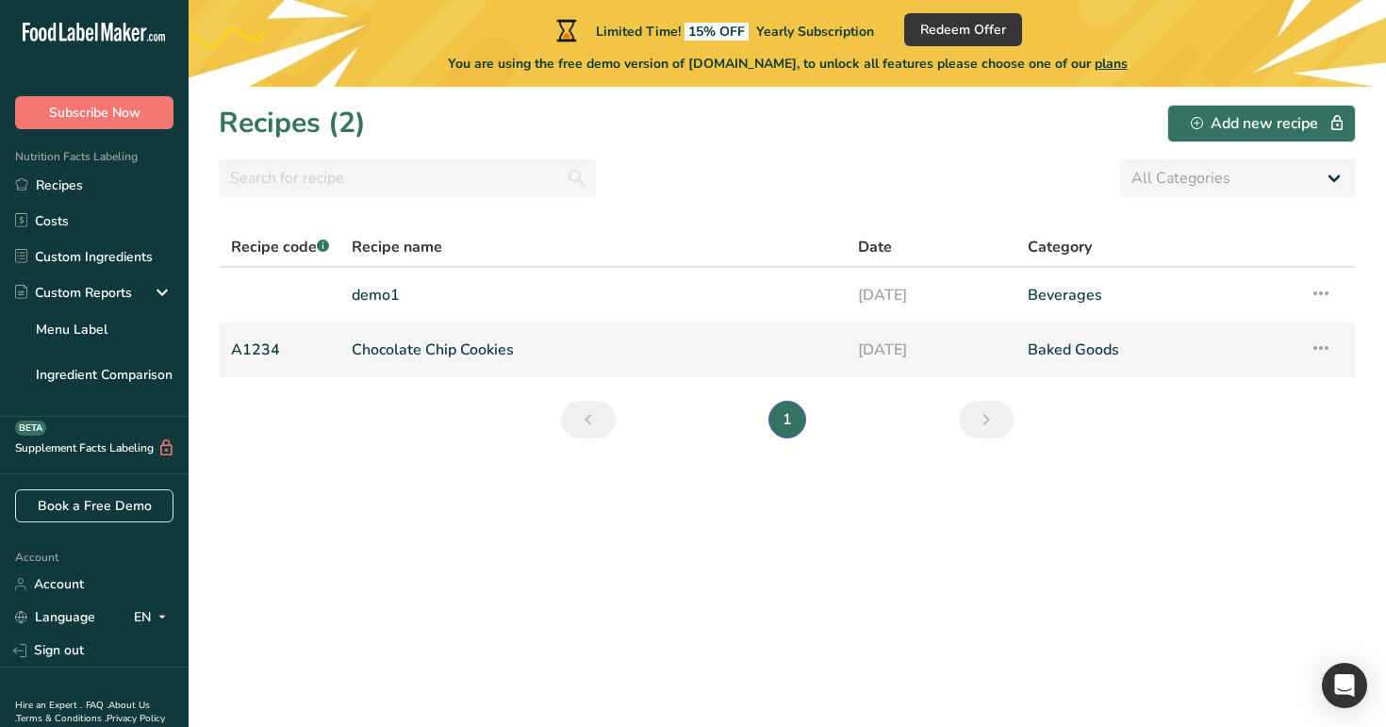
click at [480, 354] on link "Chocolate Chip Cookies" at bounding box center [594, 350] width 484 height 40
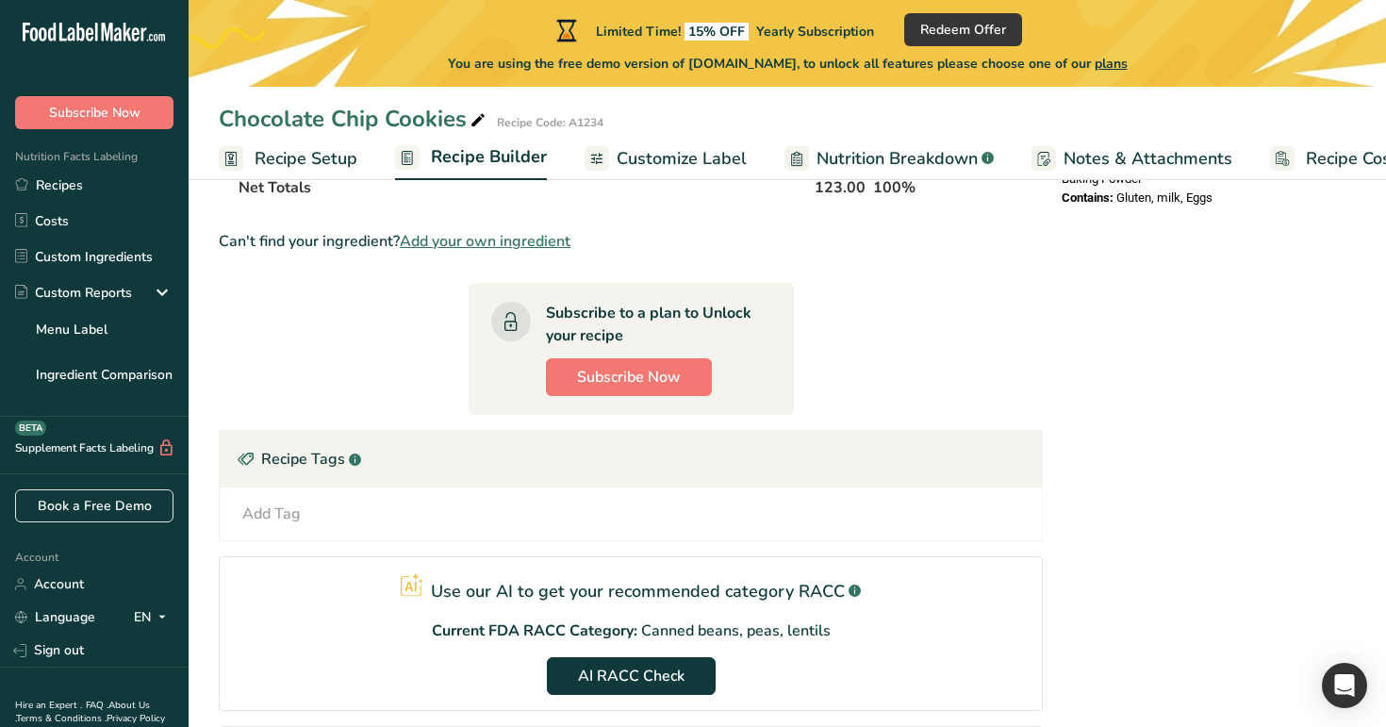
scroll to position [809, 0]
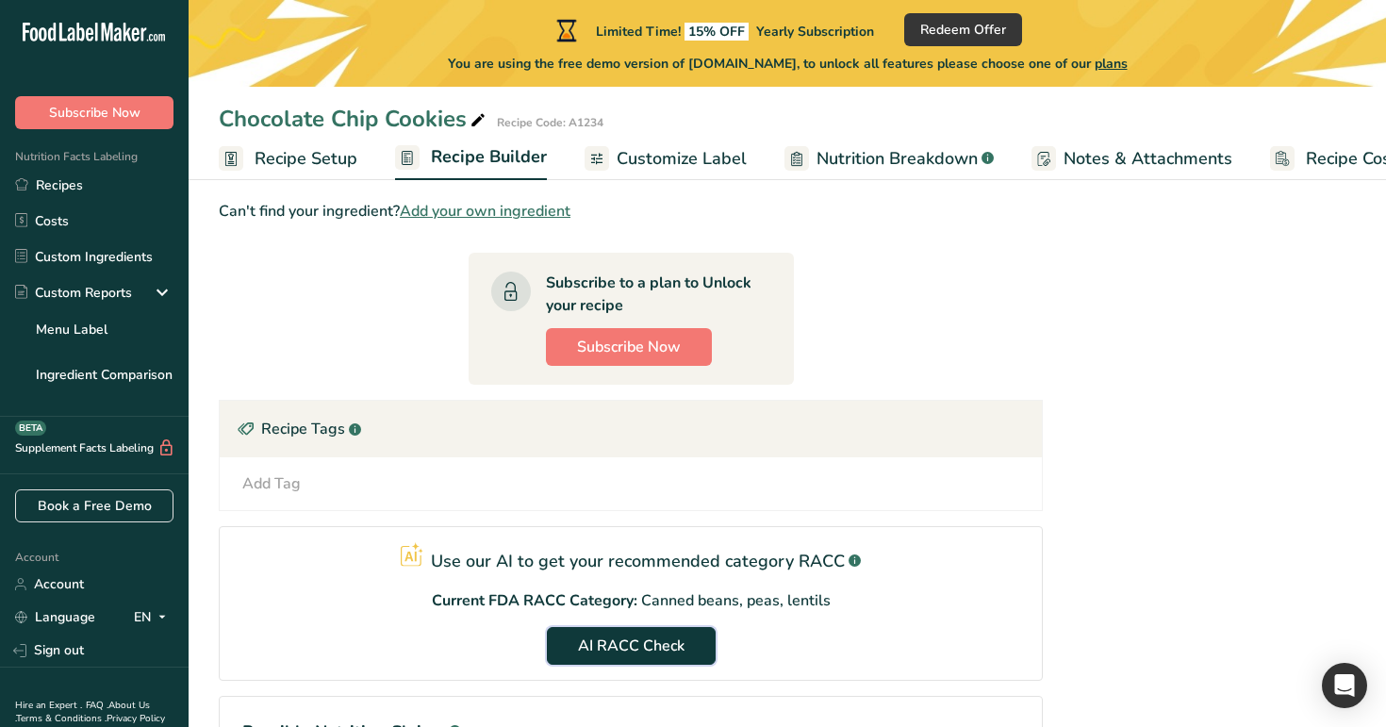
click at [665, 640] on span "AI RACC Check" at bounding box center [631, 646] width 107 height 23
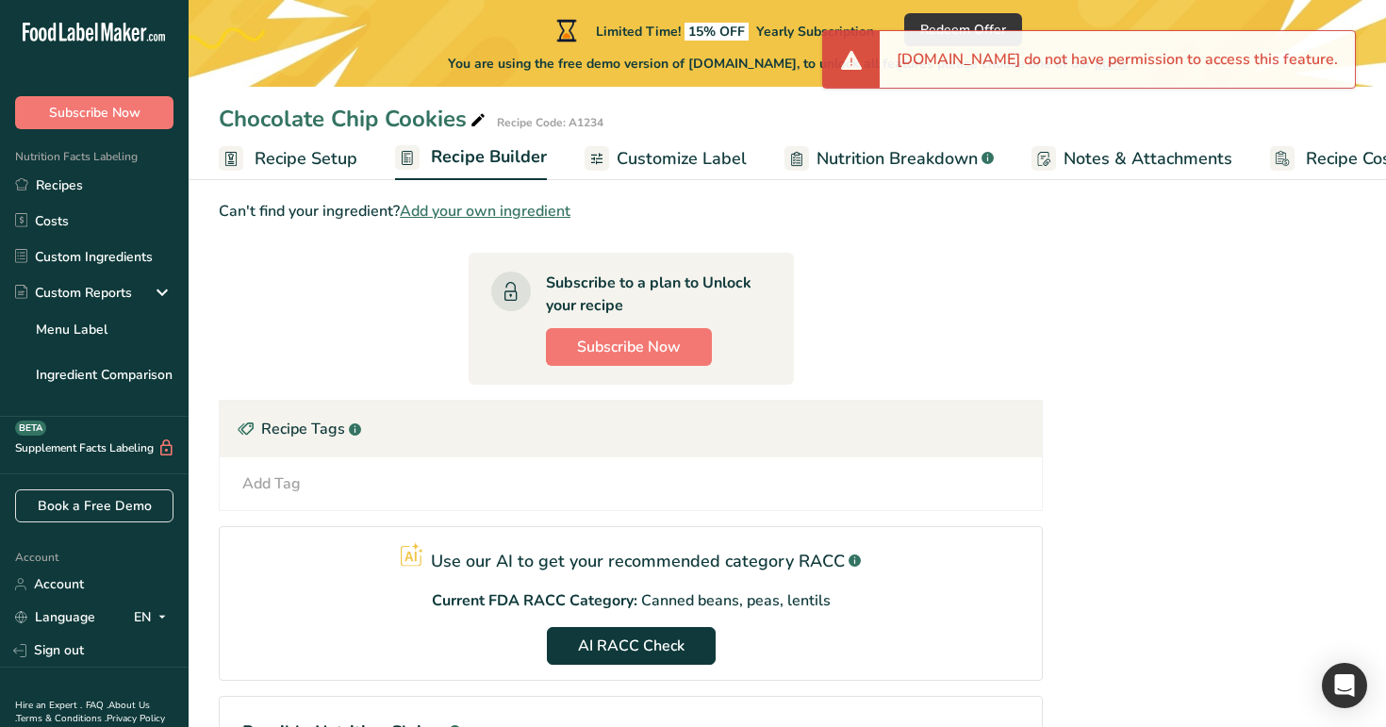
click at [308, 158] on span "Recipe Setup" at bounding box center [306, 158] width 103 height 25
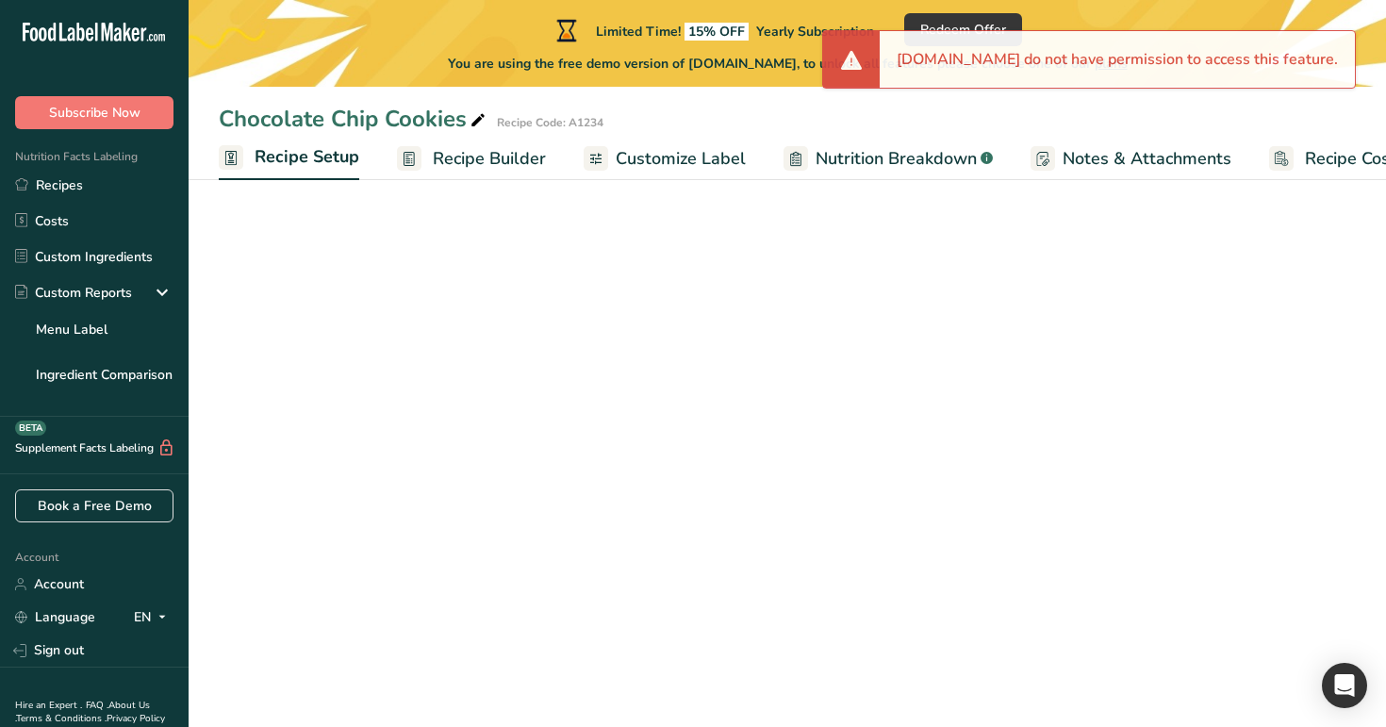
scroll to position [0, 7]
select select "29"
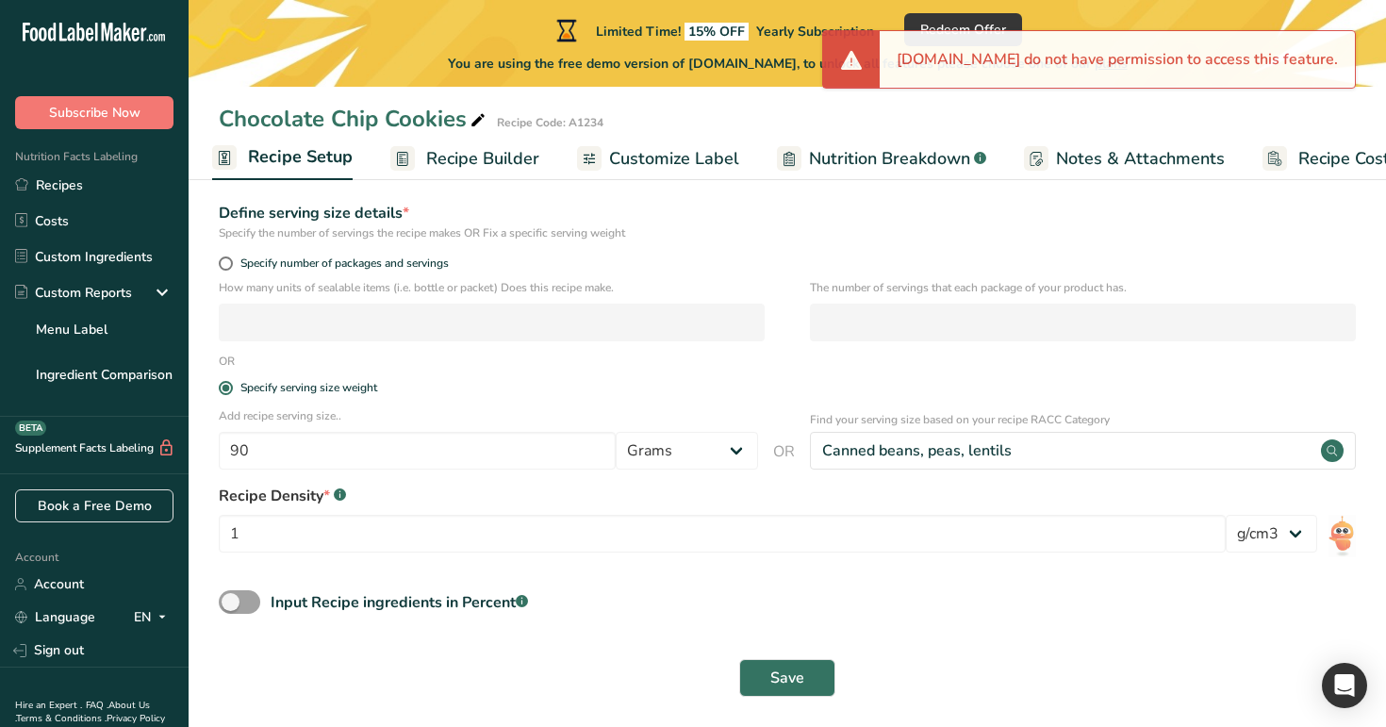
scroll to position [253, 0]
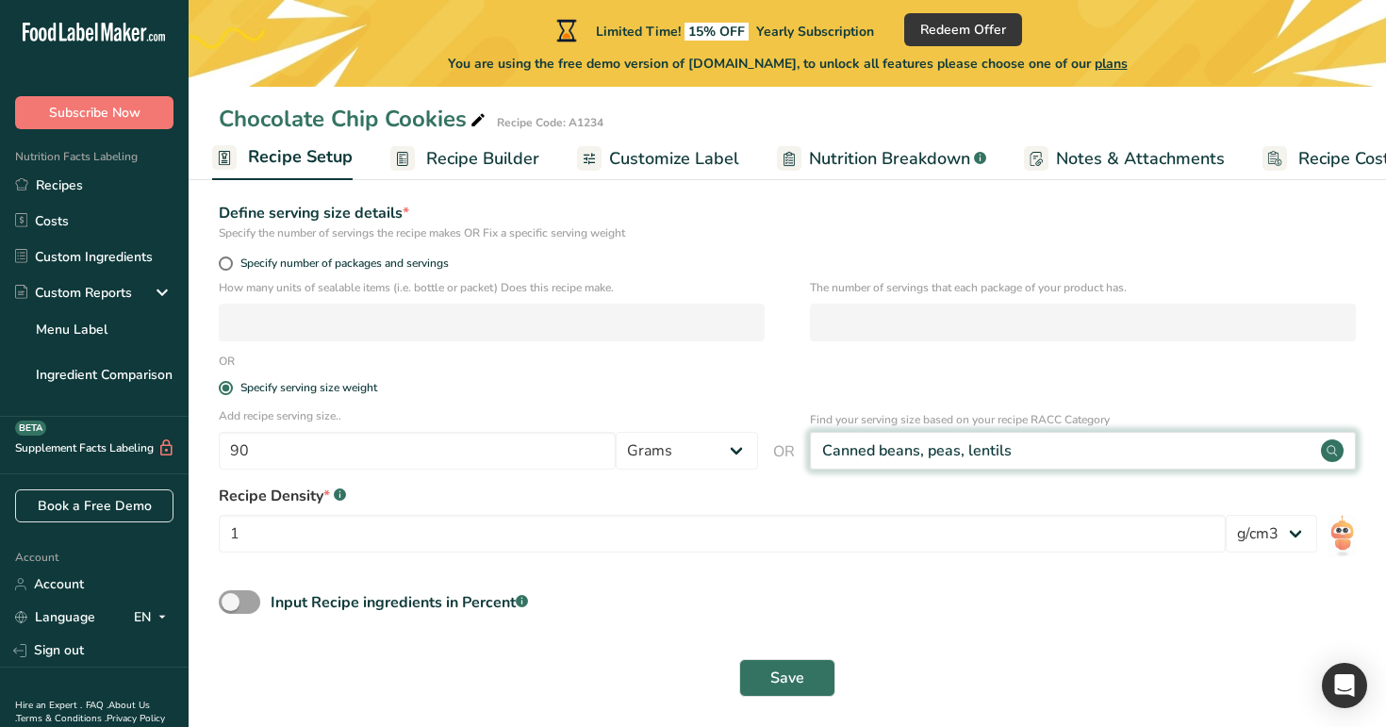
click at [953, 436] on div "Canned beans, peas, lentils" at bounding box center [1083, 451] width 546 height 38
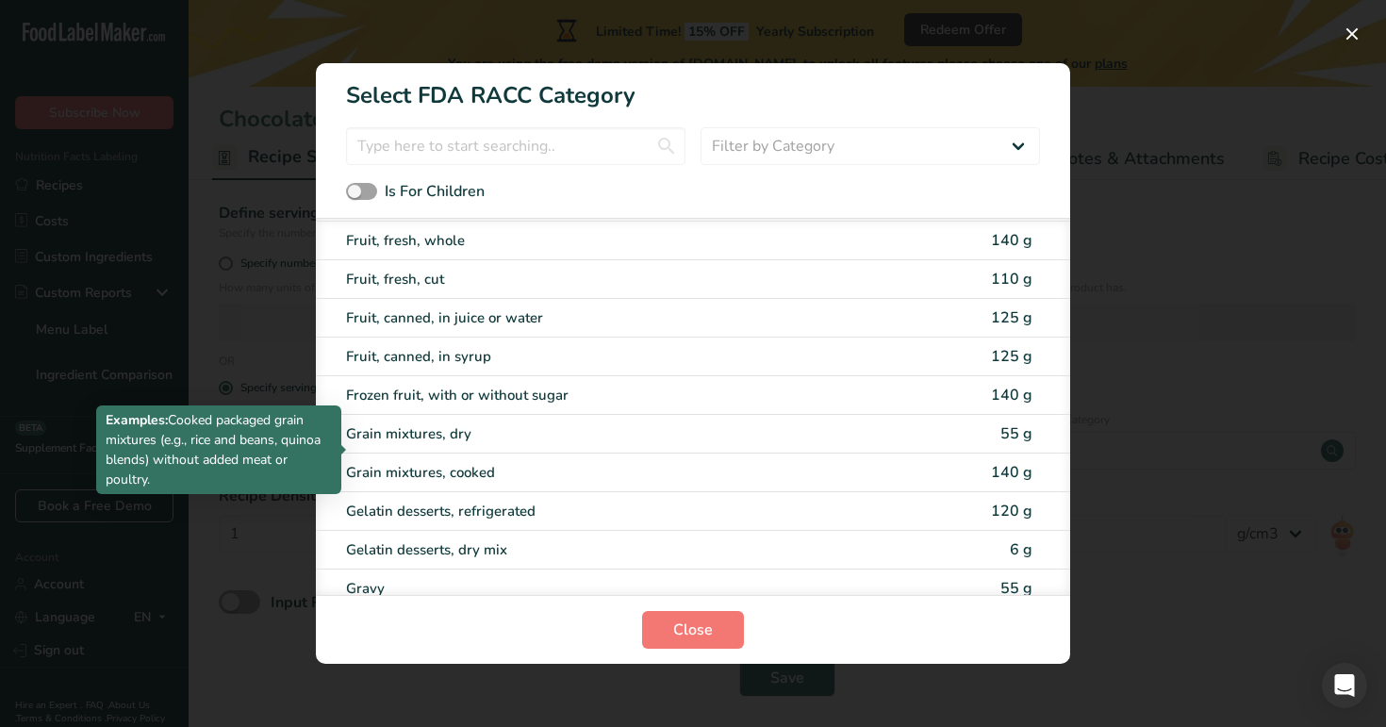
scroll to position [2167, 0]
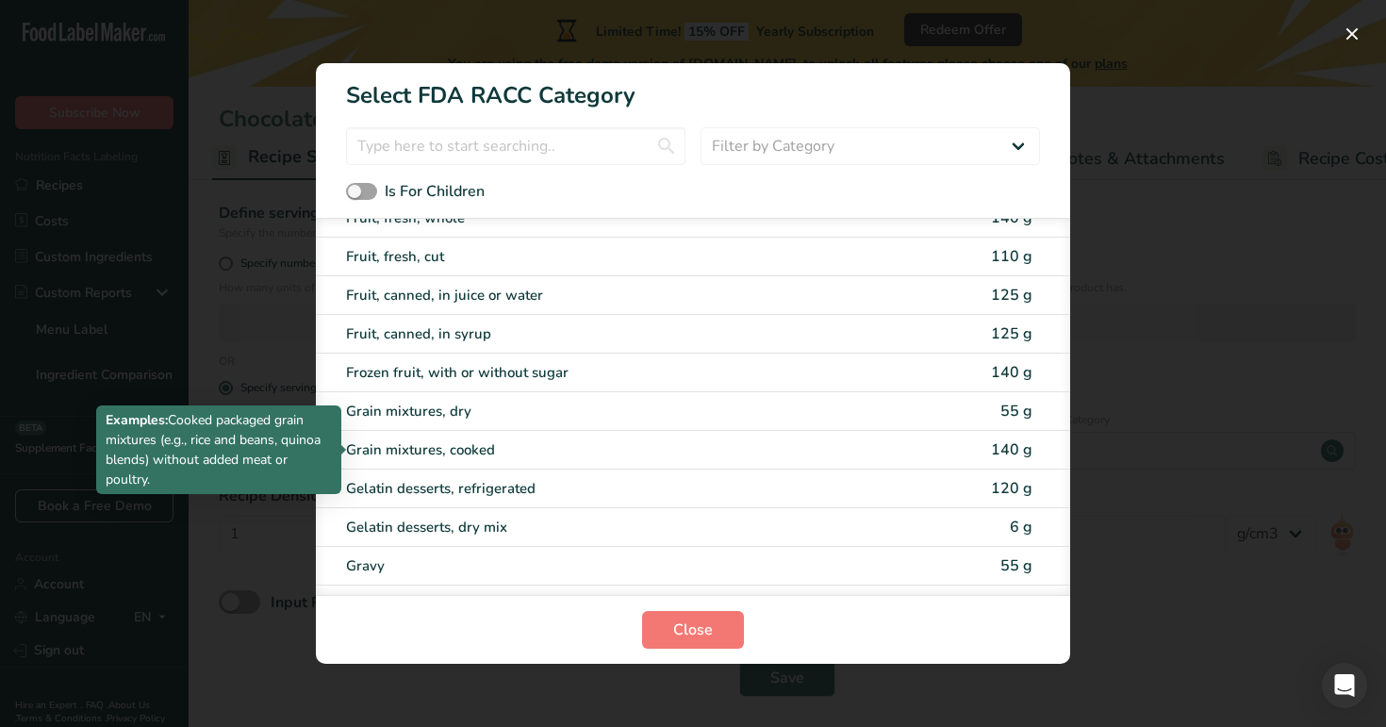
click at [684, 444] on div "Grain mixtures, cooked" at bounding box center [614, 450] width 536 height 22
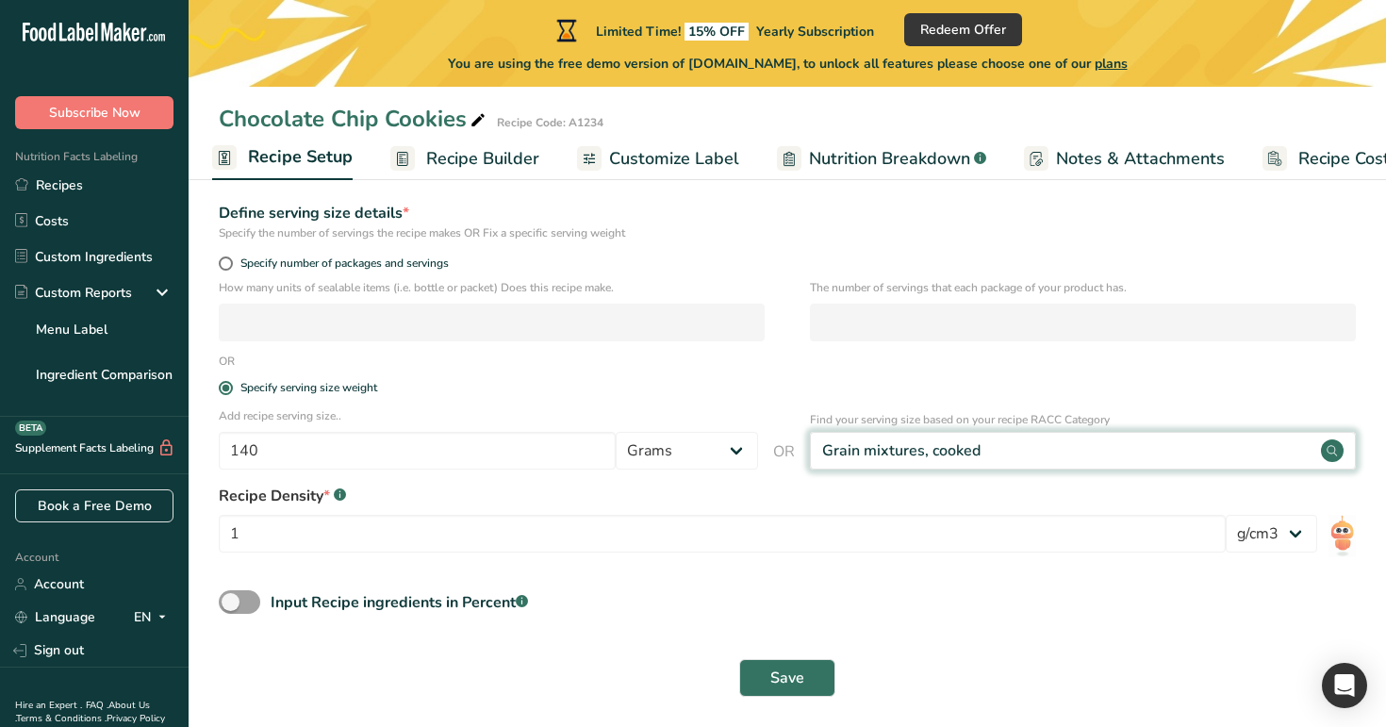
click at [875, 462] on div "Grain mixtures, cooked" at bounding box center [1083, 451] width 546 height 38
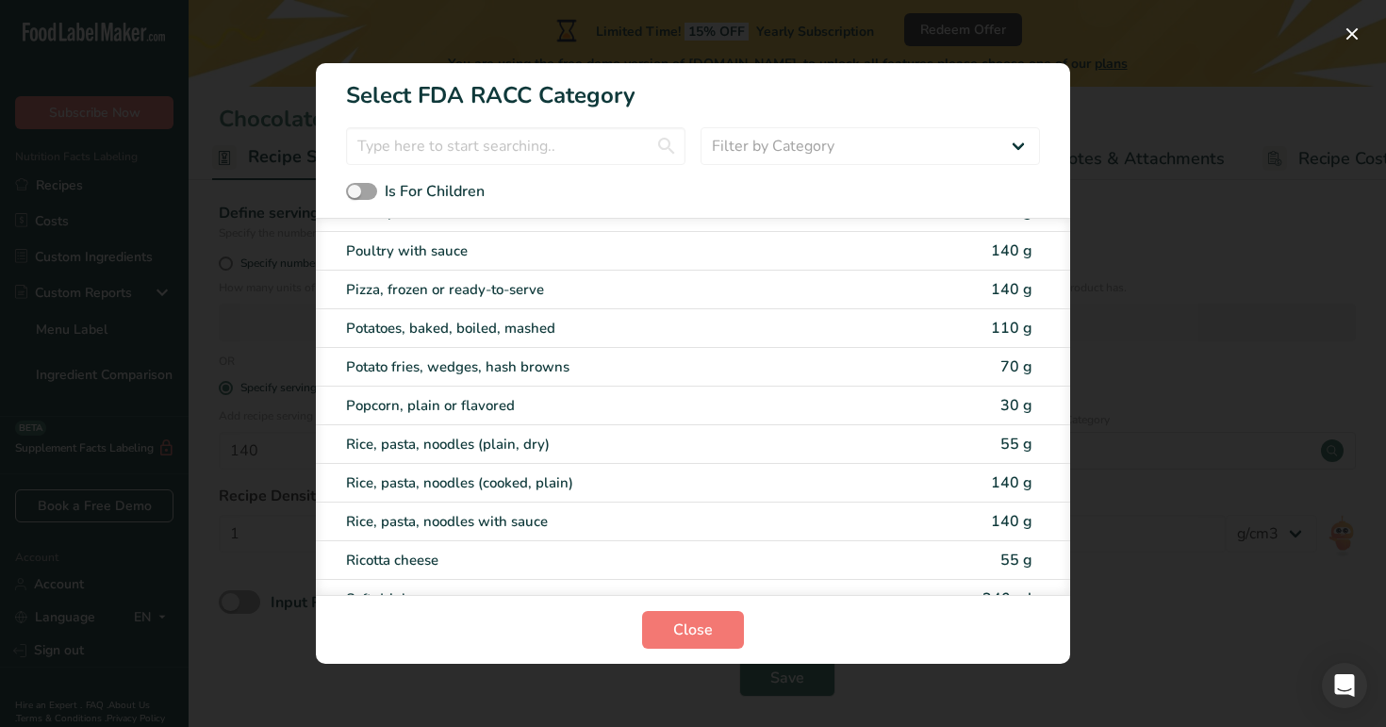
scroll to position [4149, 0]
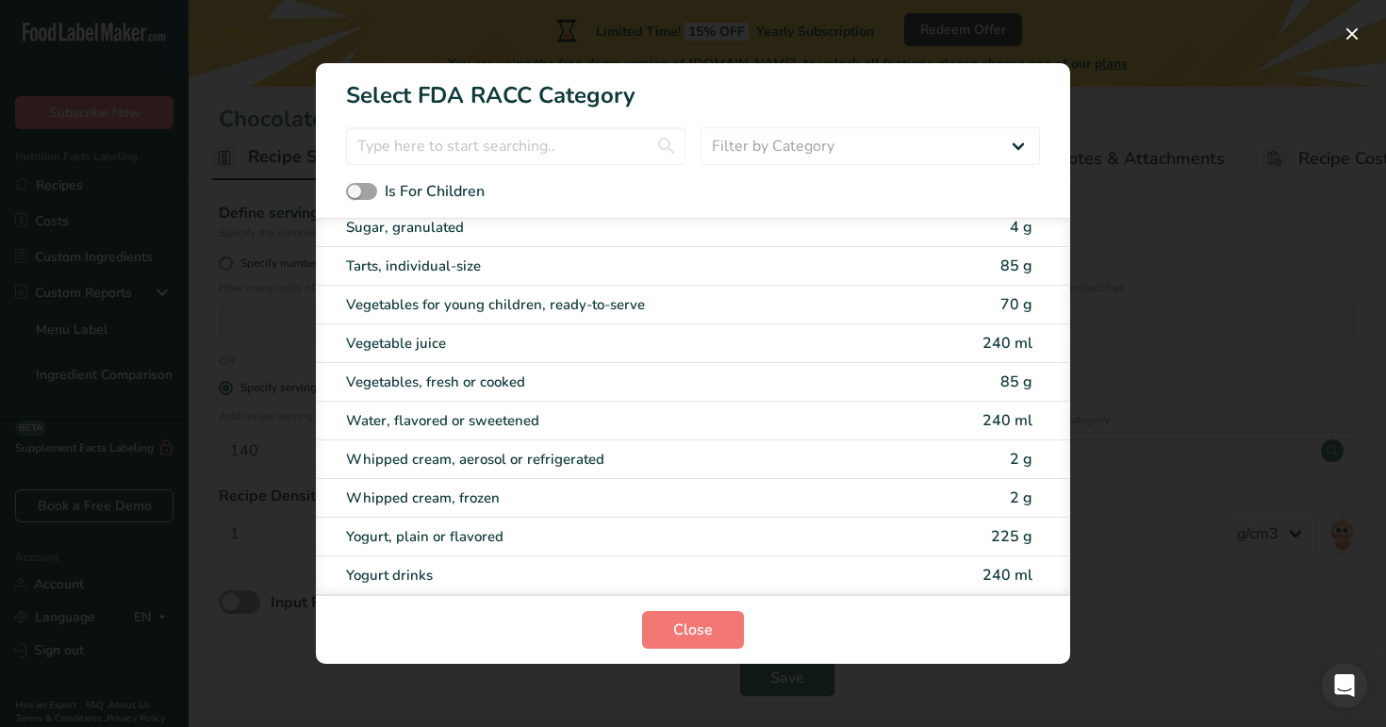
click at [894, 472] on div "Whipped cream, aerosol or refrigerated 2 g" at bounding box center [693, 459] width 754 height 39
type input "2"
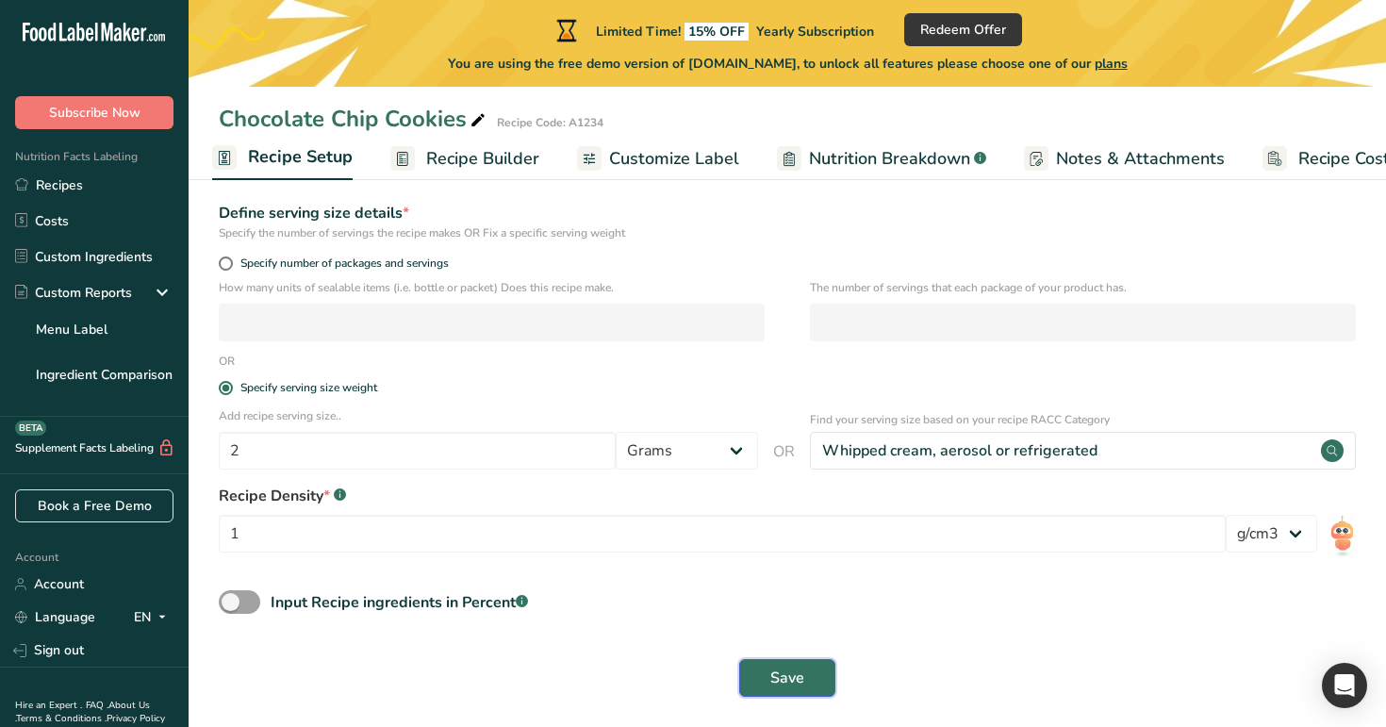
click at [793, 686] on span "Save" at bounding box center [787, 678] width 34 height 23
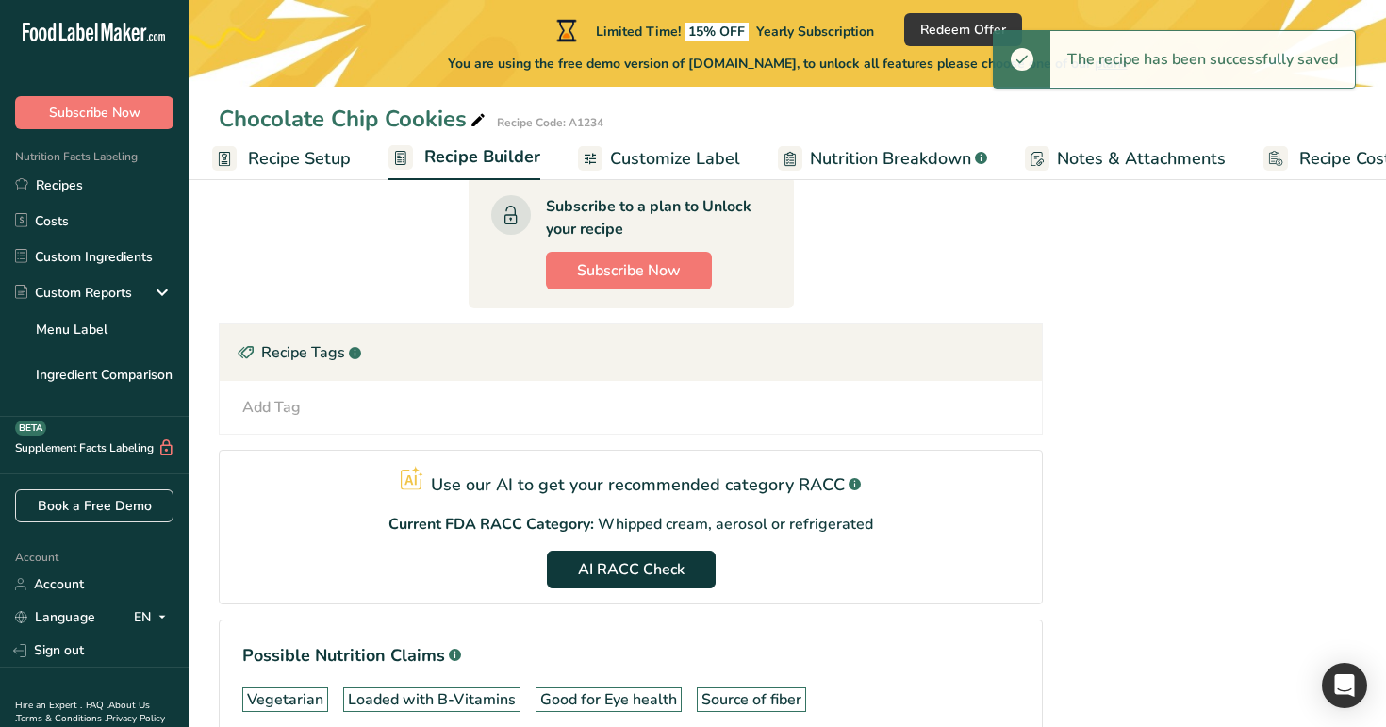
scroll to position [940, 0]
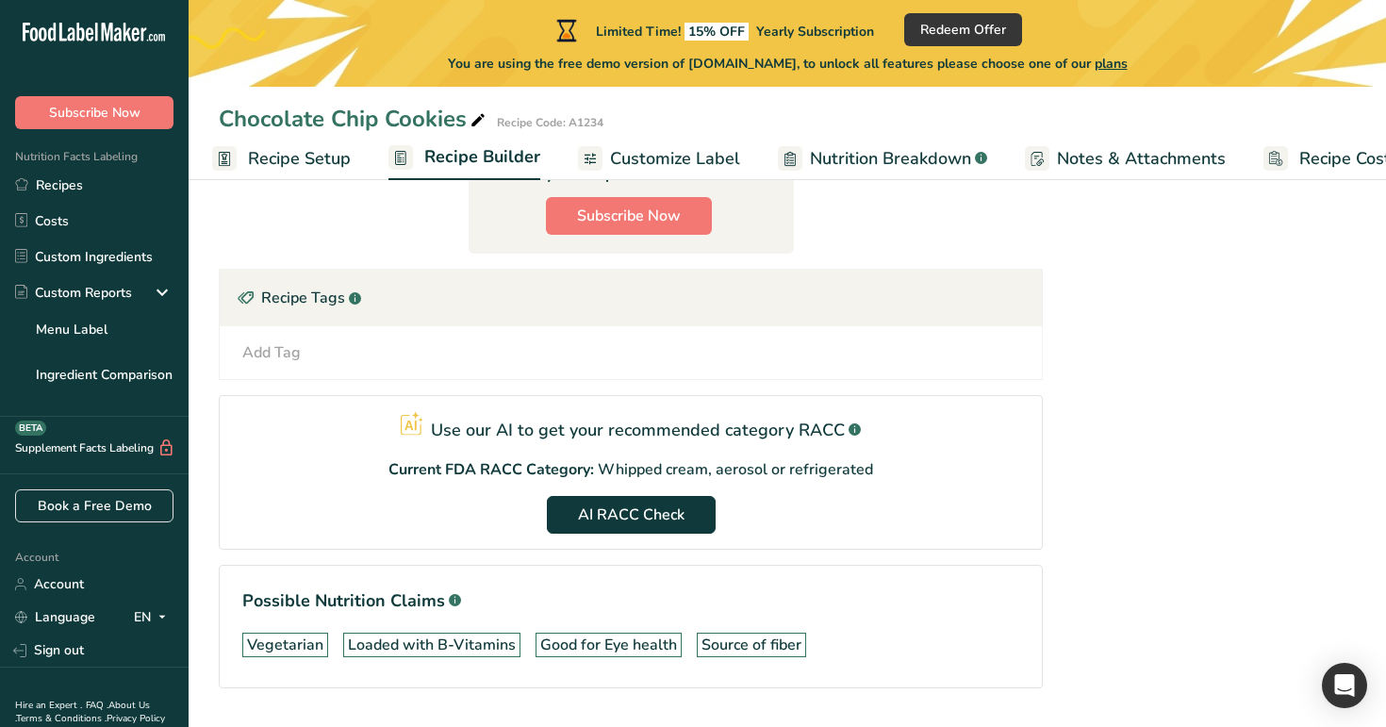
click at [323, 163] on span "Recipe Setup" at bounding box center [299, 158] width 103 height 25
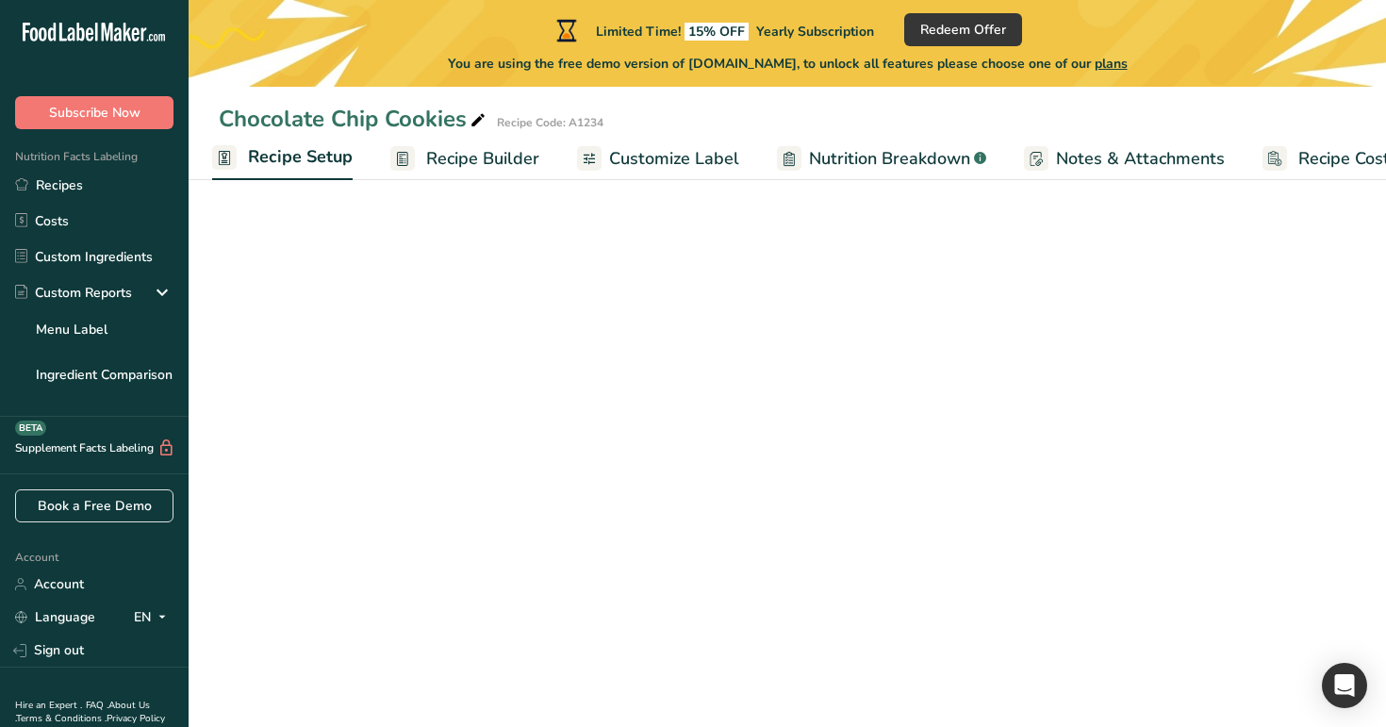
scroll to position [253, 0]
select select "29"
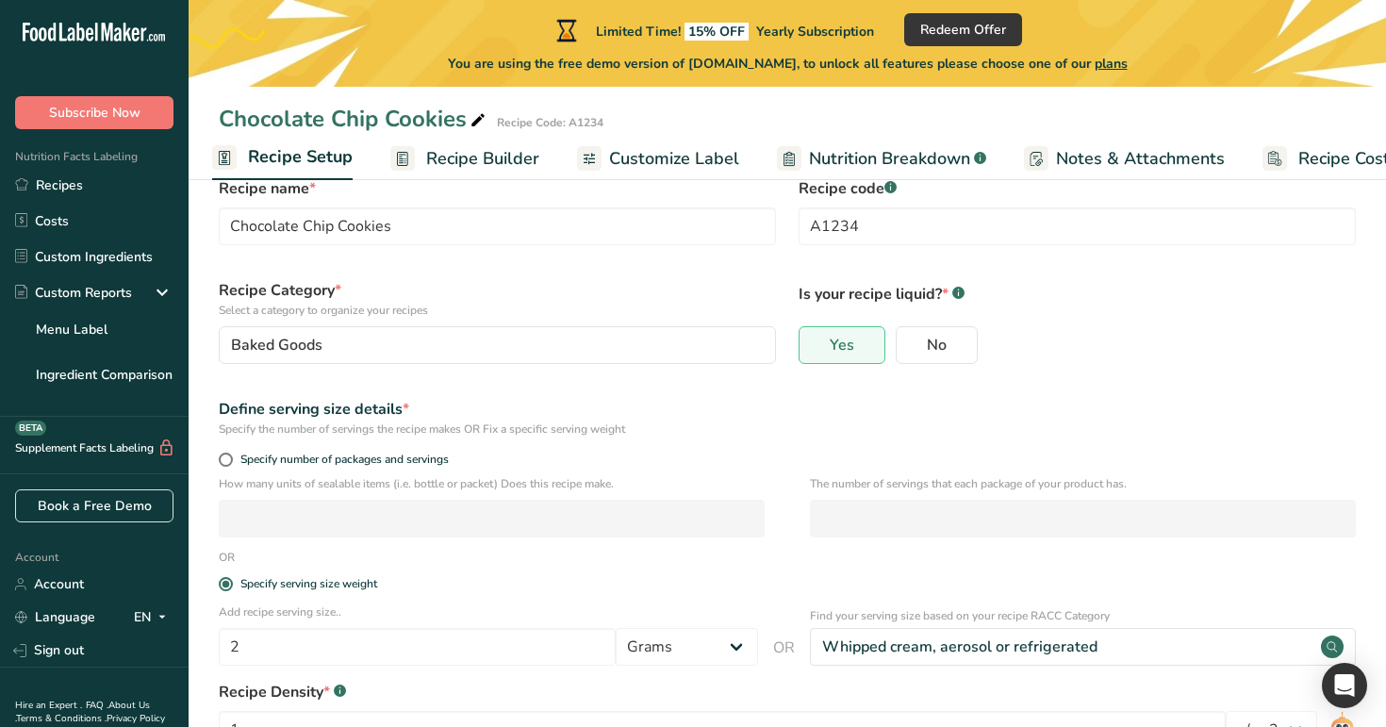
scroll to position [0, 0]
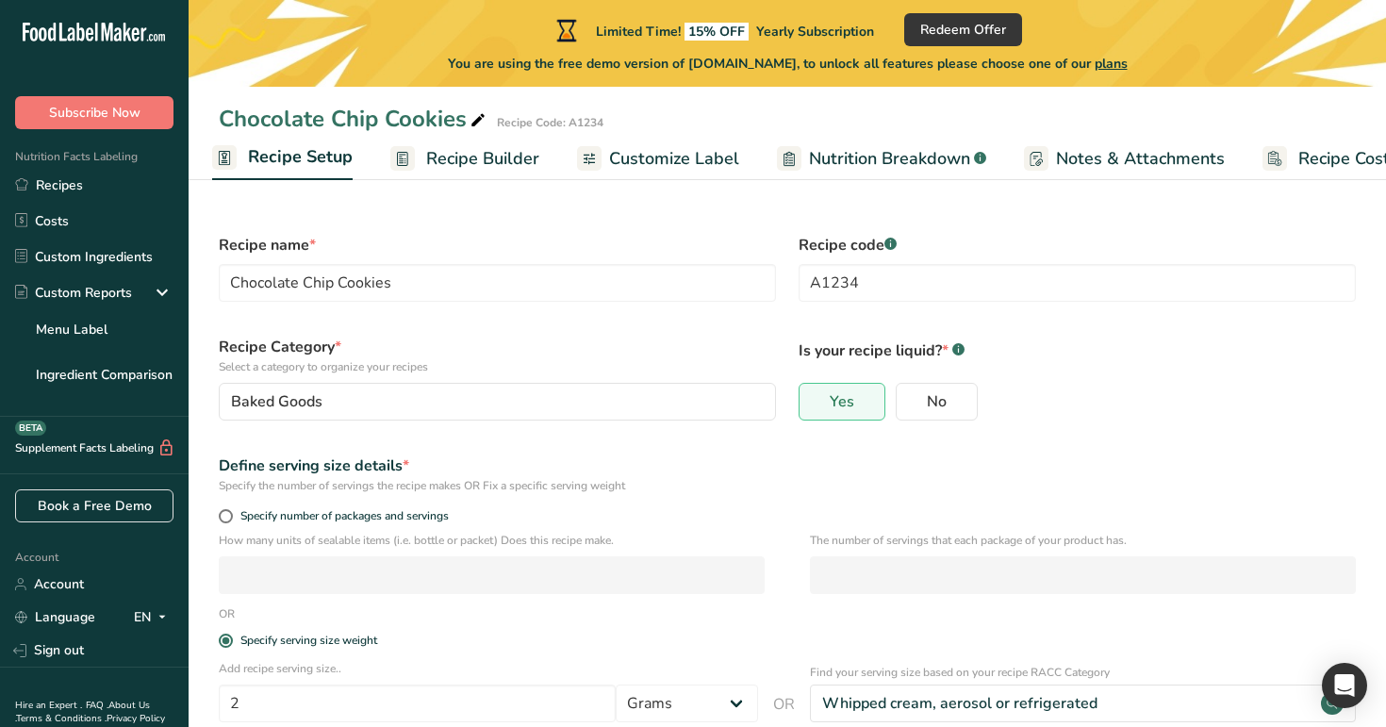
click at [503, 151] on span "Recipe Builder" at bounding box center [482, 158] width 113 height 25
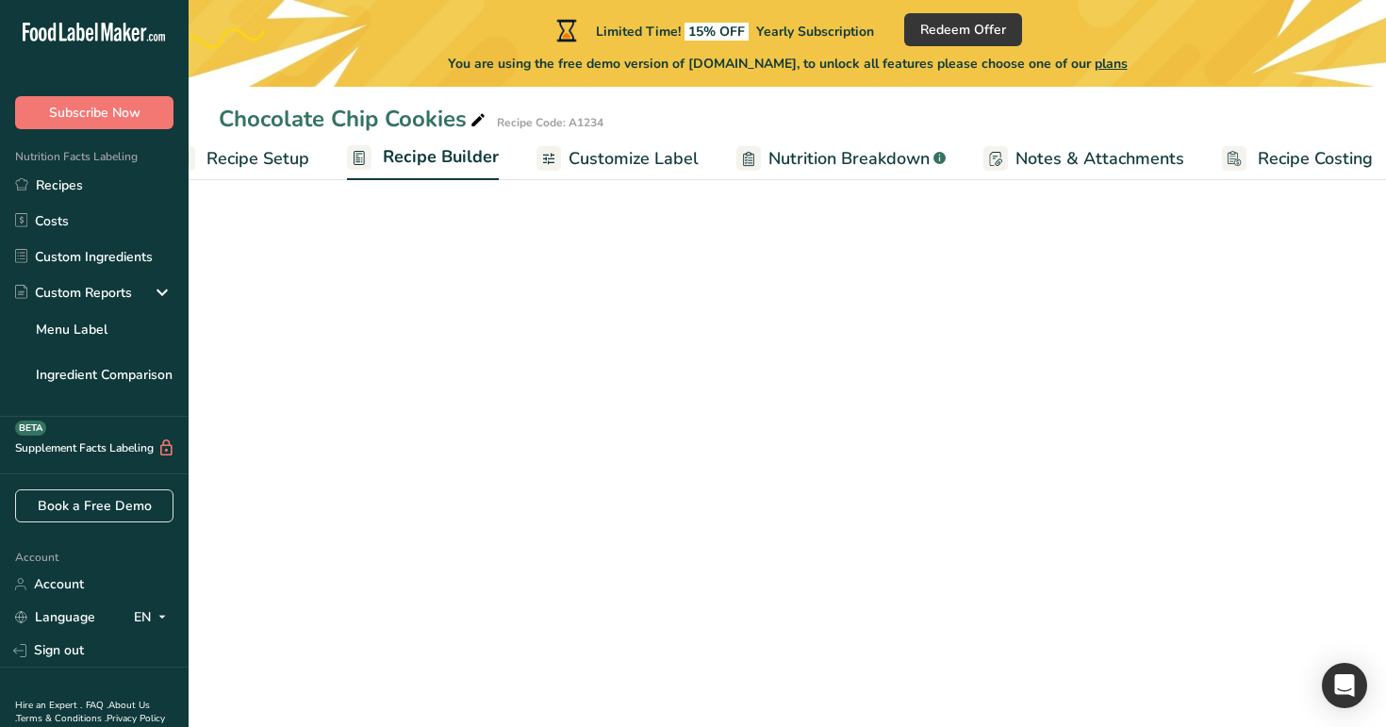
scroll to position [0, 64]
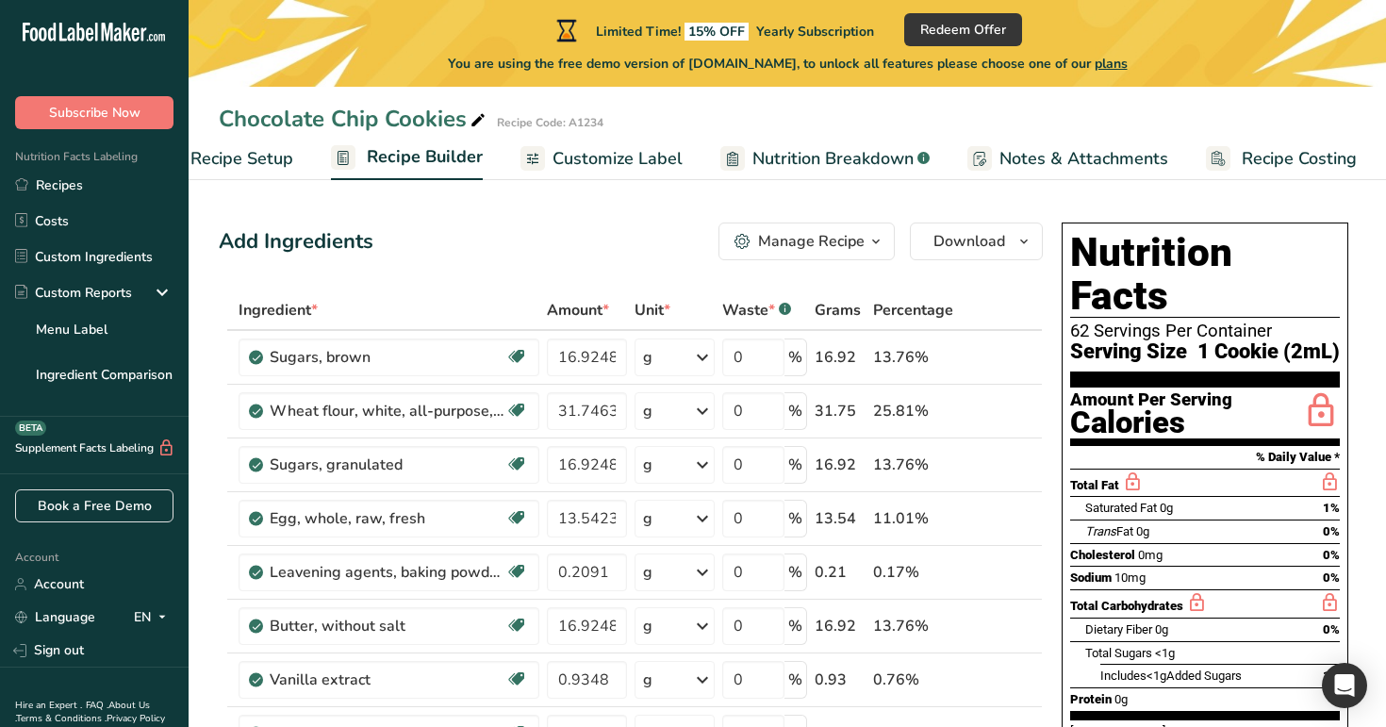
click at [770, 243] on div "Manage Recipe" at bounding box center [811, 241] width 107 height 23
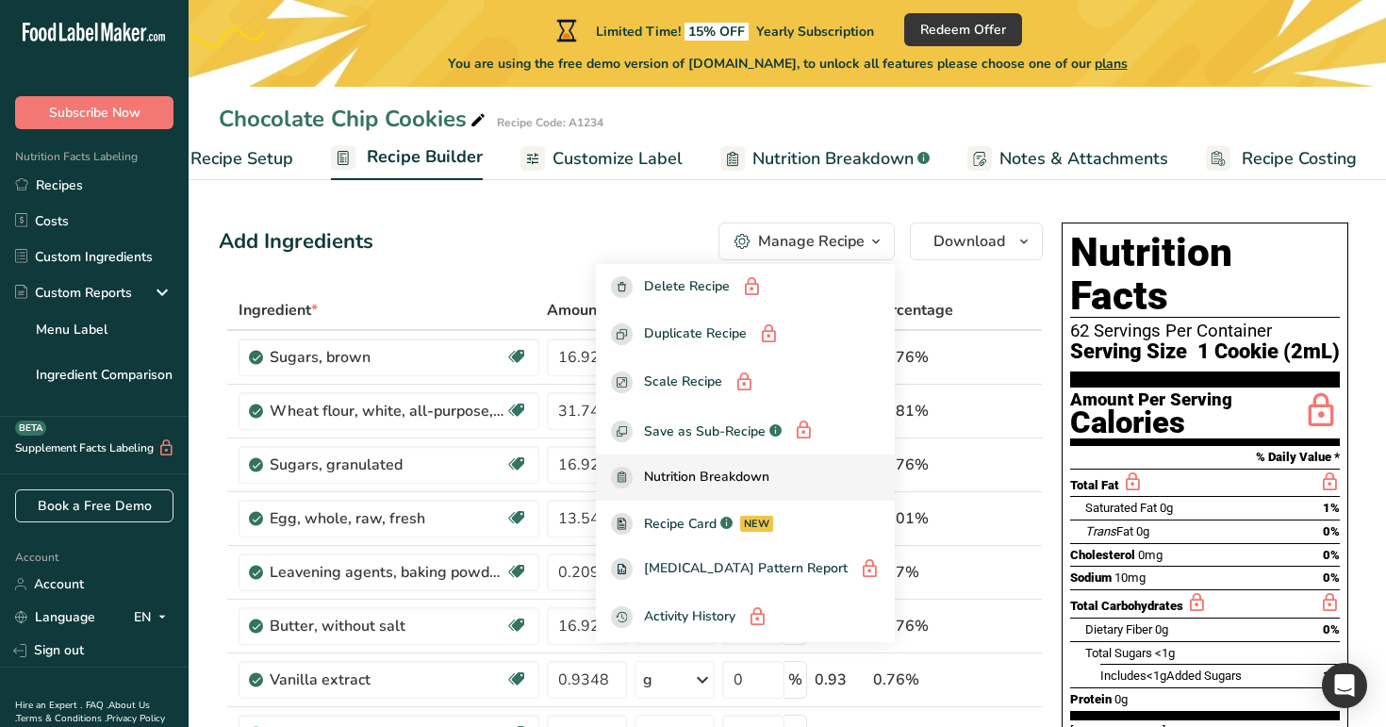
click at [763, 487] on span "Nutrition Breakdown" at bounding box center [706, 478] width 125 height 22
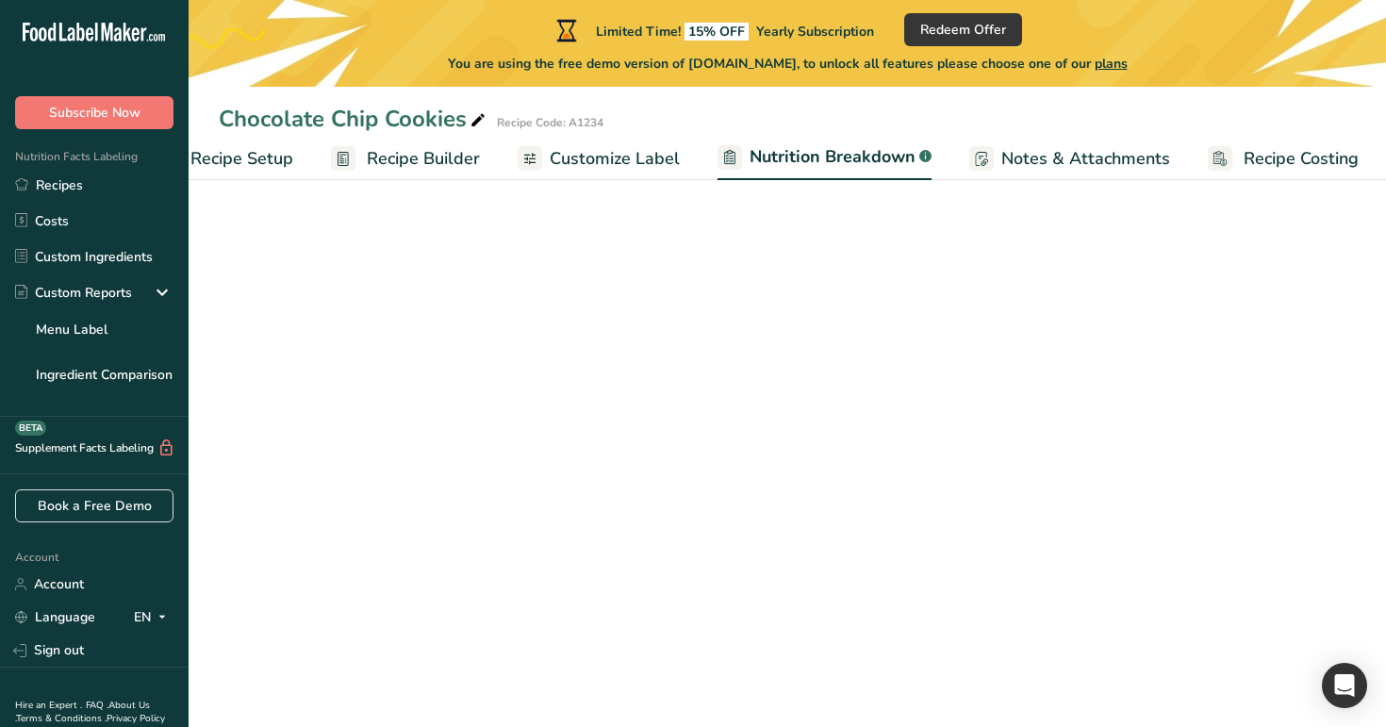
select select "Calories"
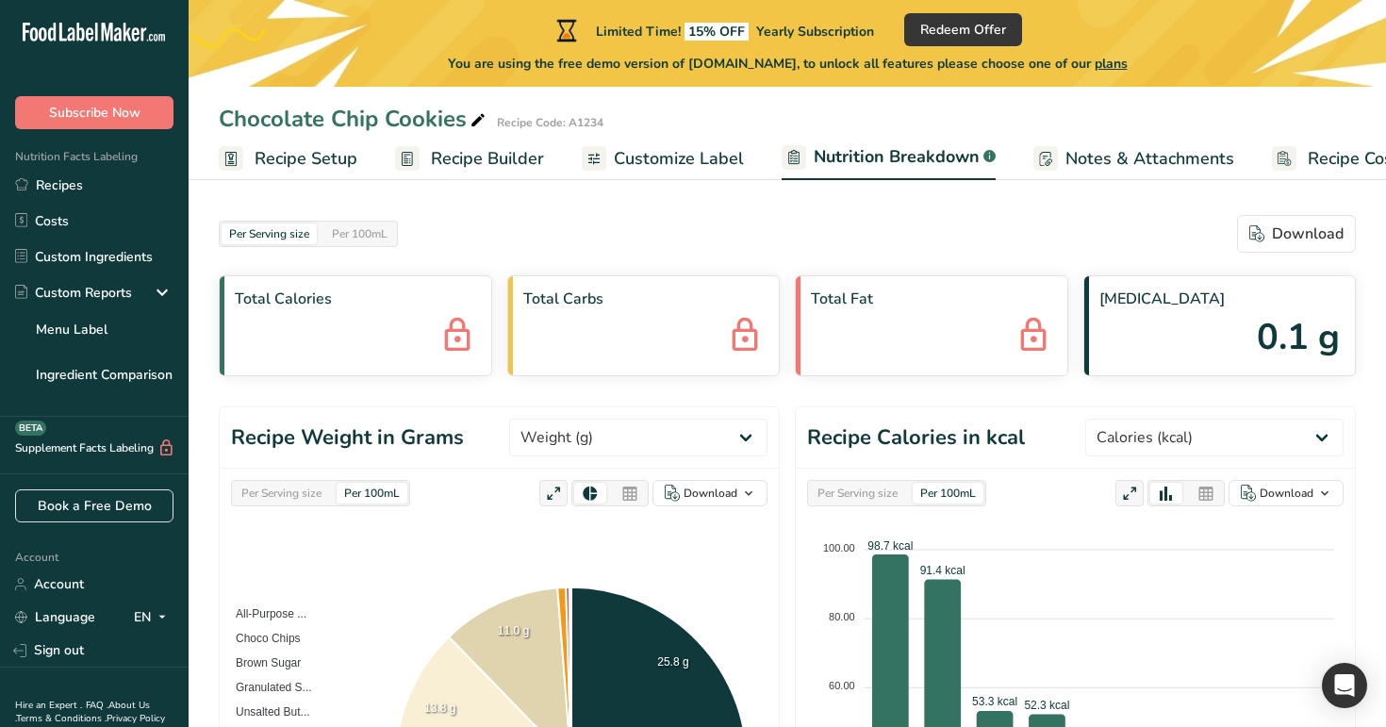
click at [302, 153] on span "Recipe Setup" at bounding box center [306, 158] width 103 height 25
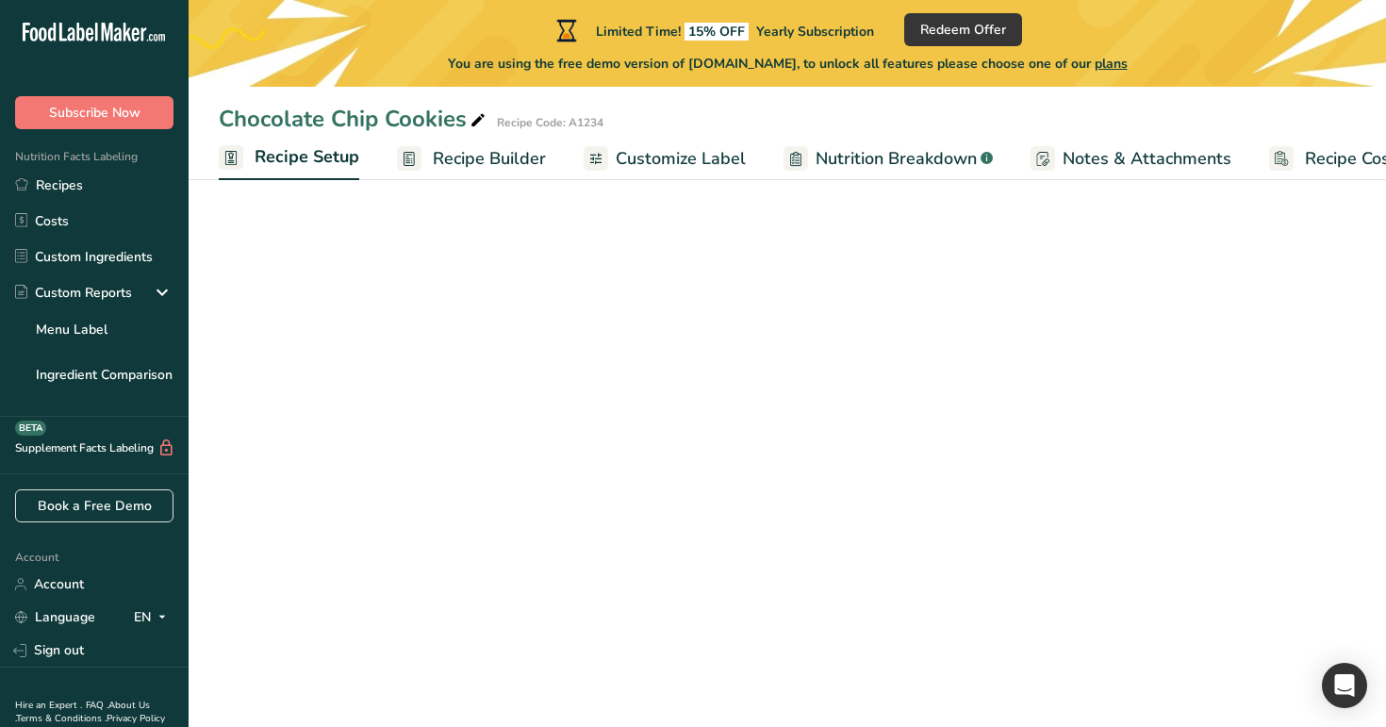
scroll to position [0, 7]
select select "29"
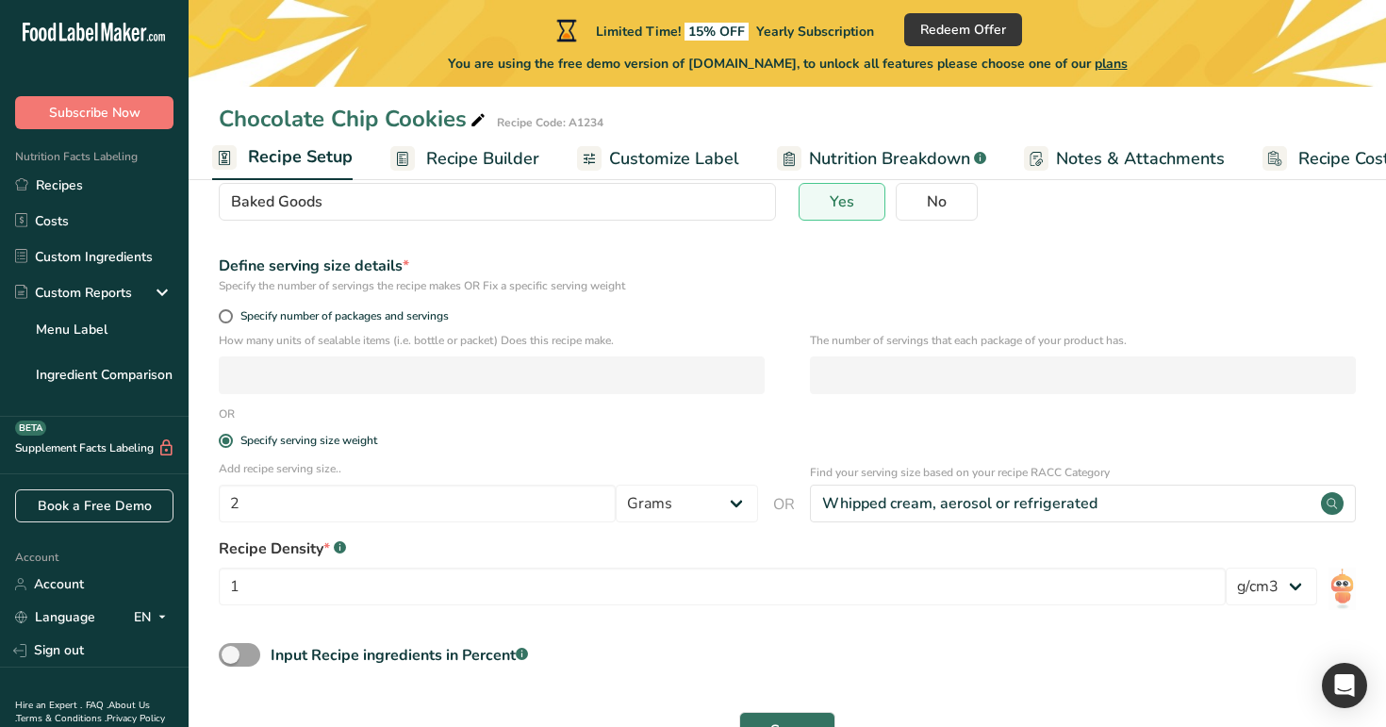
scroll to position [253, 0]
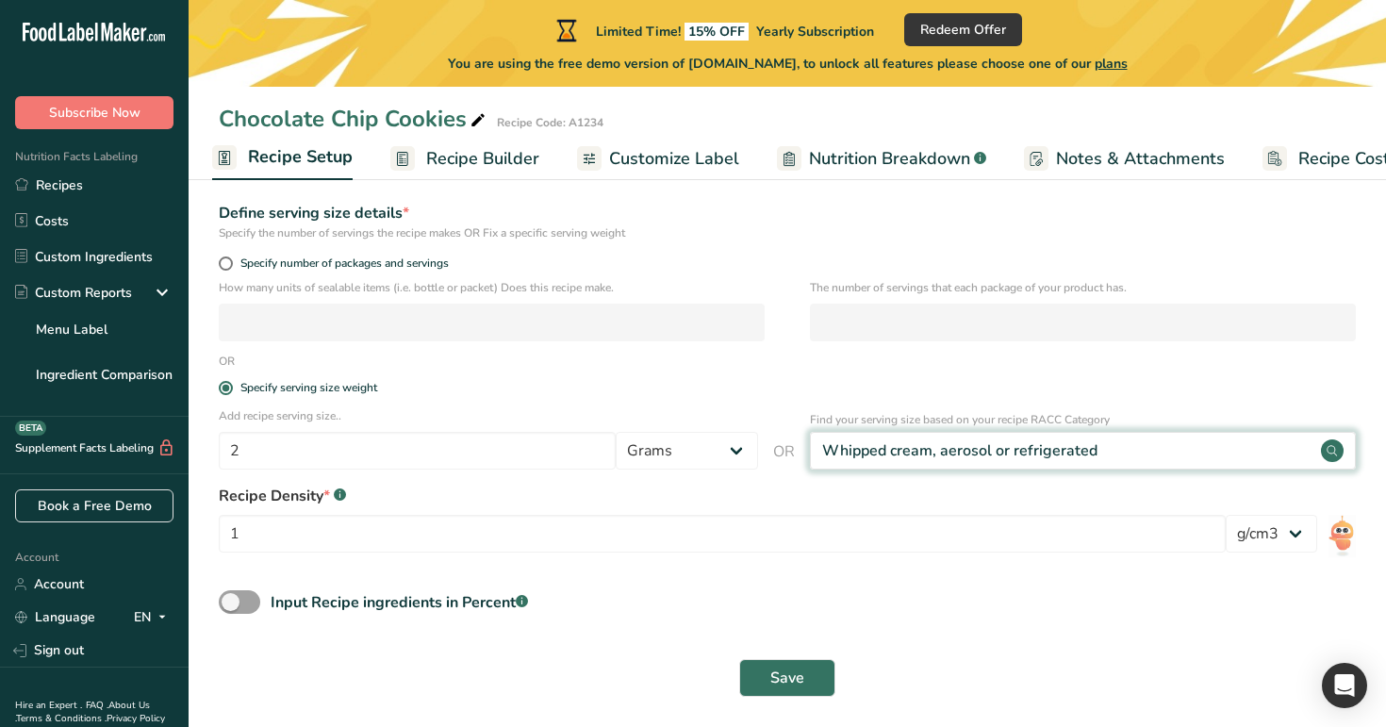
click at [1338, 449] on circle at bounding box center [1332, 450] width 23 height 23
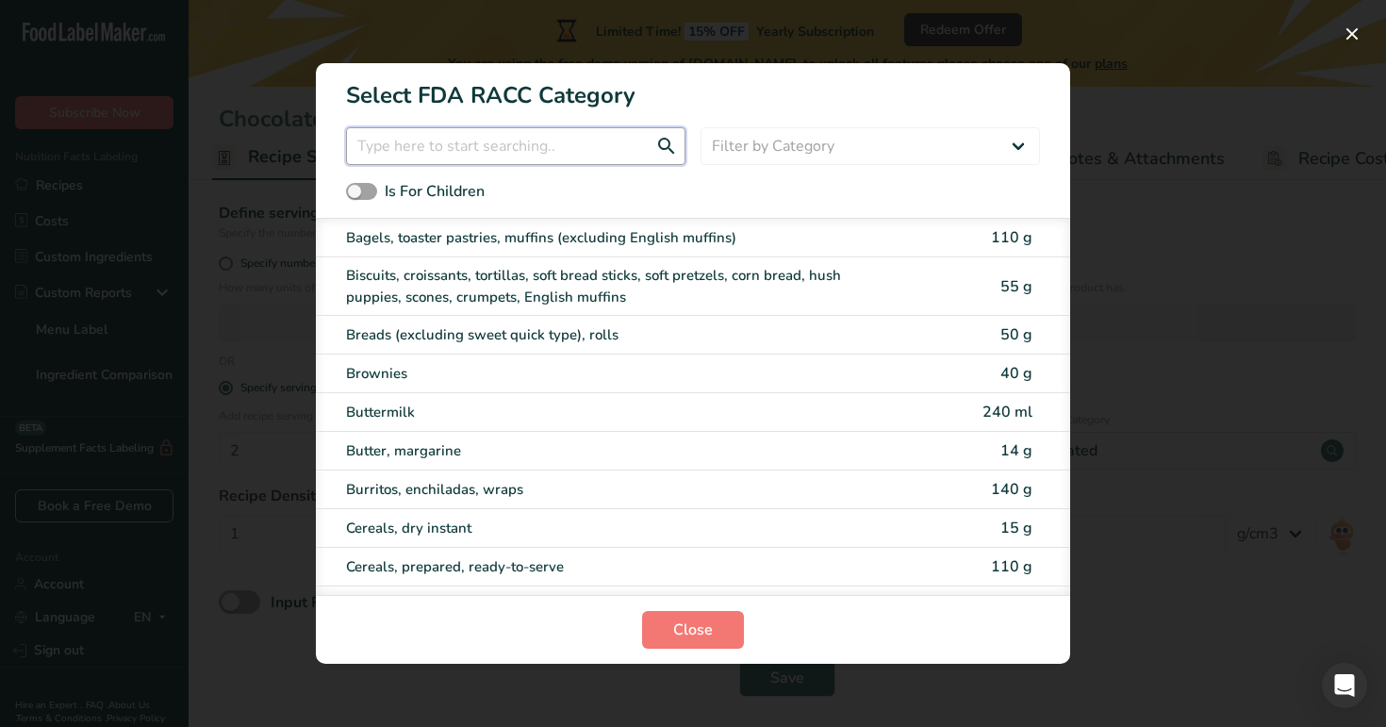
click at [626, 145] on input "RACC Category Selection Modal" at bounding box center [515, 146] width 339 height 38
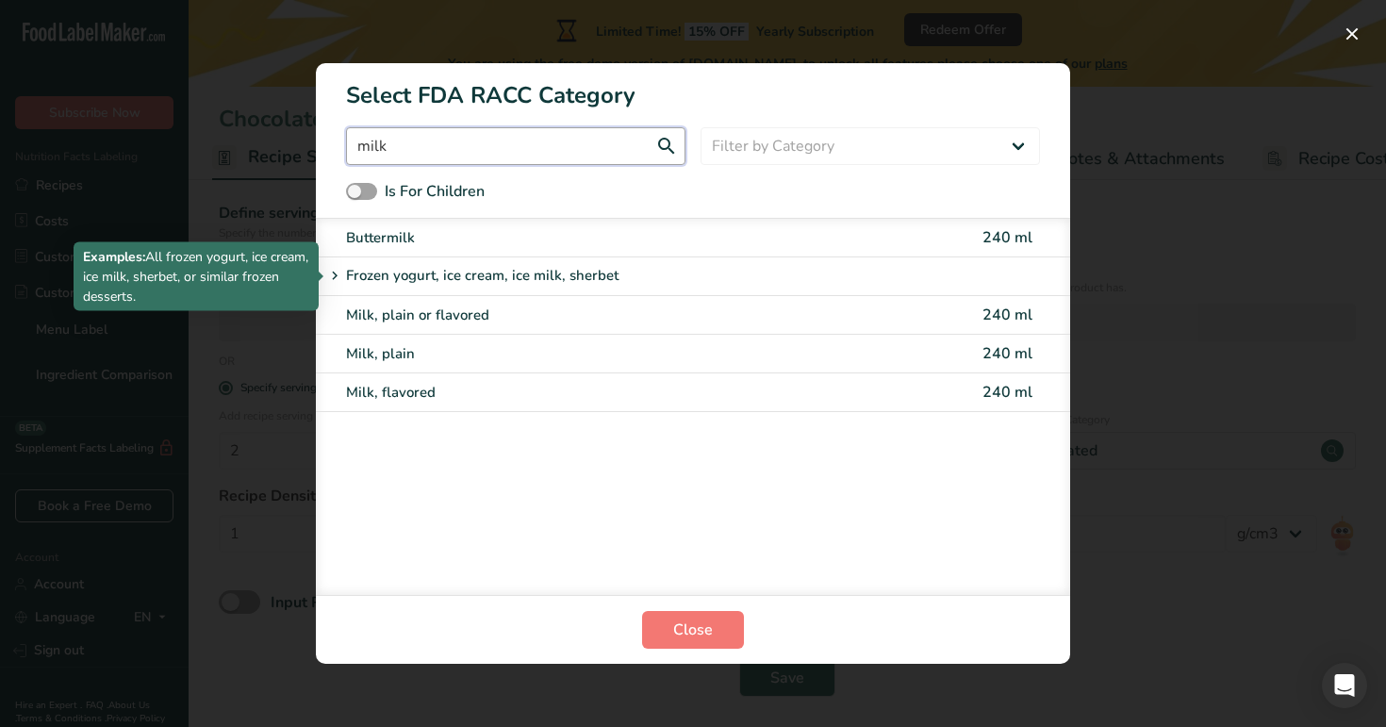
type input "milk"
click at [567, 266] on p "Frozen yogurt, ice cream, ice milk, sherbet" at bounding box center [482, 276] width 272 height 23
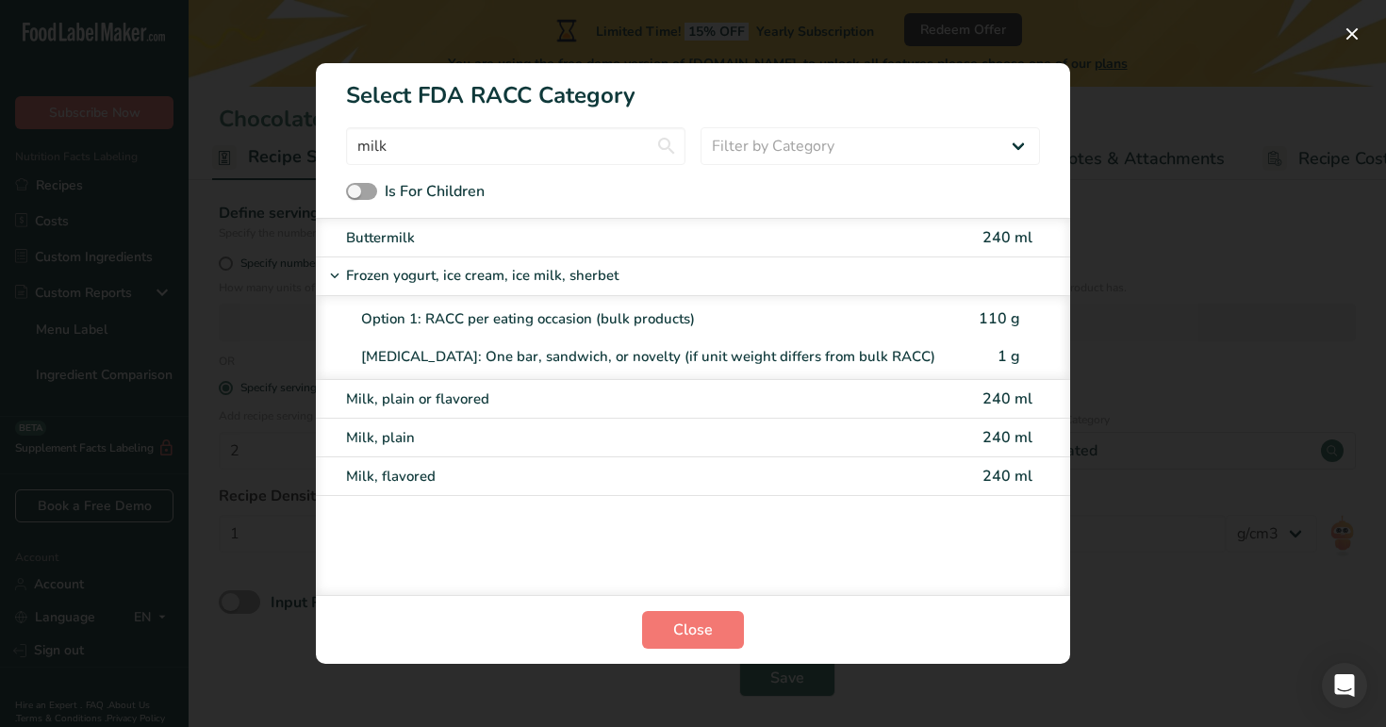
click at [622, 357] on div "[MEDICAL_DATA]: One bar, sandwich, or novelty (if unit weight differs from bulk…" at bounding box center [662, 357] width 602 height 22
type input "1"
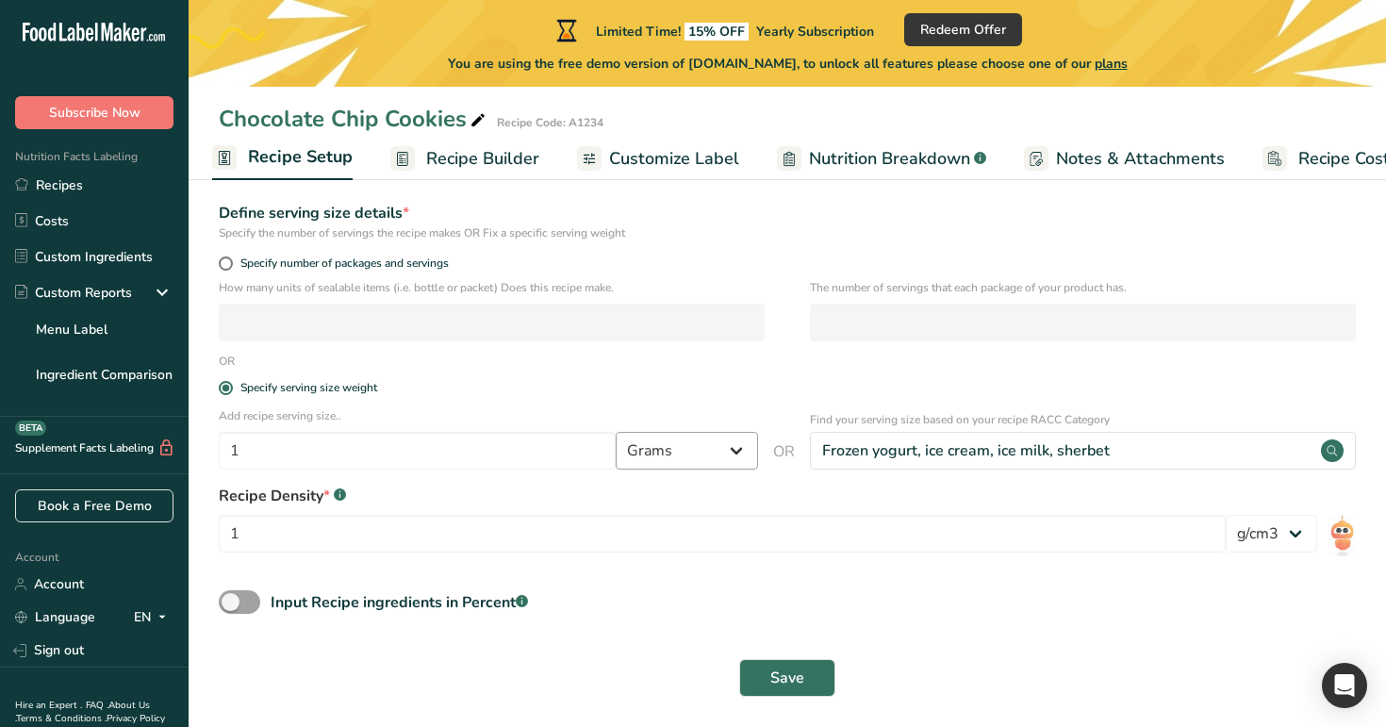
scroll to position [275, 0]
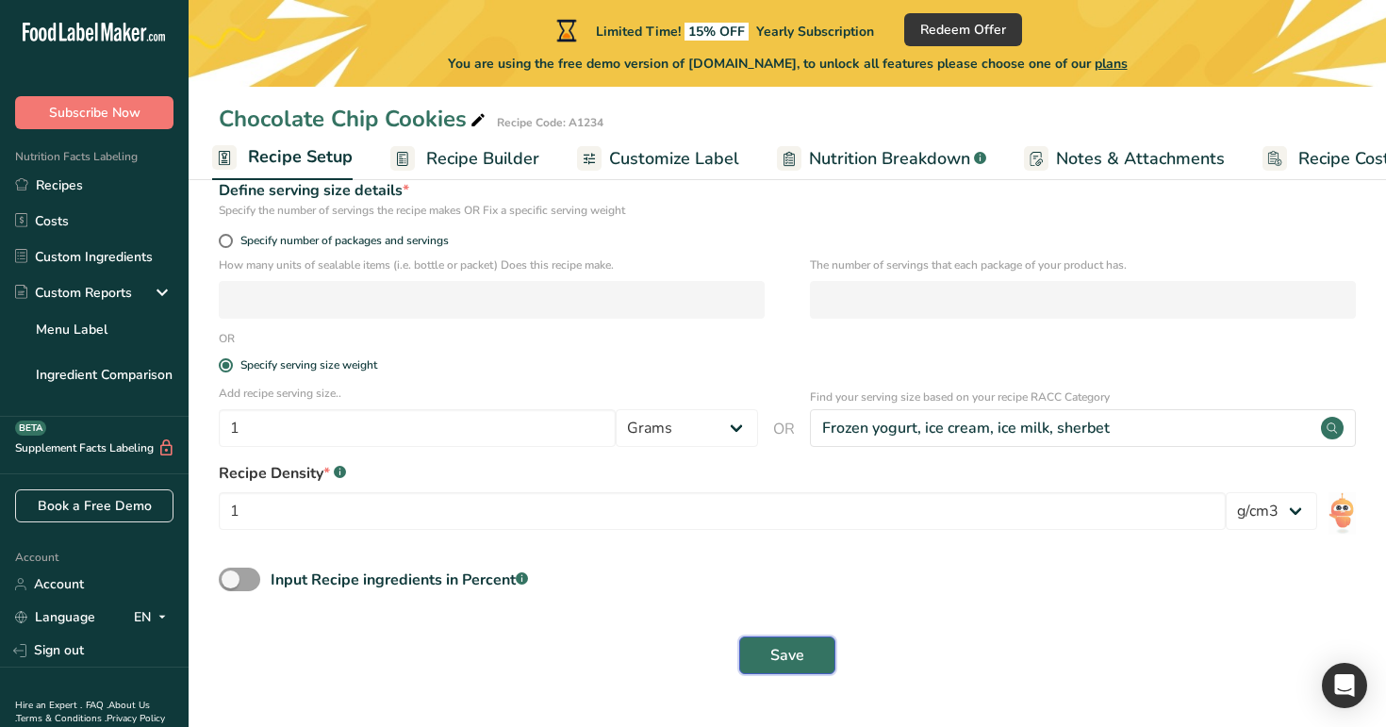
click at [800, 646] on span "Save" at bounding box center [787, 655] width 34 height 23
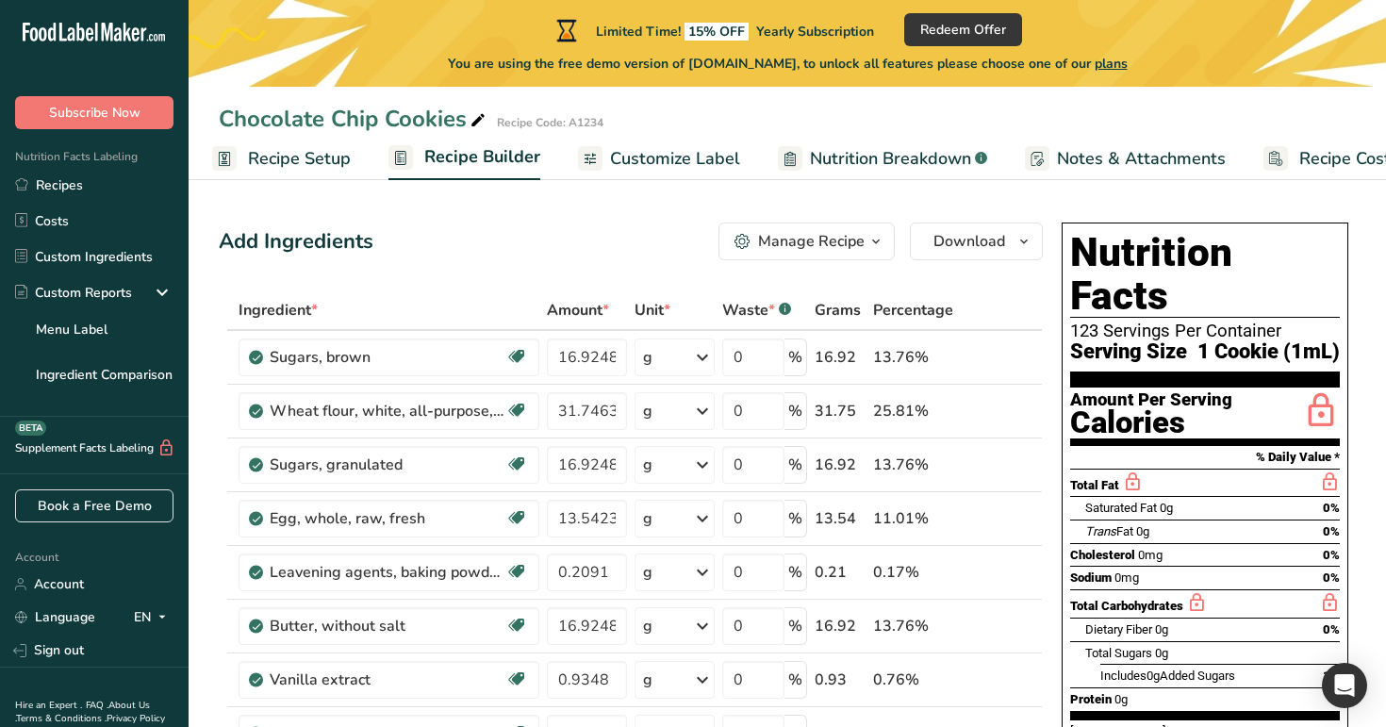
click at [310, 147] on span "Recipe Setup" at bounding box center [299, 158] width 103 height 25
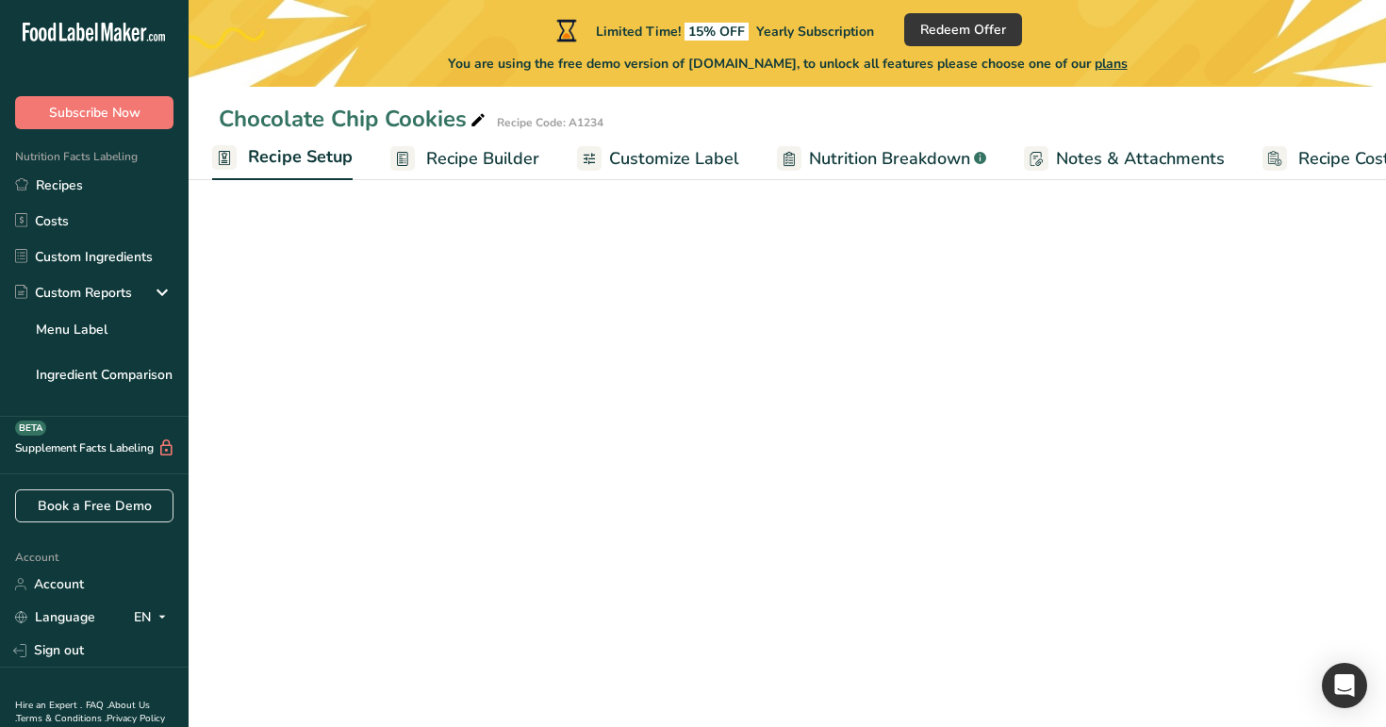
select select "29"
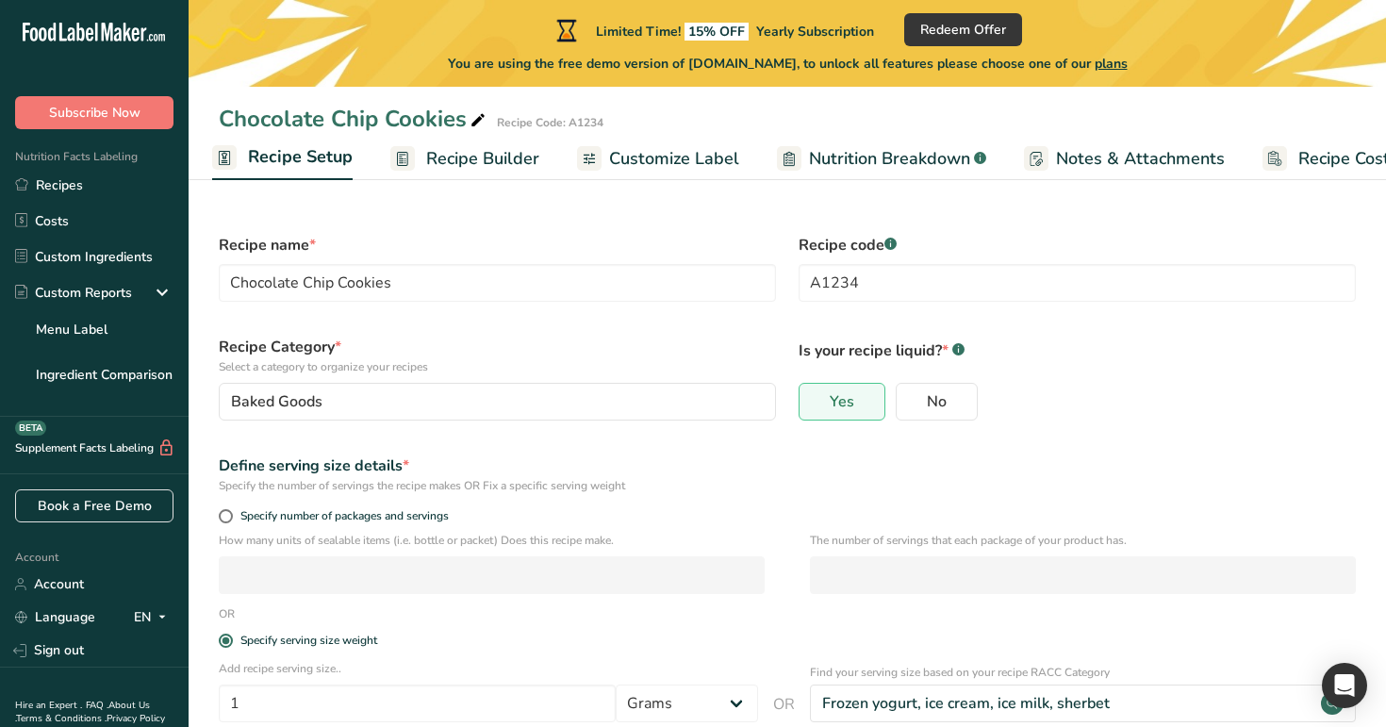
click at [342, 148] on span "Recipe Setup" at bounding box center [300, 156] width 105 height 25
click at [489, 157] on span "Recipe Builder" at bounding box center [482, 158] width 113 height 25
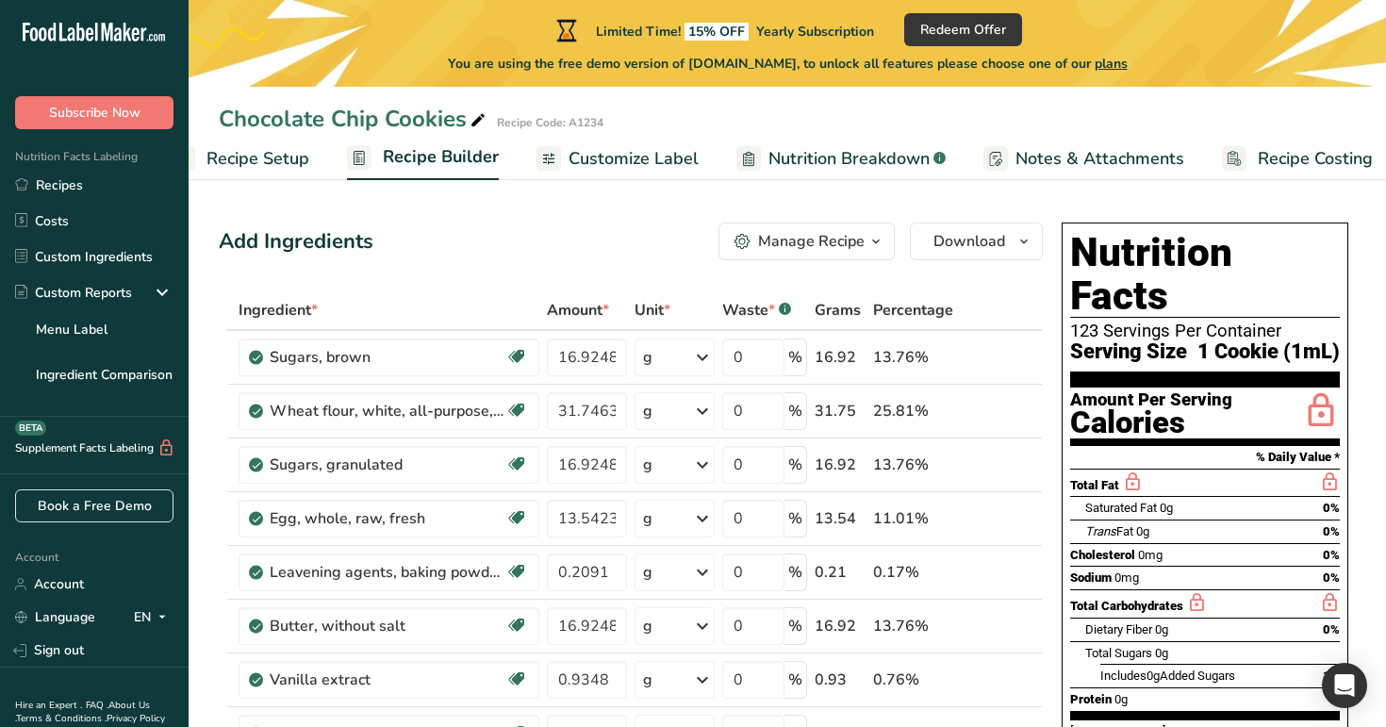
scroll to position [0, 64]
click at [485, 121] on icon at bounding box center [478, 120] width 17 height 26
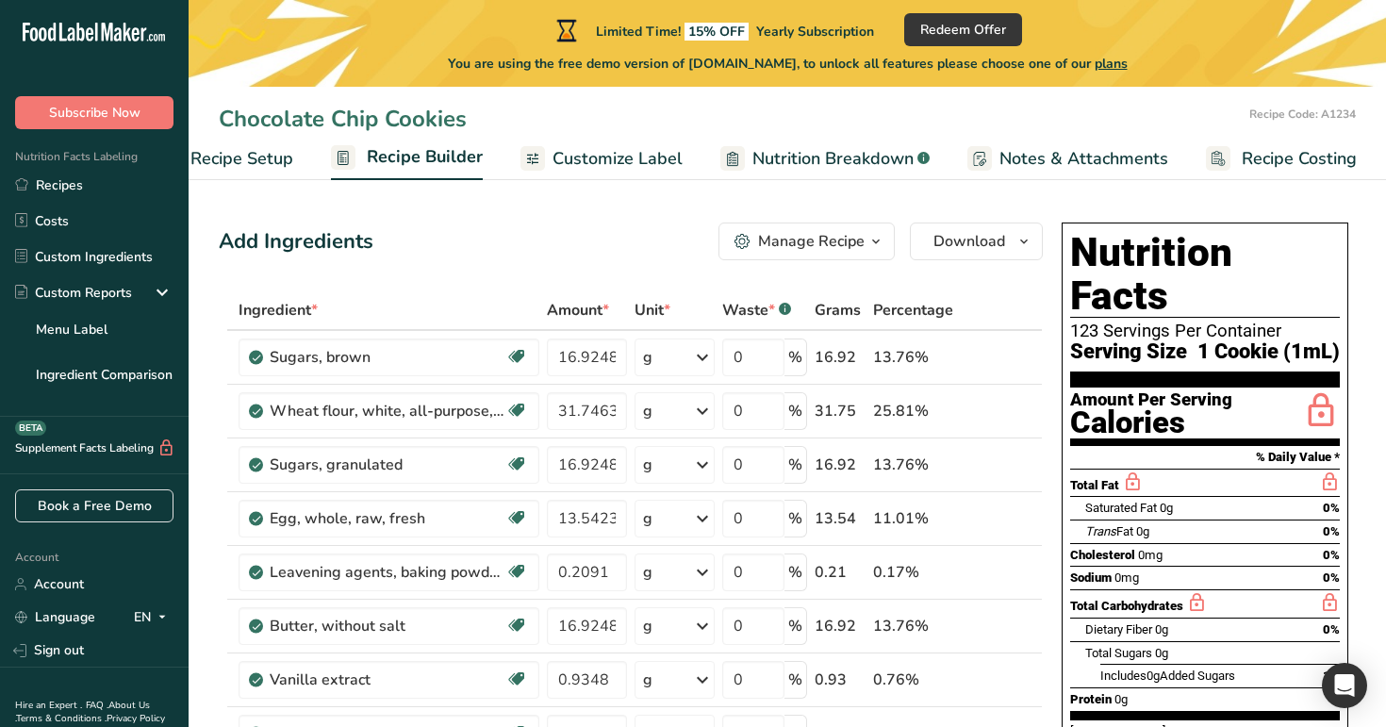
click at [603, 173] on link "Customize Label" at bounding box center [601, 159] width 162 height 42
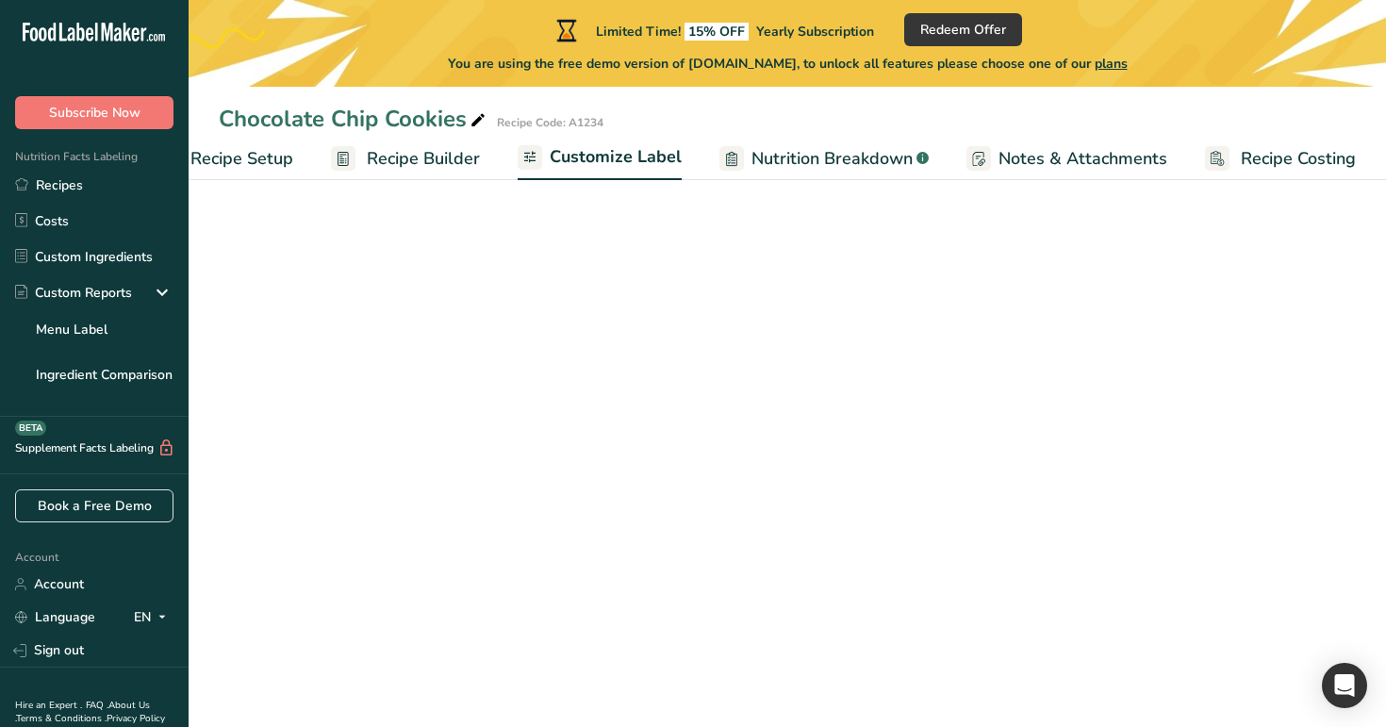
scroll to position [0, 64]
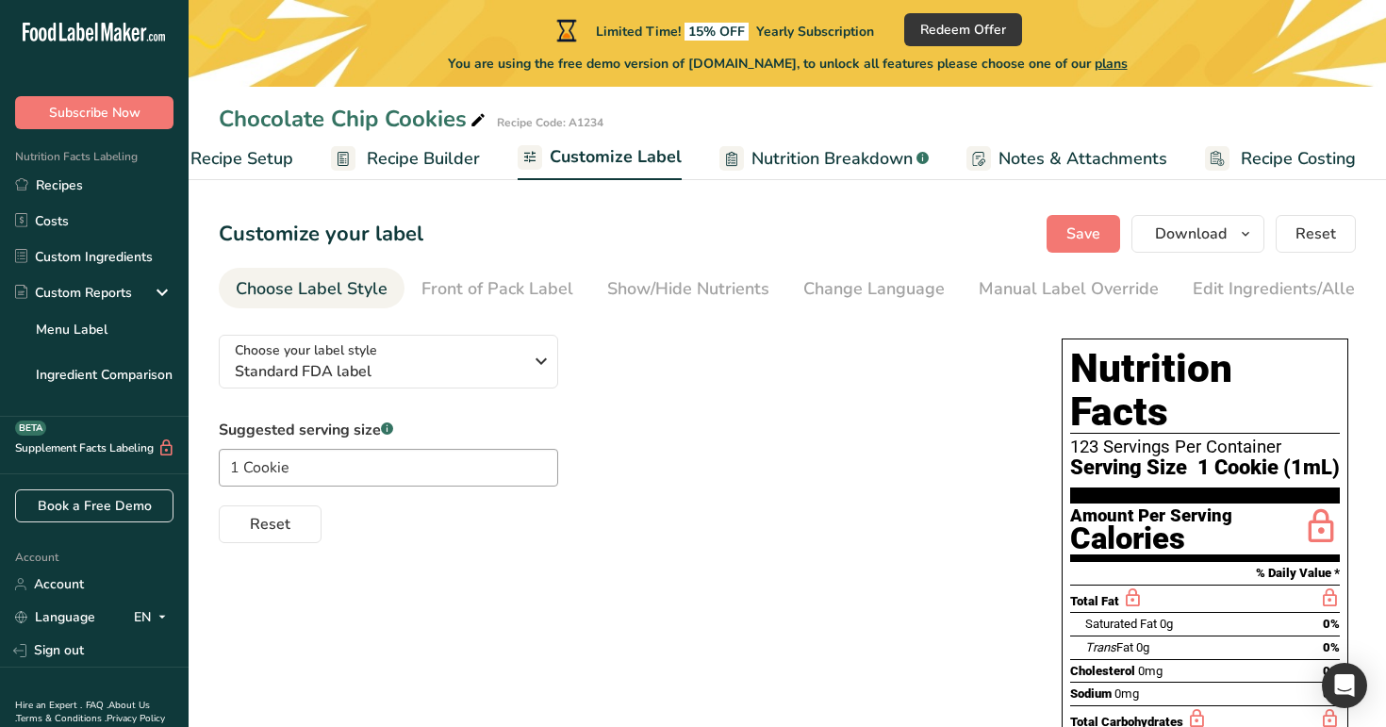
click at [833, 146] on span "Nutrition Breakdown" at bounding box center [831, 158] width 161 height 25
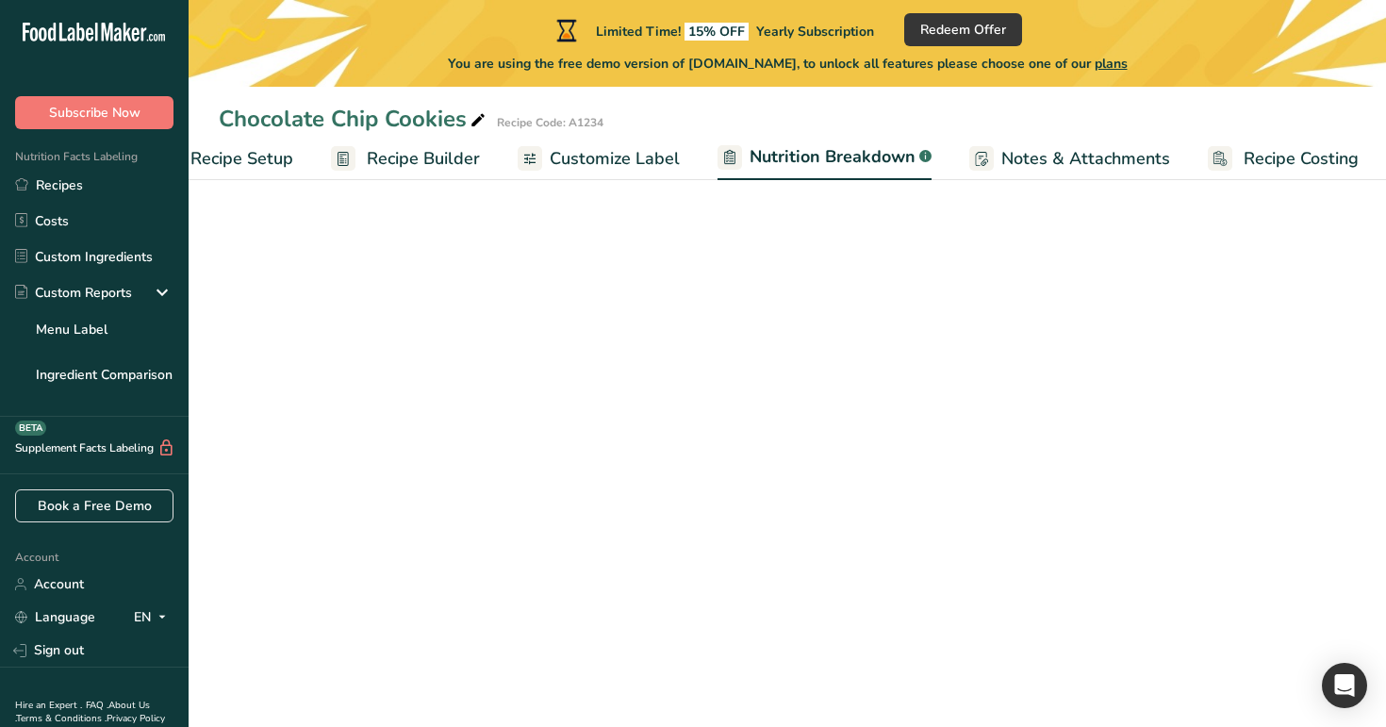
scroll to position [0, 66]
select select "Calories"
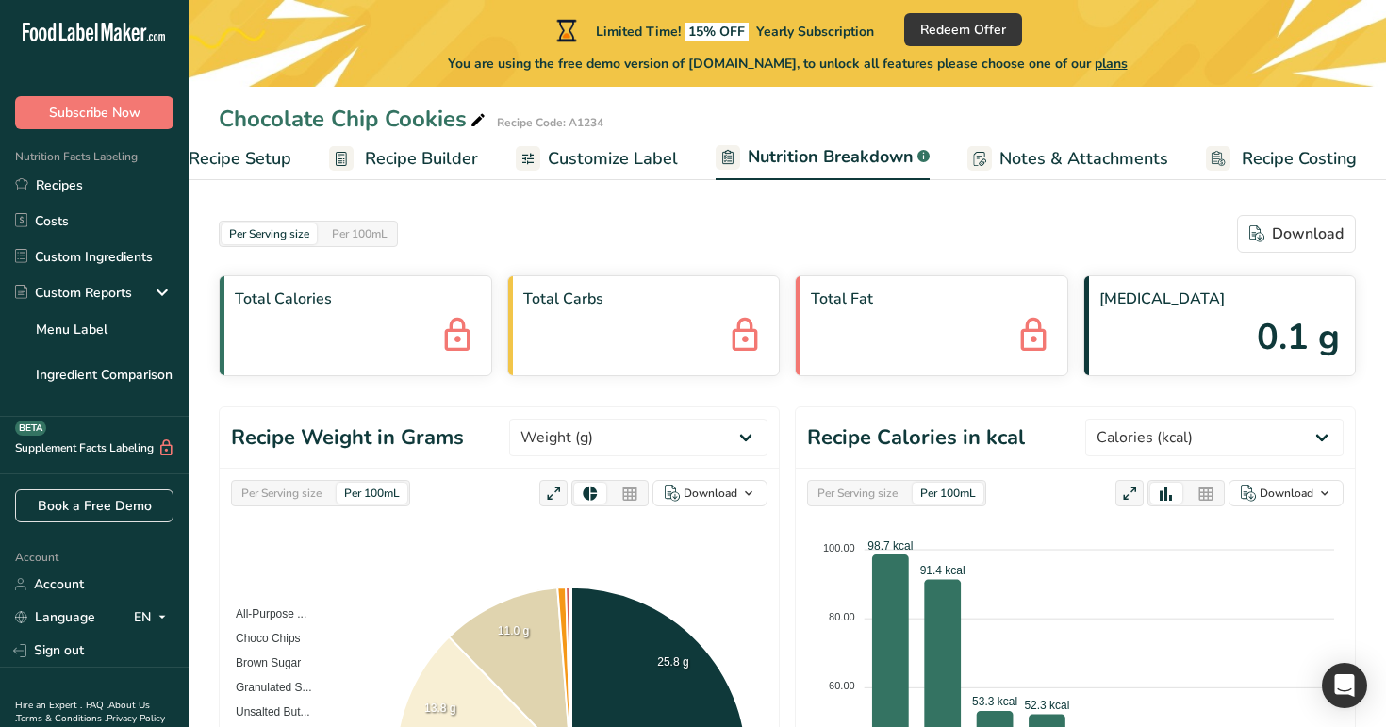
click at [413, 164] on span "Recipe Builder" at bounding box center [421, 158] width 113 height 25
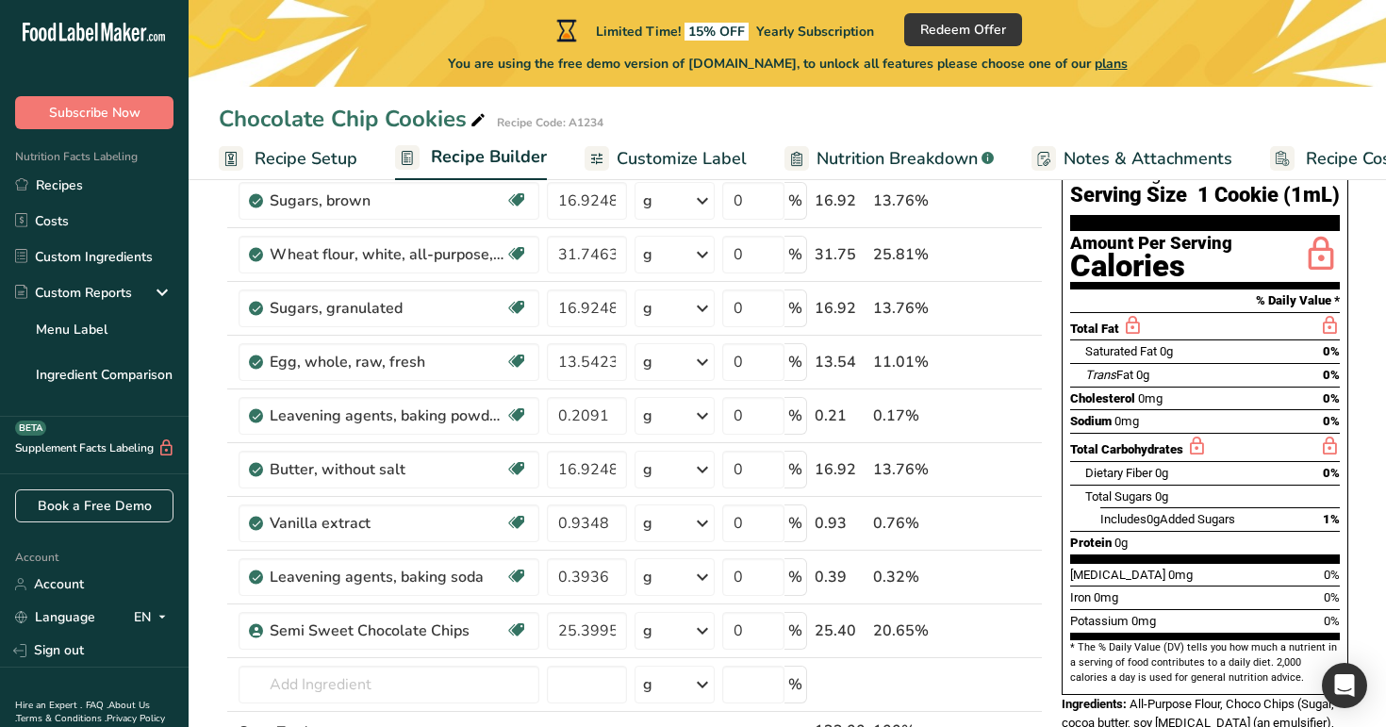
click at [310, 161] on span "Recipe Setup" at bounding box center [306, 158] width 103 height 25
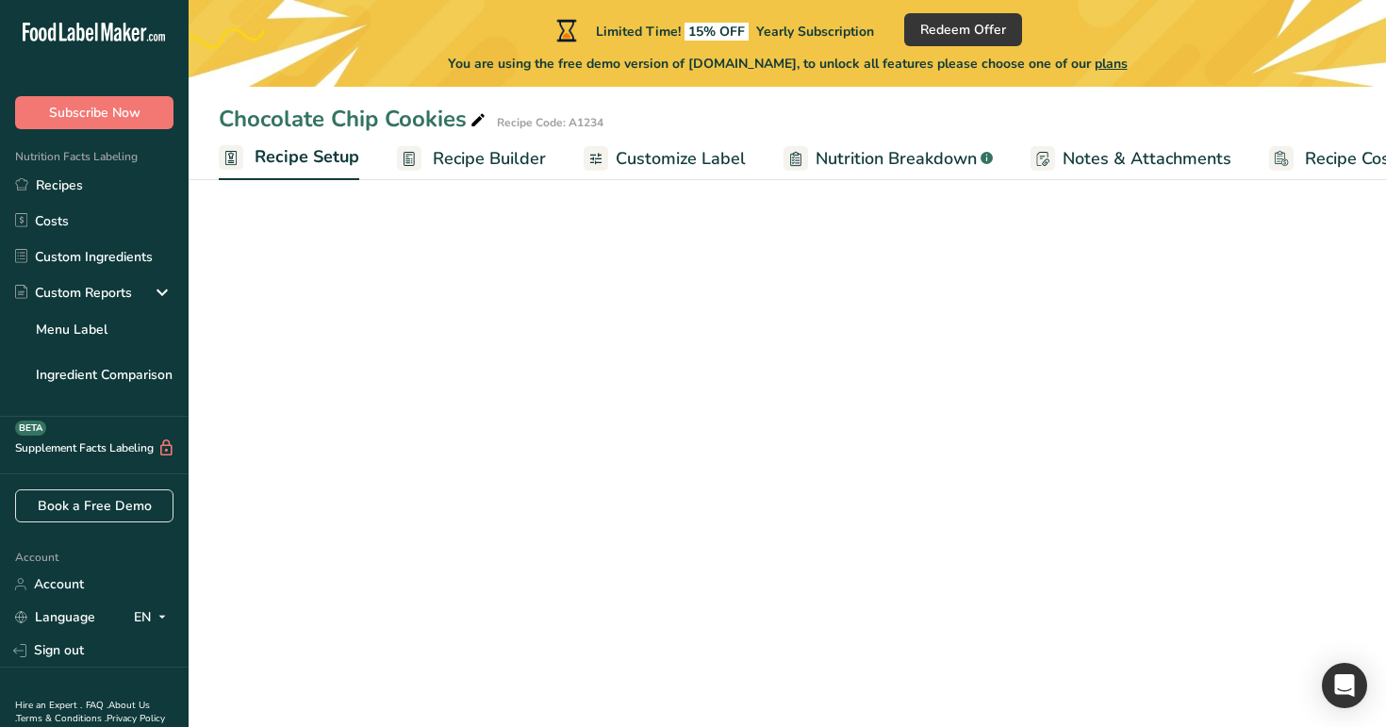
scroll to position [0, 7]
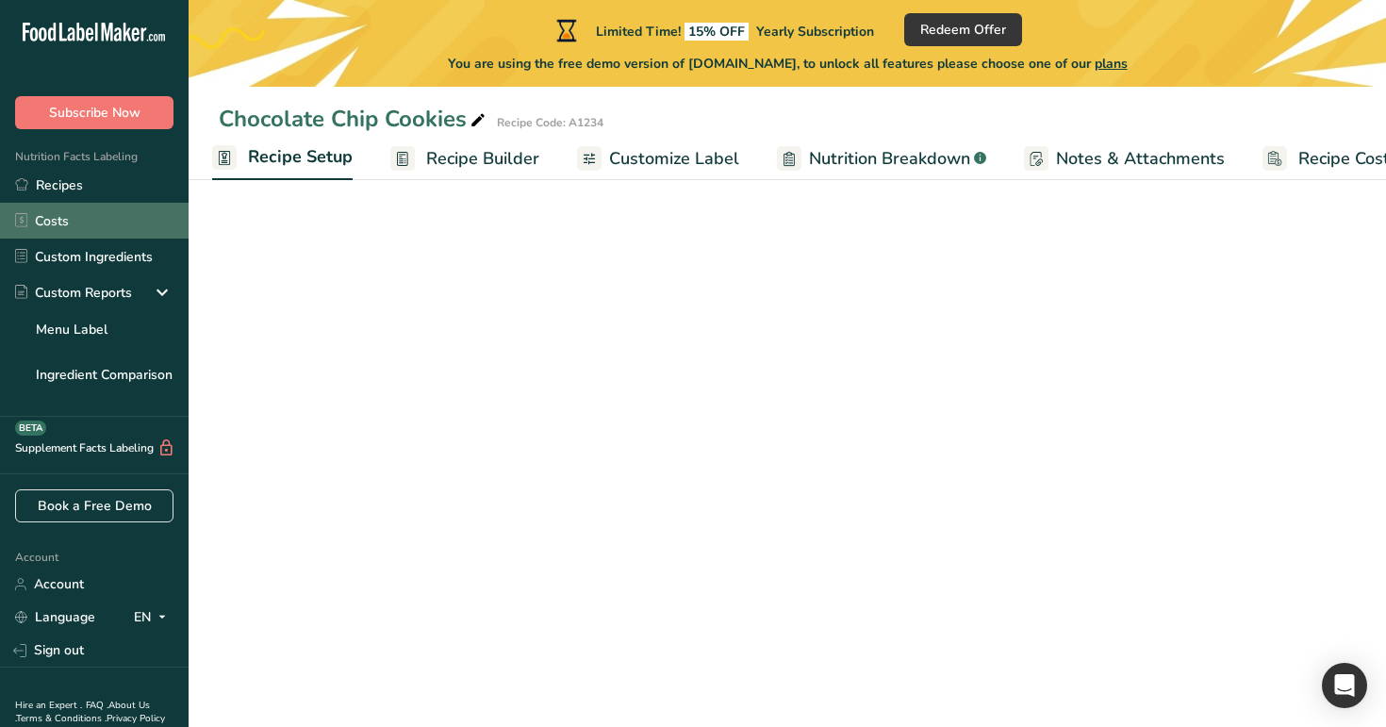
select select "29"
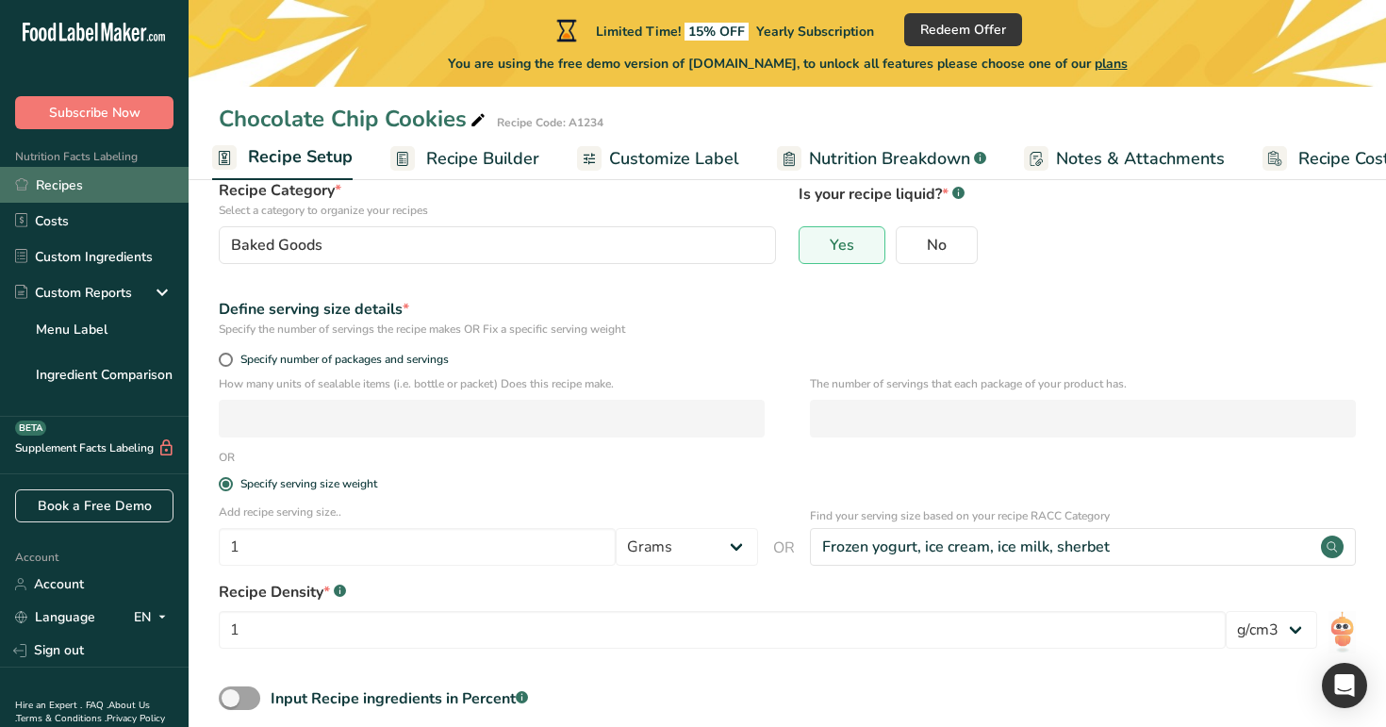
click at [115, 188] on link "Recipes" at bounding box center [94, 185] width 189 height 36
